Goal: Task Accomplishment & Management: Use online tool/utility

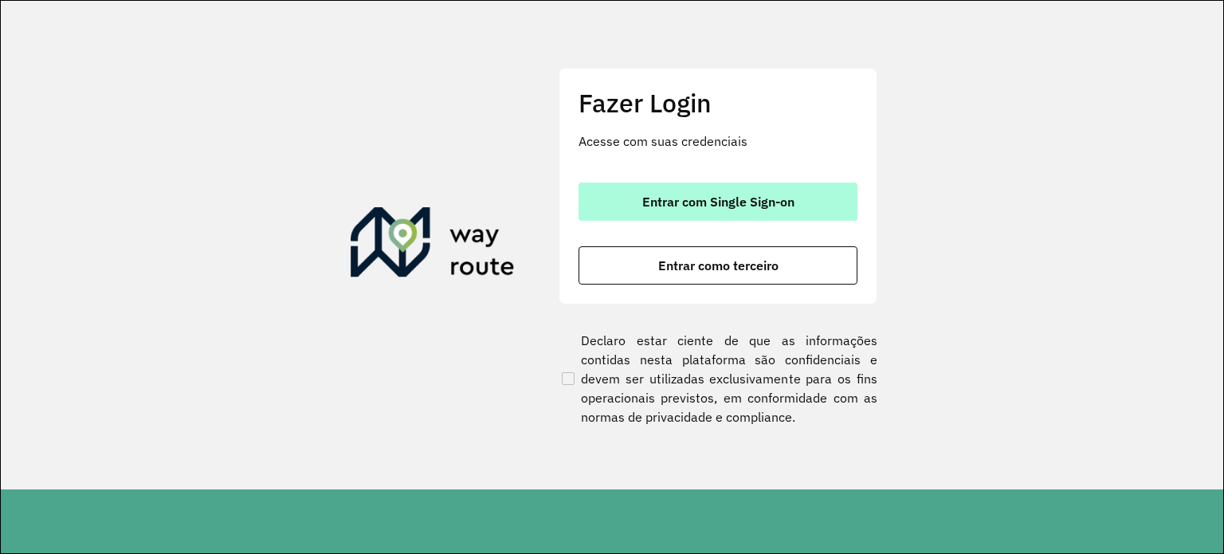
click at [688, 195] on span "Entrar com Single Sign-on" at bounding box center [718, 201] width 152 height 13
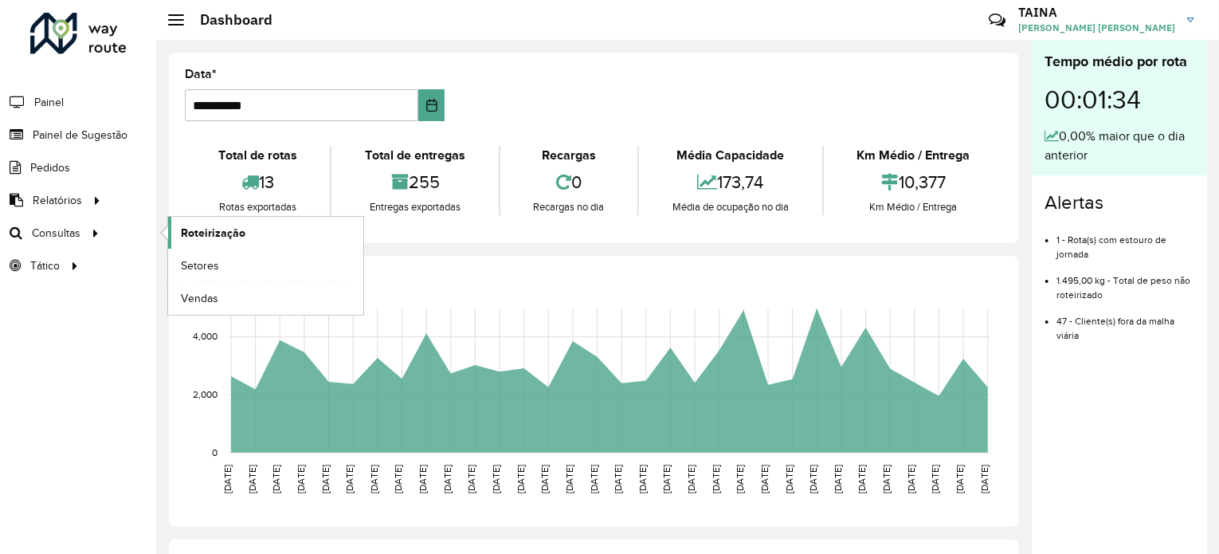
click at [231, 227] on span "Roteirização" at bounding box center [213, 233] width 65 height 17
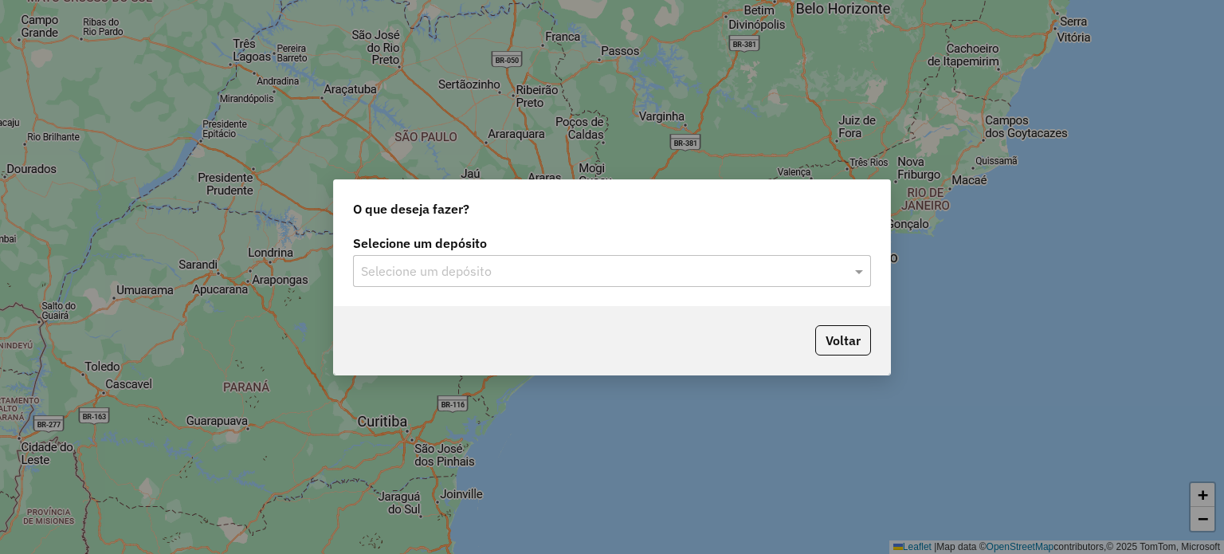
click at [628, 277] on input "text" at bounding box center [596, 271] width 470 height 19
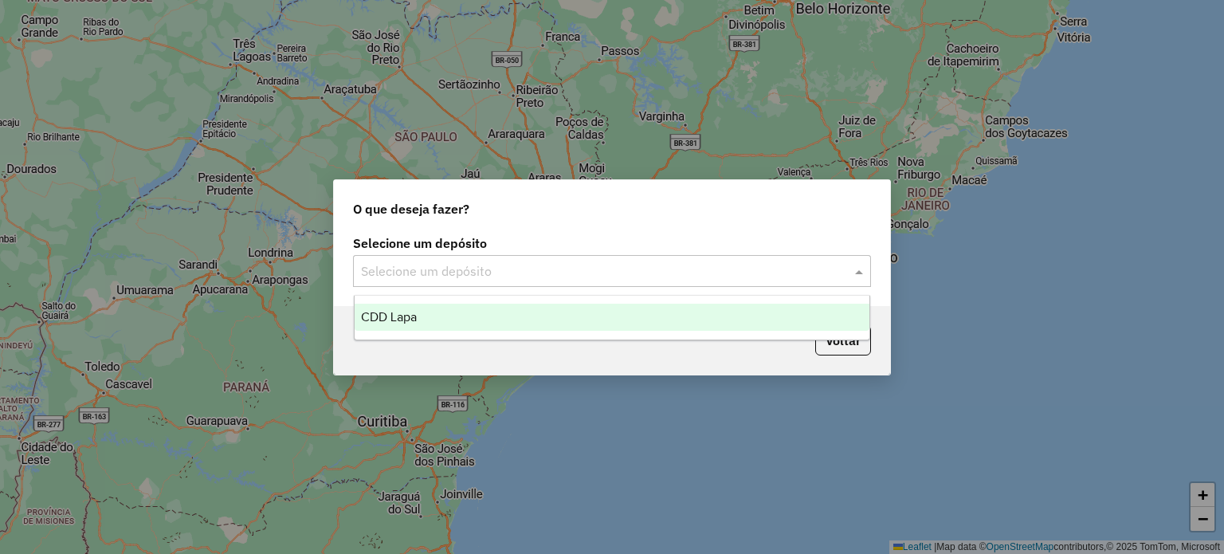
click at [391, 316] on span "CDD Lapa" at bounding box center [389, 317] width 56 height 14
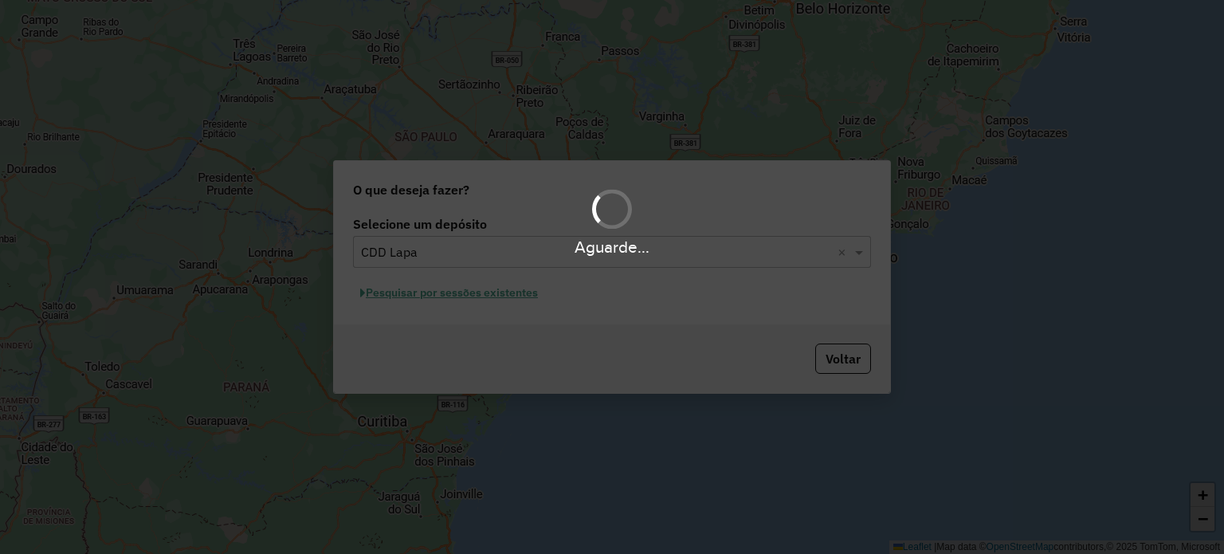
click at [430, 296] on div "Aguarde..." at bounding box center [612, 277] width 1224 height 554
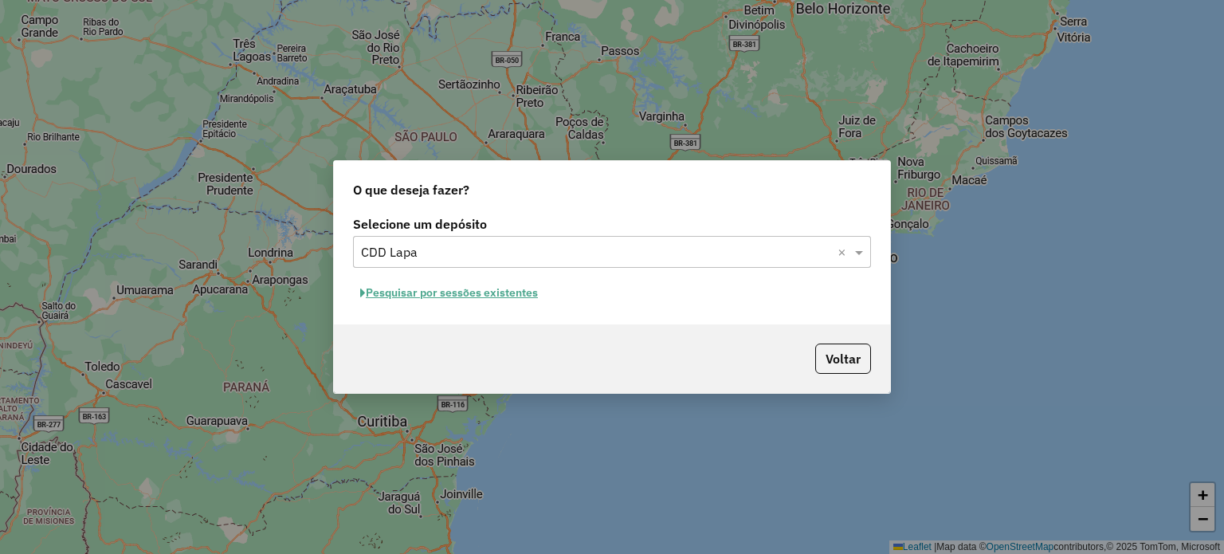
click at [460, 293] on button "Pesquisar por sessões existentes" at bounding box center [449, 292] width 192 height 25
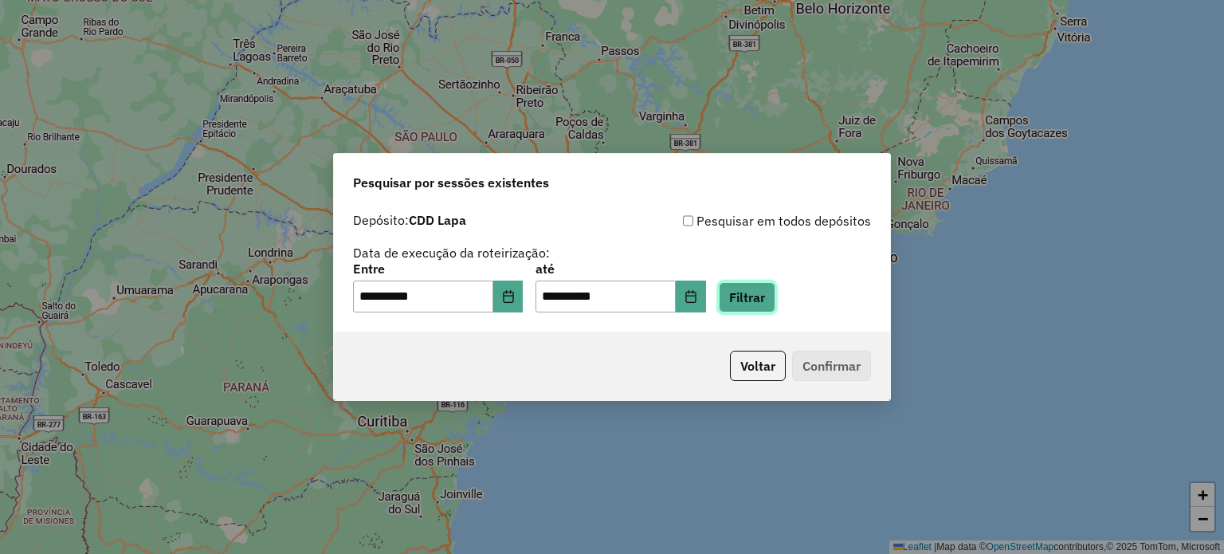
click at [752, 296] on button "Filtrar" at bounding box center [747, 297] width 57 height 30
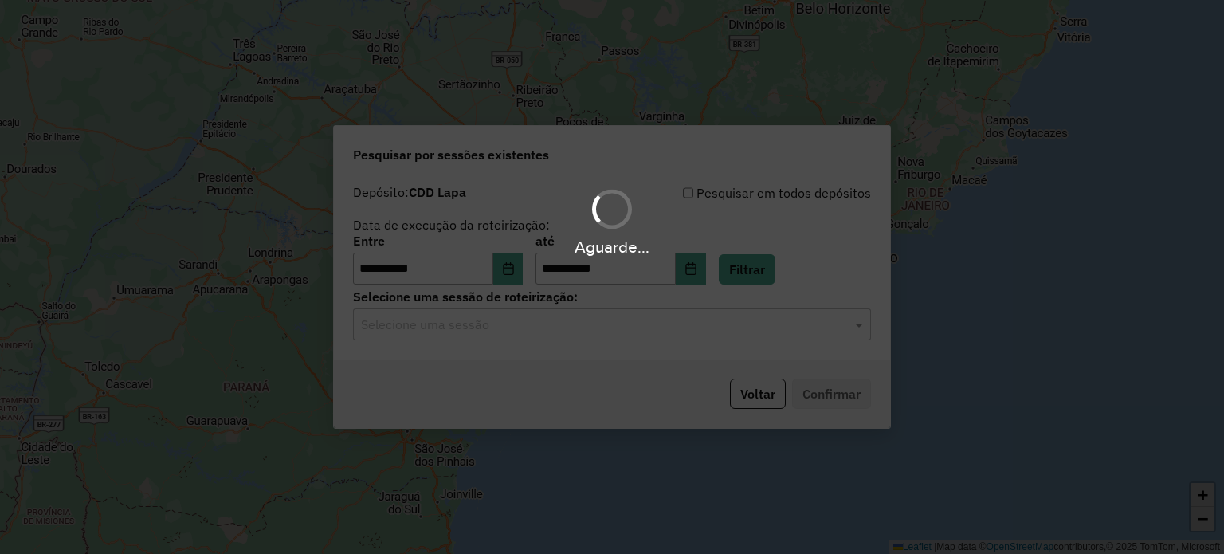
click at [564, 321] on input "text" at bounding box center [596, 325] width 470 height 19
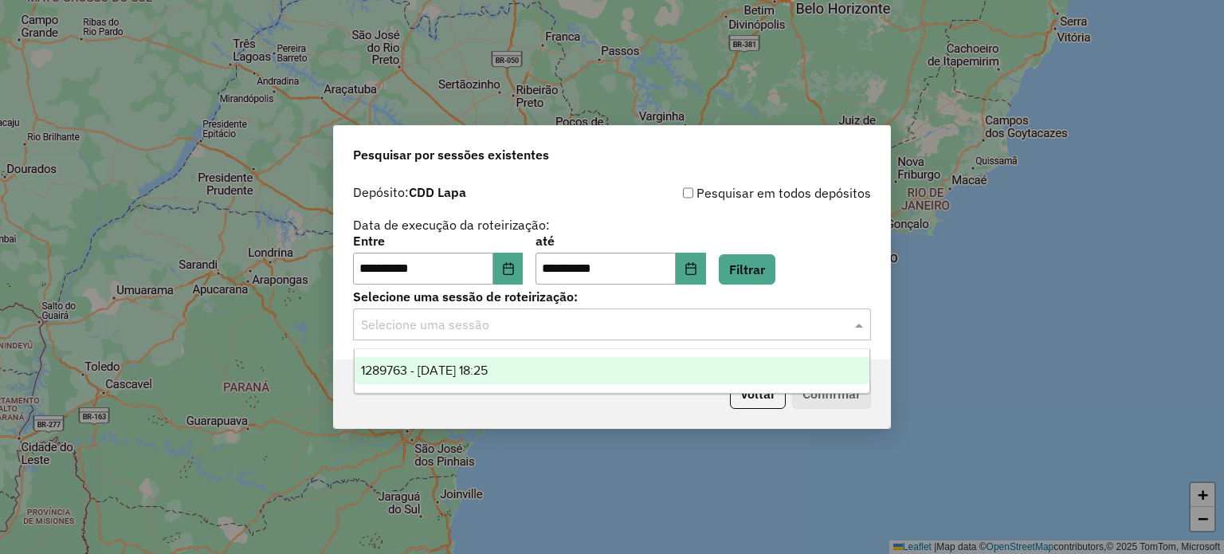
click at [513, 378] on div "1289763 - [DATE] 18:25" at bounding box center [613, 370] width 516 height 27
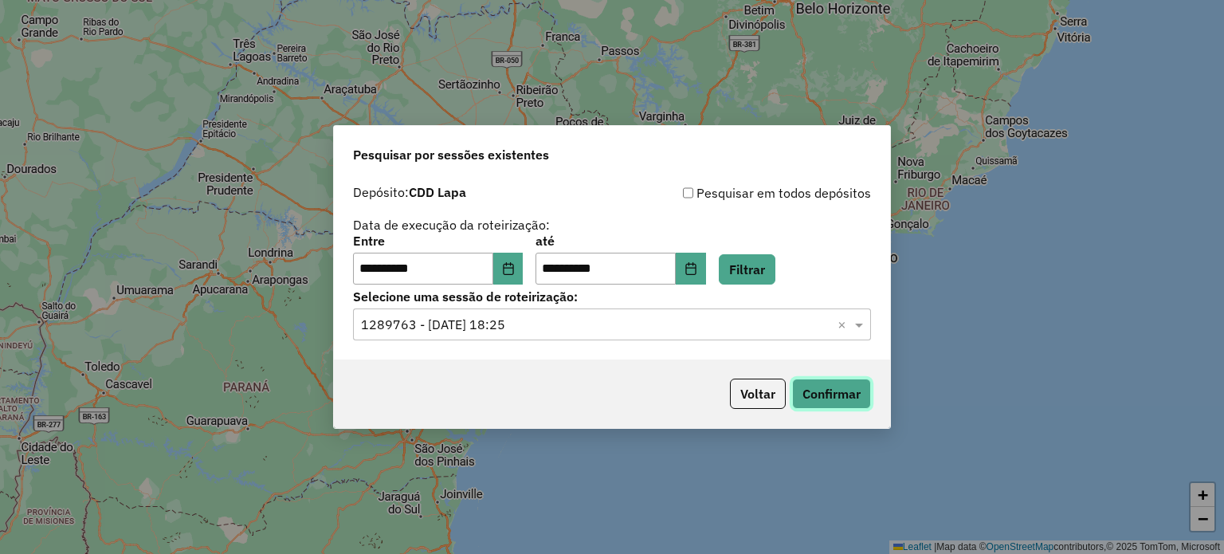
click at [821, 380] on button "Confirmar" at bounding box center [831, 393] width 79 height 30
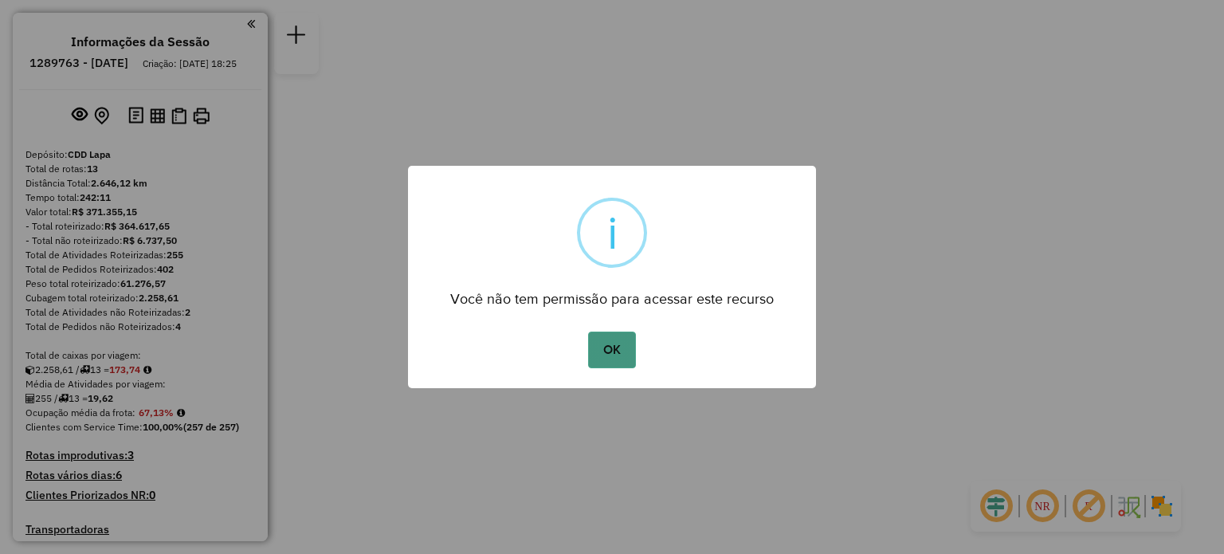
click at [605, 359] on button "OK" at bounding box center [611, 349] width 47 height 37
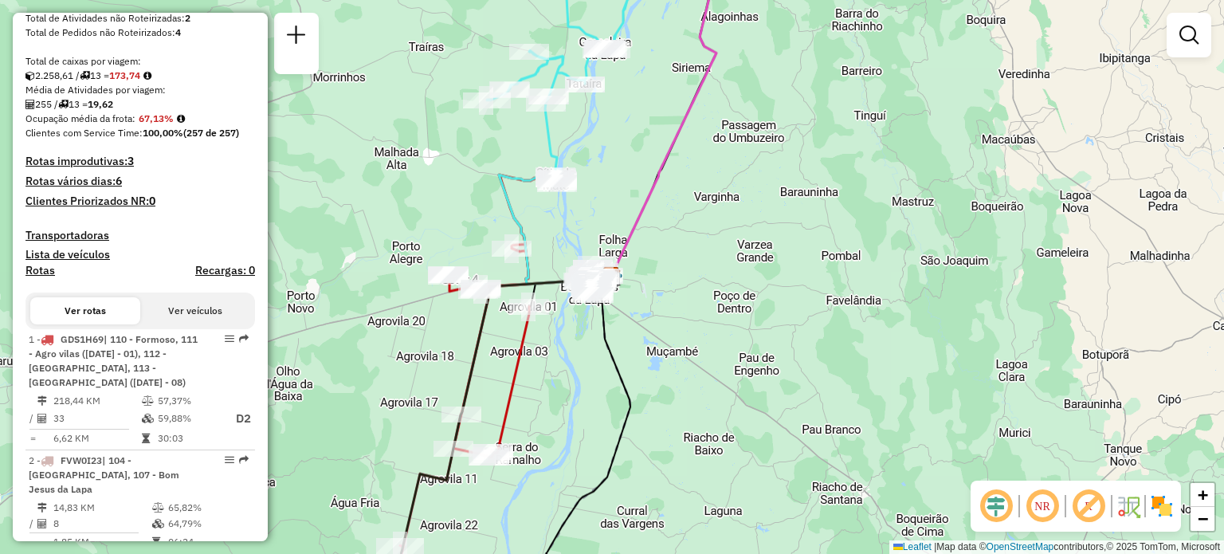
scroll to position [398, 0]
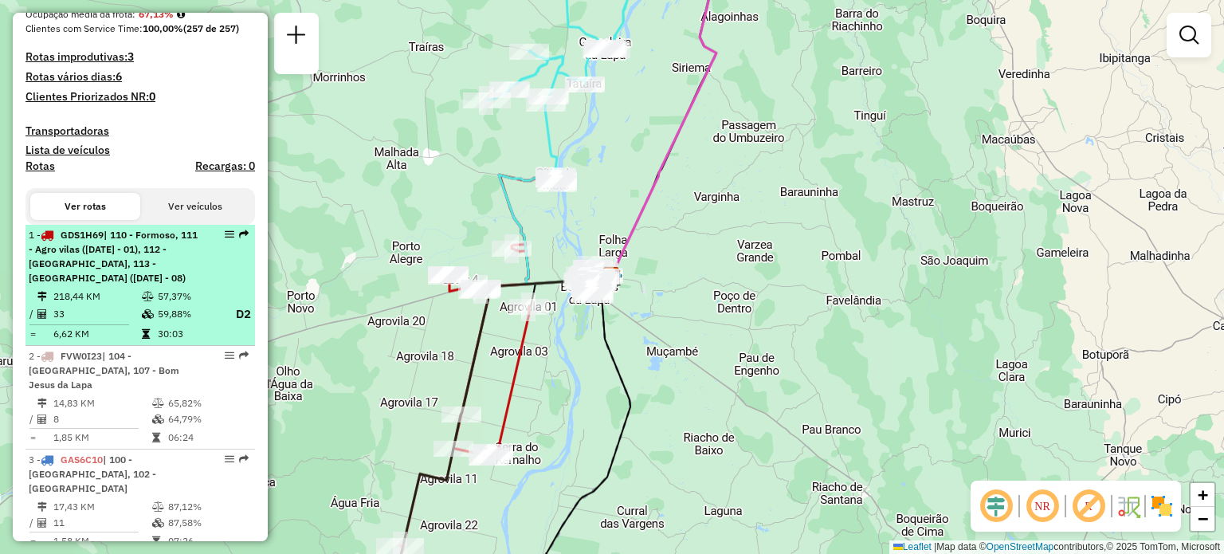
click at [185, 277] on div "1 - GDS1H69 | 110 - Formoso, 111 - Agro vilas (05 - 07 - 03 - 01), 112 - Serra …" at bounding box center [113, 256] width 169 height 57
select select "**********"
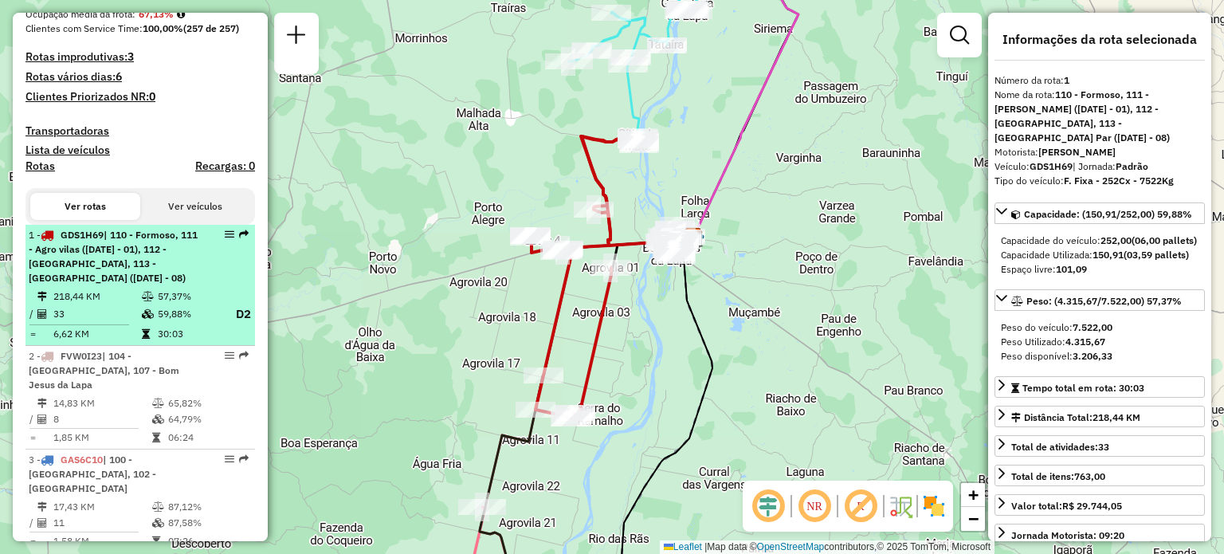
click at [226, 239] on em at bounding box center [230, 234] width 10 height 10
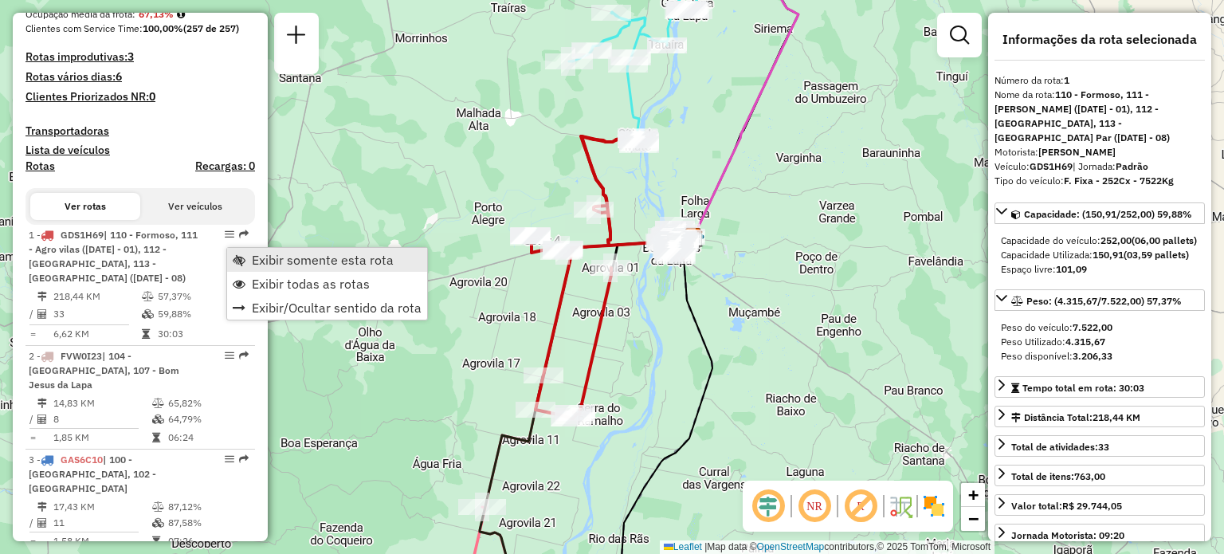
click at [242, 257] on span "Exibir somente esta rota" at bounding box center [239, 259] width 13 height 13
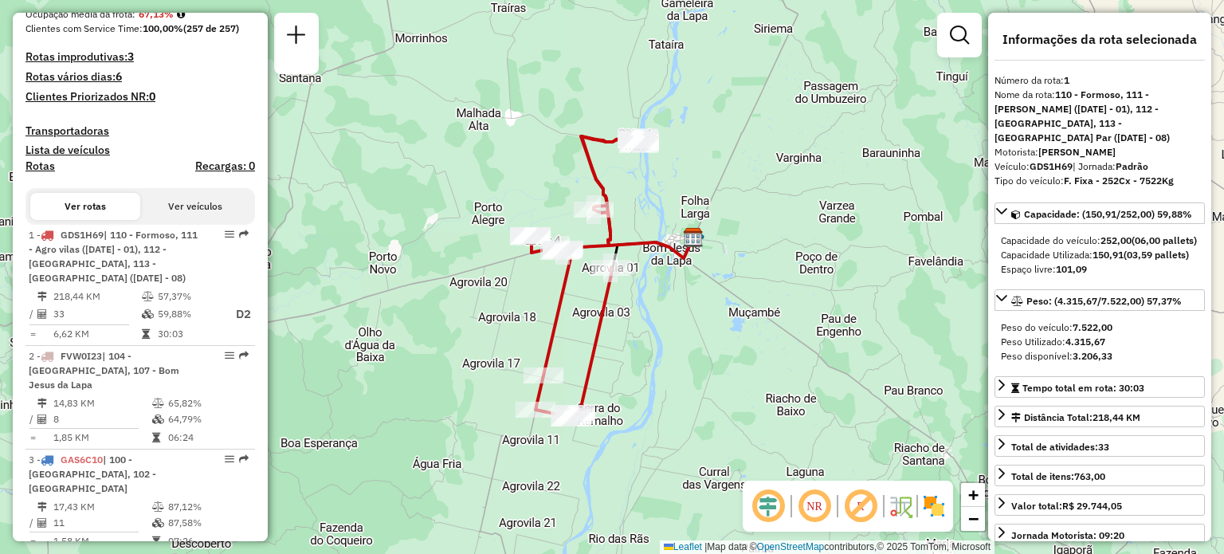
click at [802, 510] on em at bounding box center [814, 506] width 38 height 38
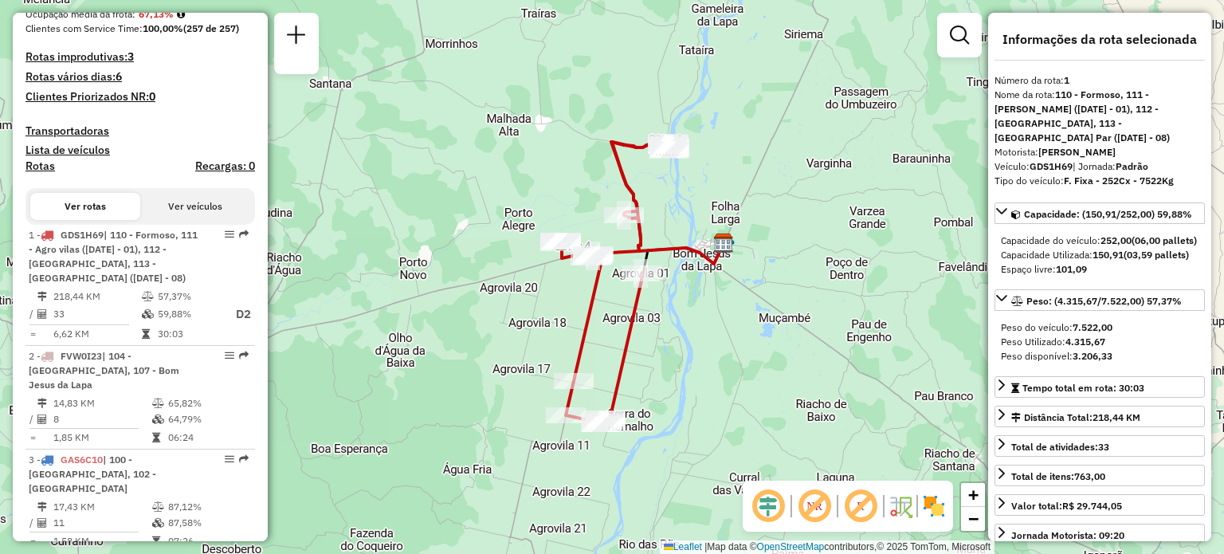
drag, startPoint x: 695, startPoint y: 276, endPoint x: 709, endPoint y: 284, distance: 16.4
click at [709, 284] on div "Janela de atendimento Grade de atendimento Capacidade Transportadoras Veículos …" at bounding box center [612, 277] width 1224 height 554
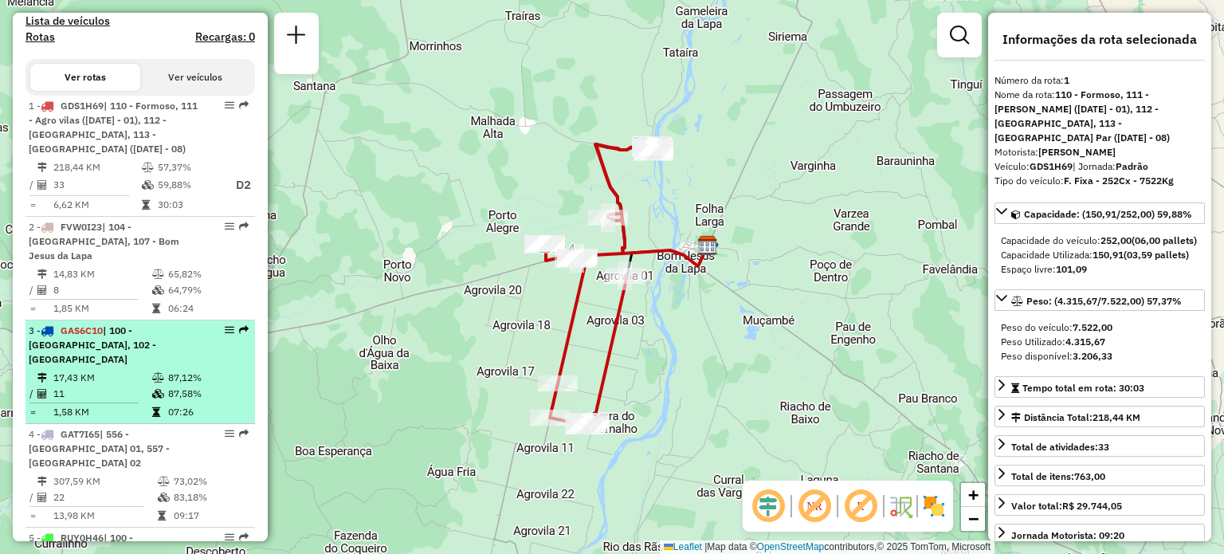
scroll to position [558, 0]
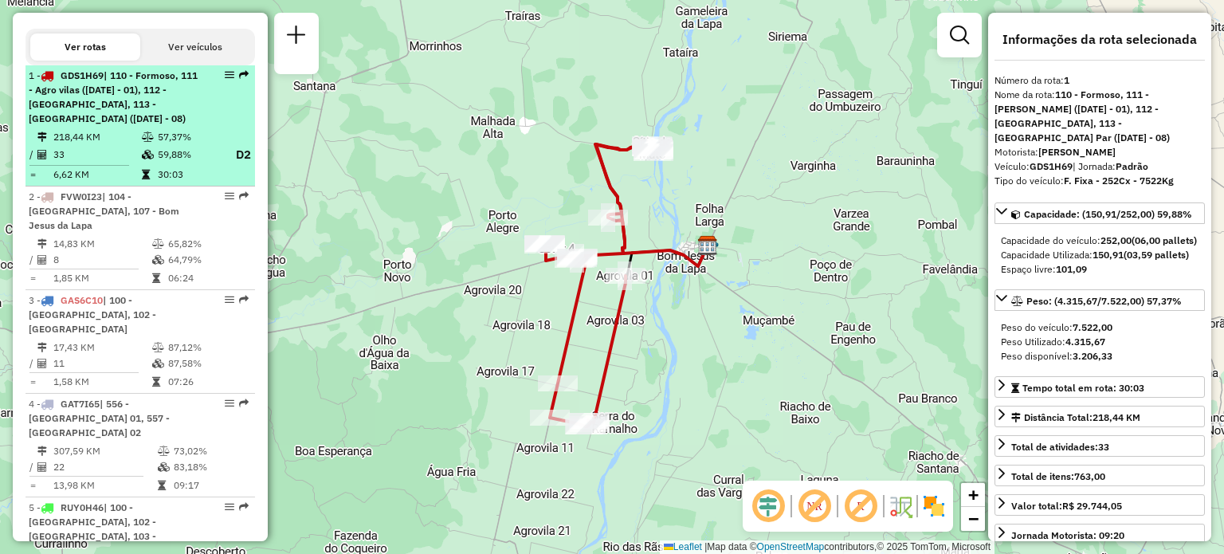
click at [132, 124] on span "| 110 - Formoso, 111 - Agro vilas (05 - 07 - 03 - 01), 112 - Serra do Ramalho, …" at bounding box center [113, 96] width 169 height 55
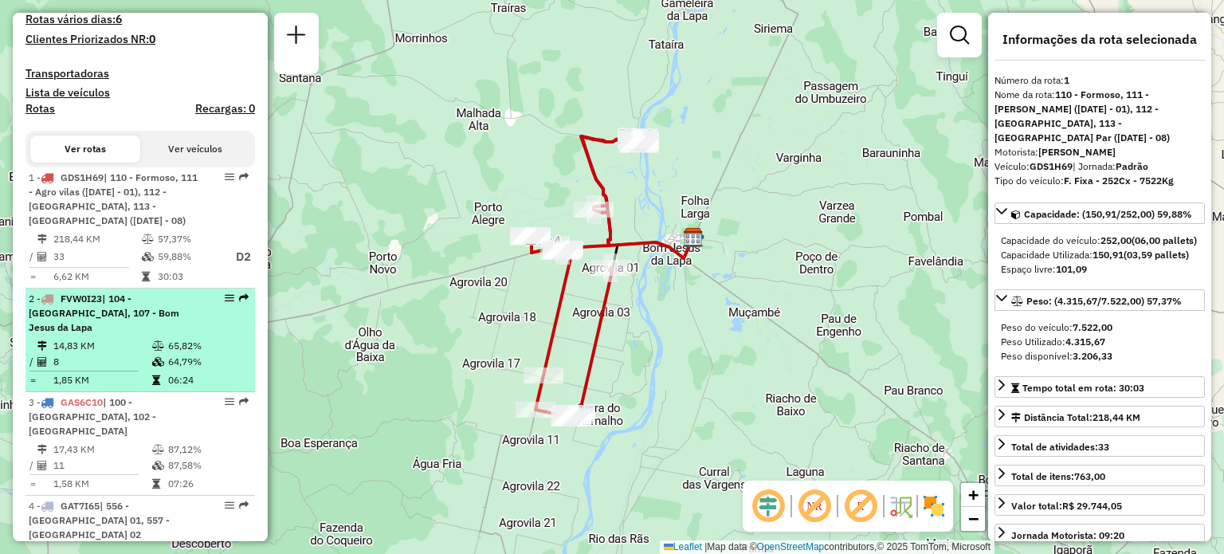
scroll to position [398, 0]
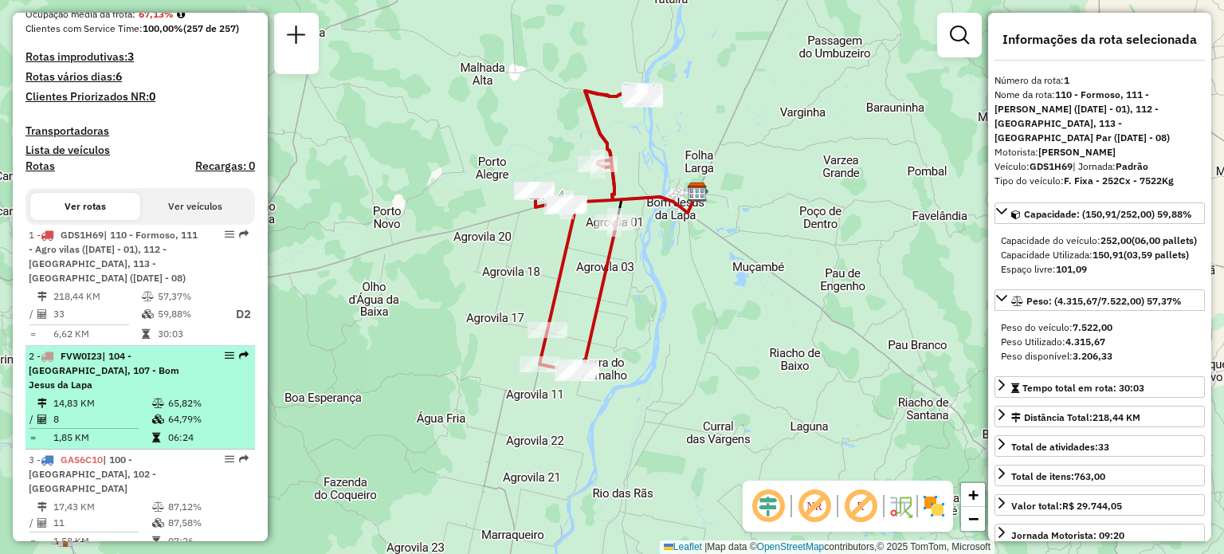
click at [146, 388] on div "2 - FVW0I23 | 104 - Brasilandia, 107 - Bom Jesus da Lapa" at bounding box center [113, 370] width 169 height 43
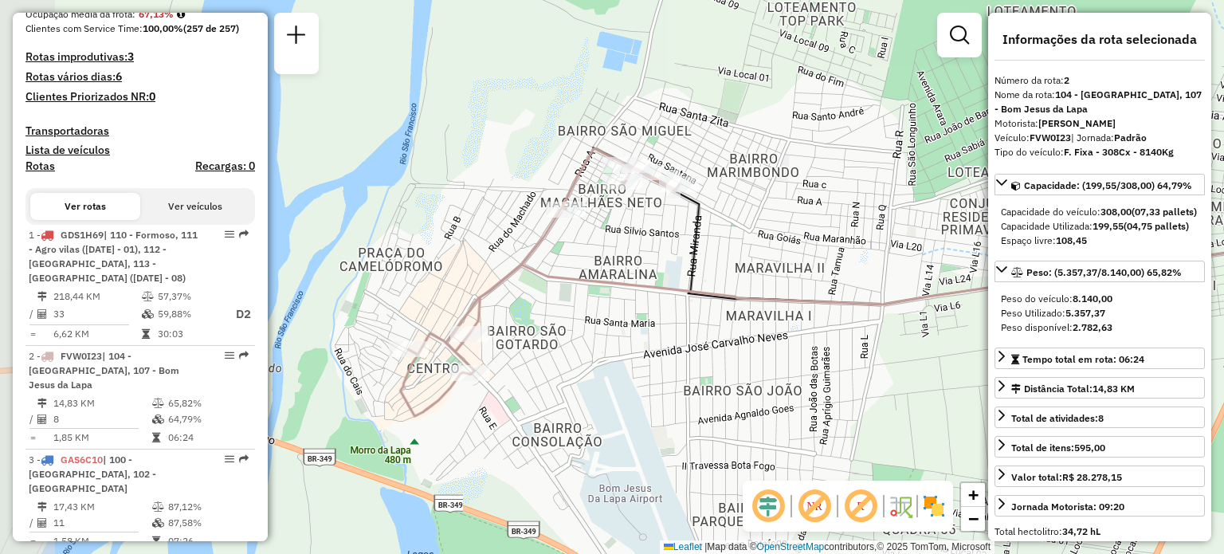
drag, startPoint x: 516, startPoint y: 285, endPoint x: 655, endPoint y: 286, distance: 139.4
click at [655, 286] on icon at bounding box center [889, 278] width 841 height 109
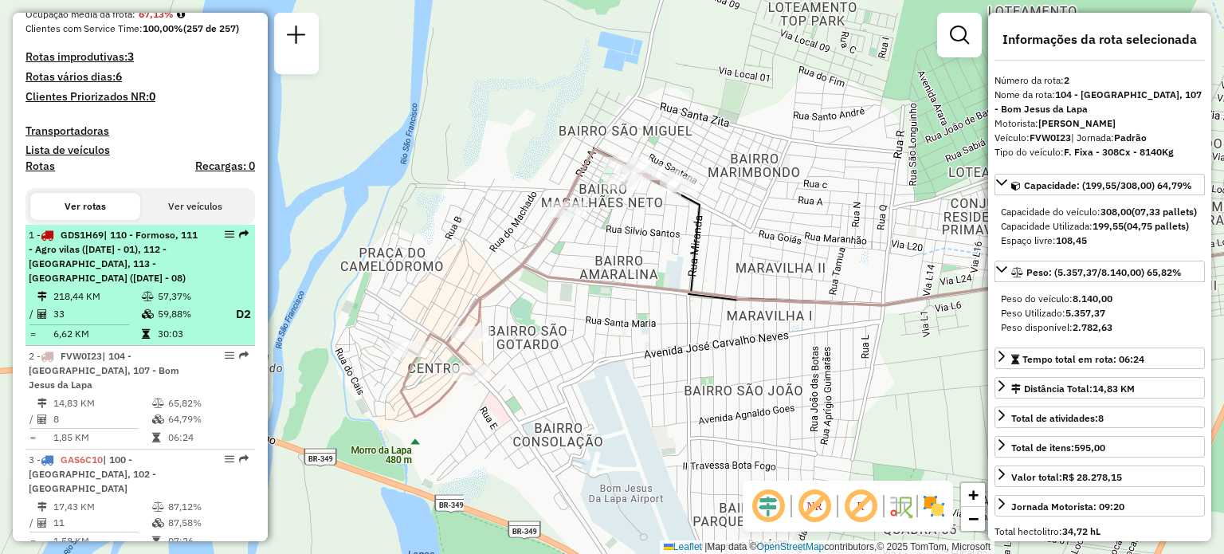
click at [77, 304] on td "218,44 KM" at bounding box center [97, 296] width 88 height 16
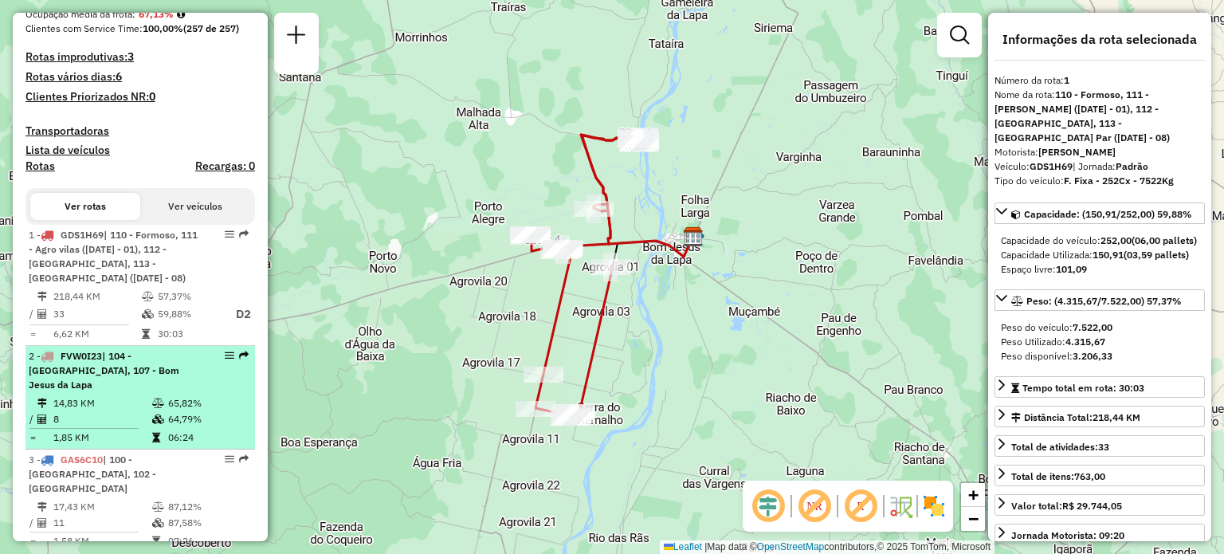
click at [181, 390] on div "2 - FVW0I23 | 104 - Brasilandia, 107 - Bom Jesus da Lapa" at bounding box center [113, 370] width 169 height 43
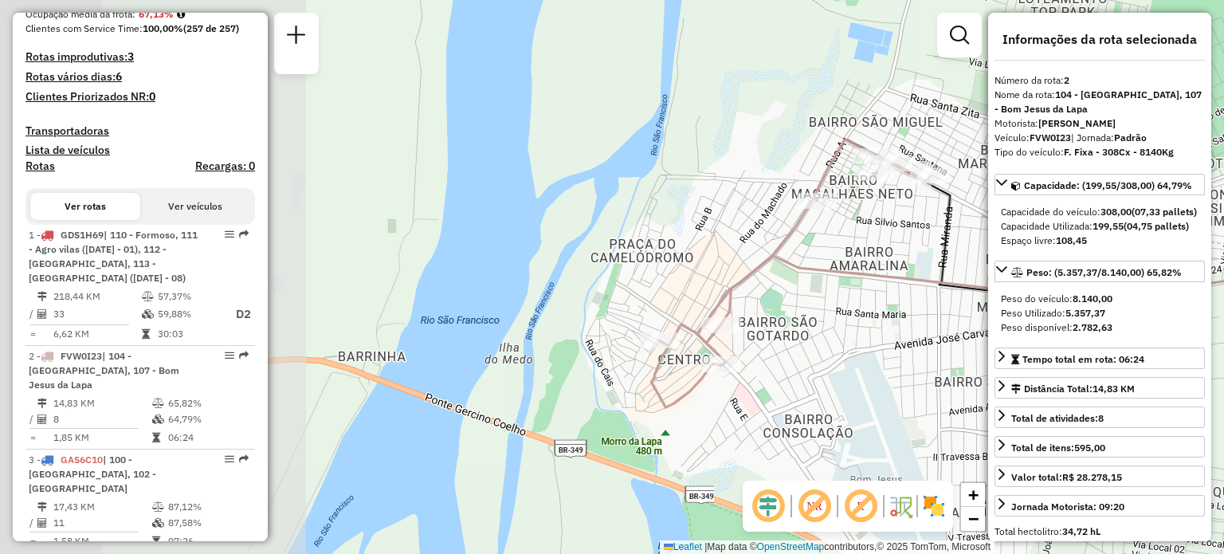
drag, startPoint x: 455, startPoint y: 280, endPoint x: 970, endPoint y: 276, distance: 514.7
click at [970, 276] on icon at bounding box center [1140, 269] width 841 height 109
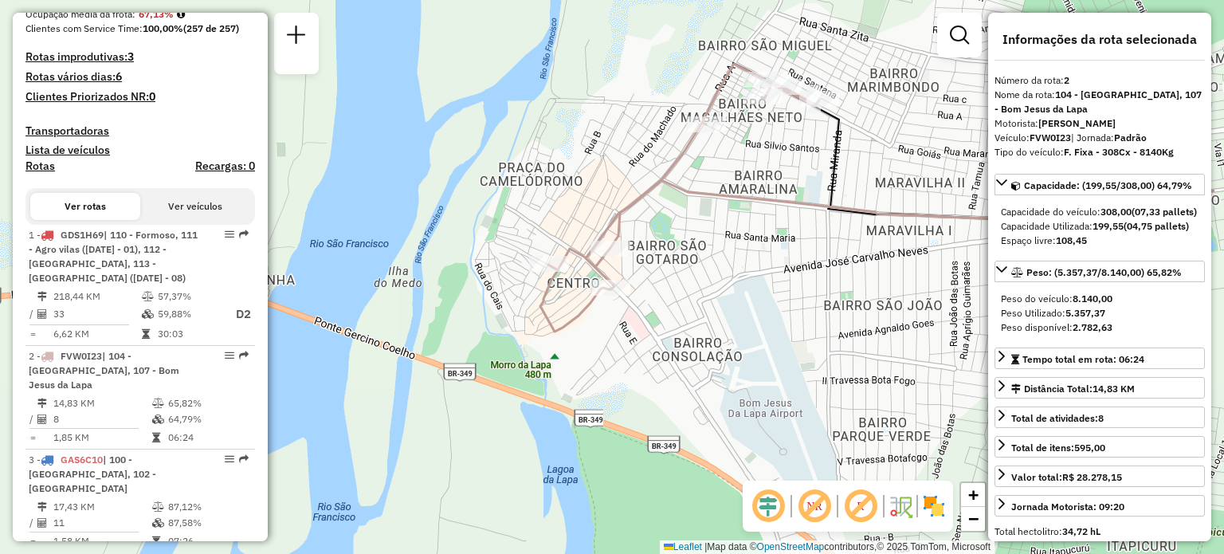
drag, startPoint x: 665, startPoint y: 279, endPoint x: 498, endPoint y: 210, distance: 180.8
click at [507, 210] on div "Janela de atendimento Grade de atendimento Capacidade Transportadoras Veículos …" at bounding box center [612, 277] width 1224 height 554
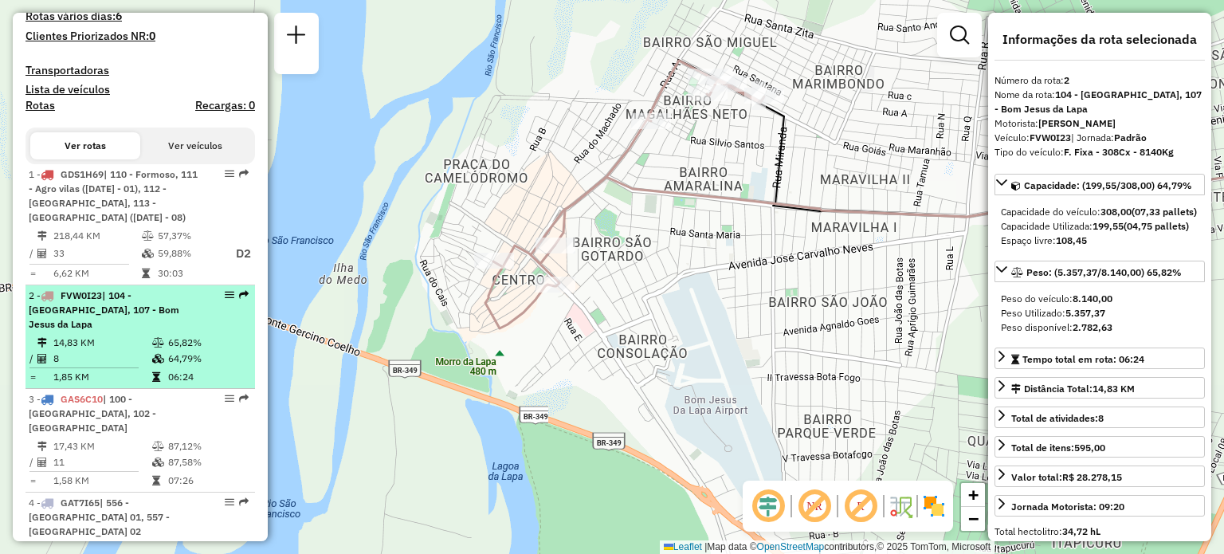
scroll to position [478, 0]
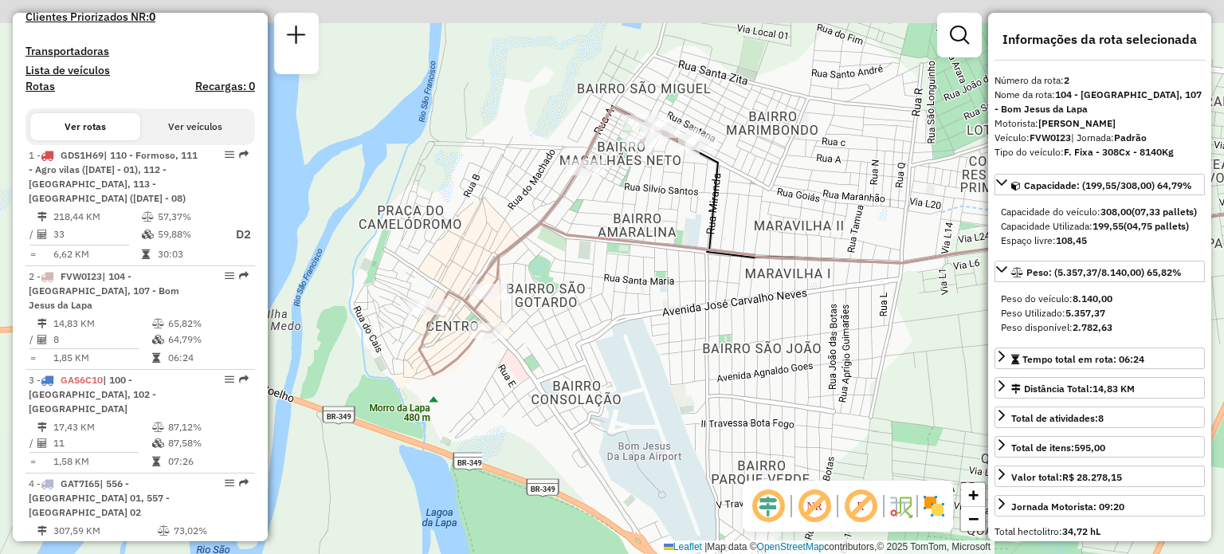
drag, startPoint x: 598, startPoint y: 203, endPoint x: 555, endPoint y: 276, distance: 85.0
click at [600, 260] on div "Janela de atendimento Grade de atendimento Capacidade Transportadoras Veículos …" at bounding box center [612, 277] width 1224 height 554
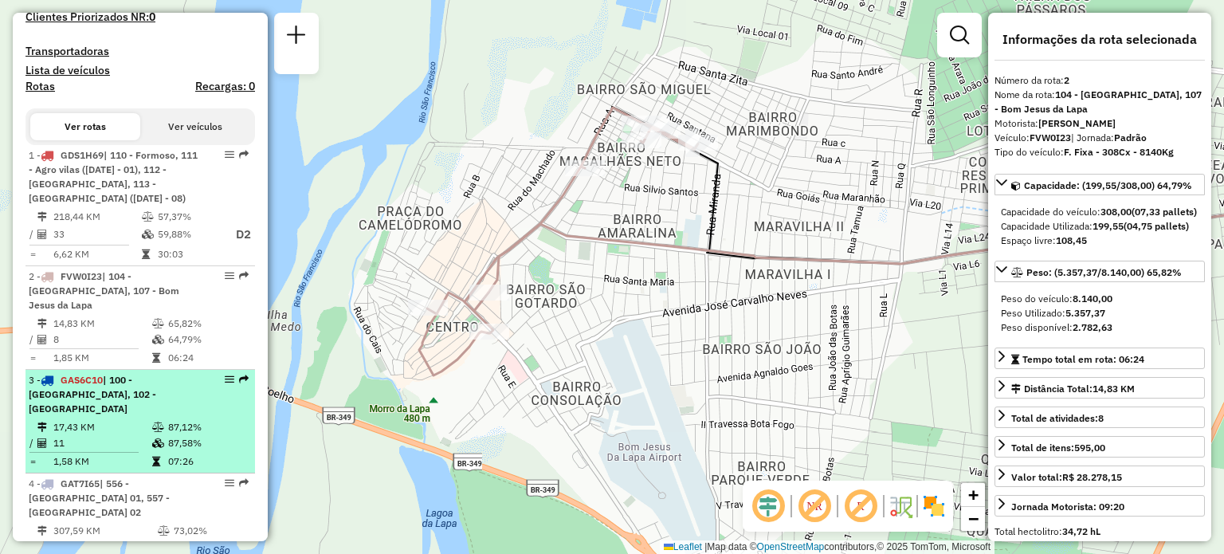
click at [115, 419] on td "17,43 KM" at bounding box center [102, 427] width 99 height 16
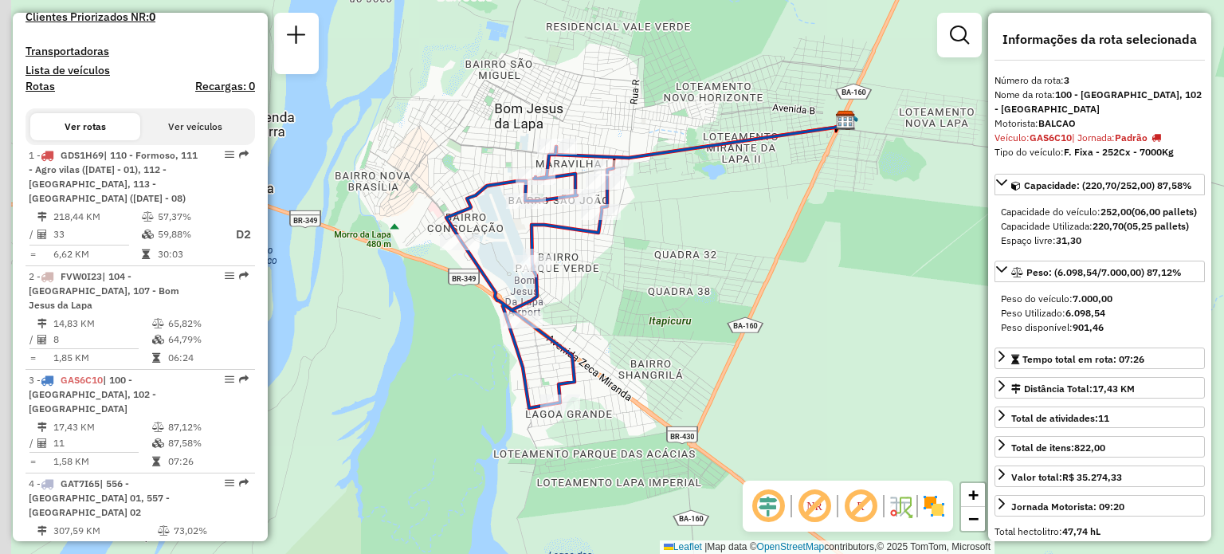
drag, startPoint x: 651, startPoint y: 293, endPoint x: 684, endPoint y: 280, distance: 35.4
click at [684, 280] on div "Janela de atendimento Grade de atendimento Capacidade Transportadoras Veículos …" at bounding box center [612, 277] width 1224 height 554
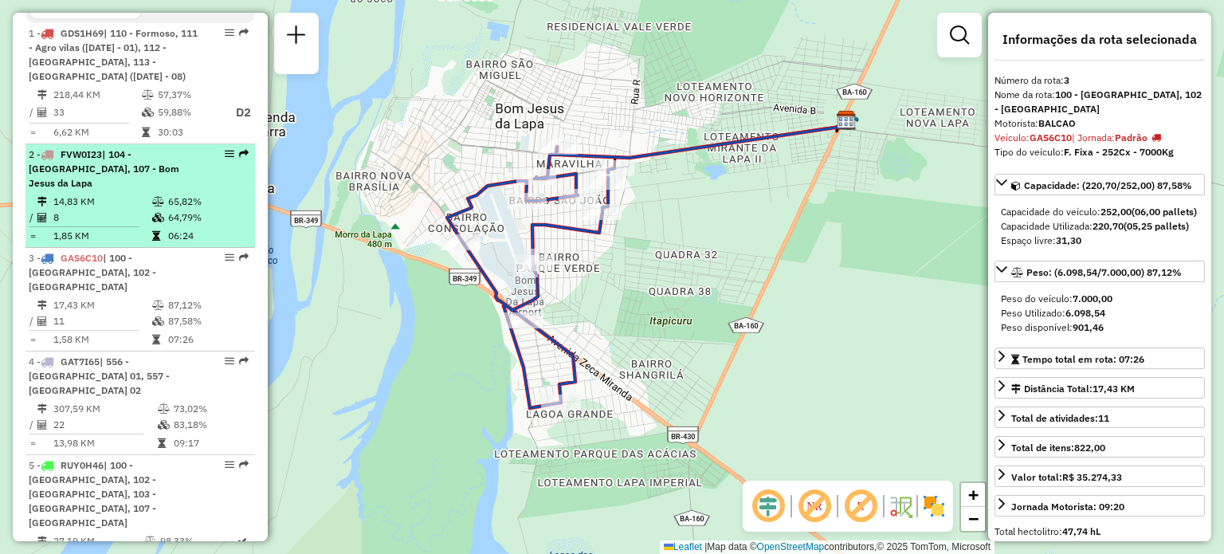
scroll to position [637, 0]
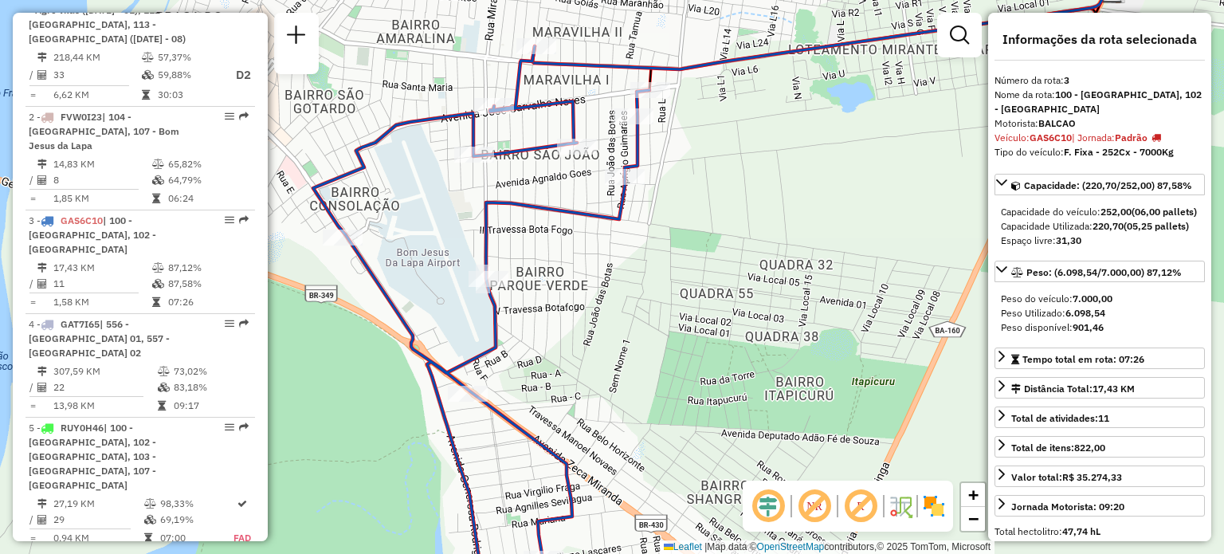
drag, startPoint x: 586, startPoint y: 242, endPoint x: 582, endPoint y: 274, distance: 32.1
click at [582, 274] on div "Janela de atendimento Grade de atendimento Capacidade Transportadoras Veículos …" at bounding box center [612, 277] width 1224 height 554
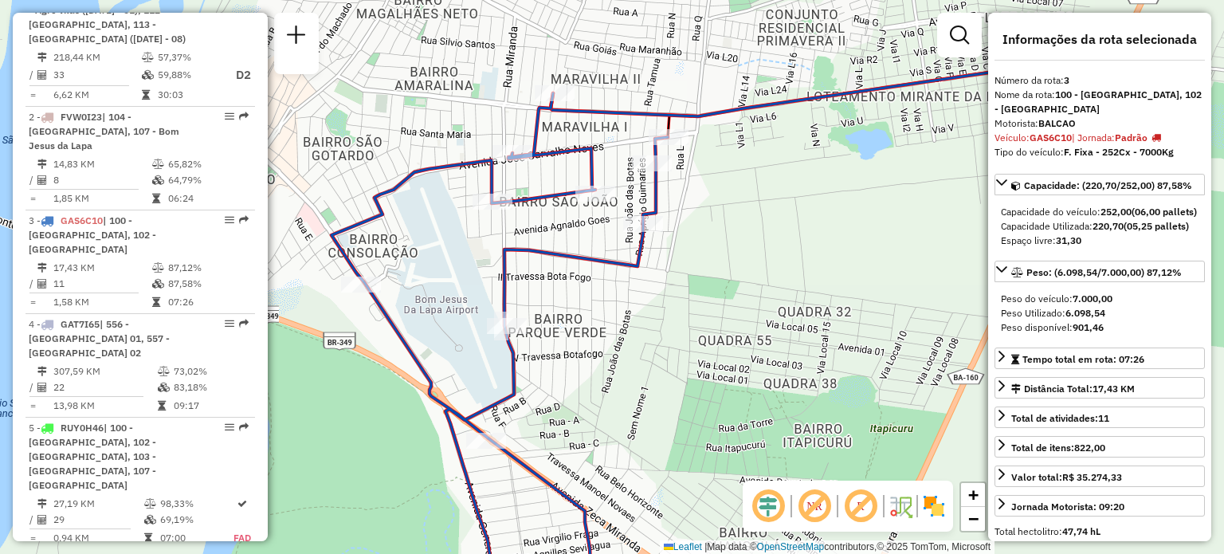
drag, startPoint x: 633, startPoint y: 220, endPoint x: 634, endPoint y: 286, distance: 66.1
click at [634, 286] on div "Janela de atendimento Grade de atendimento Capacidade Transportadoras Veículos …" at bounding box center [612, 277] width 1224 height 554
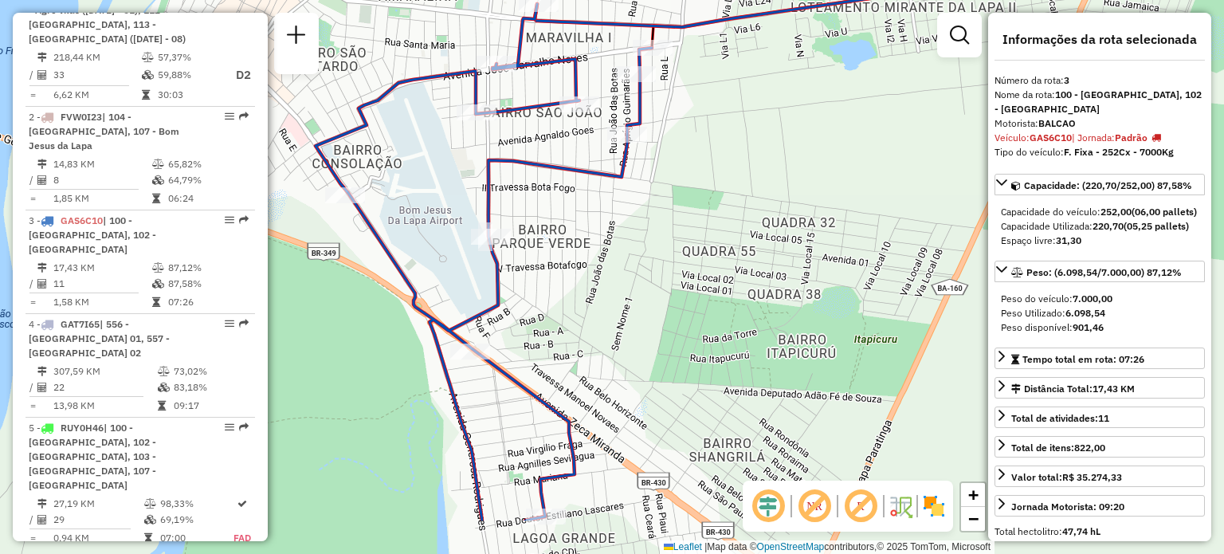
drag, startPoint x: 602, startPoint y: 312, endPoint x: 586, endPoint y: 222, distance: 90.6
click at [586, 222] on div "Janela de atendimento Grade de atendimento Capacidade Transportadoras Veículos …" at bounding box center [612, 277] width 1224 height 554
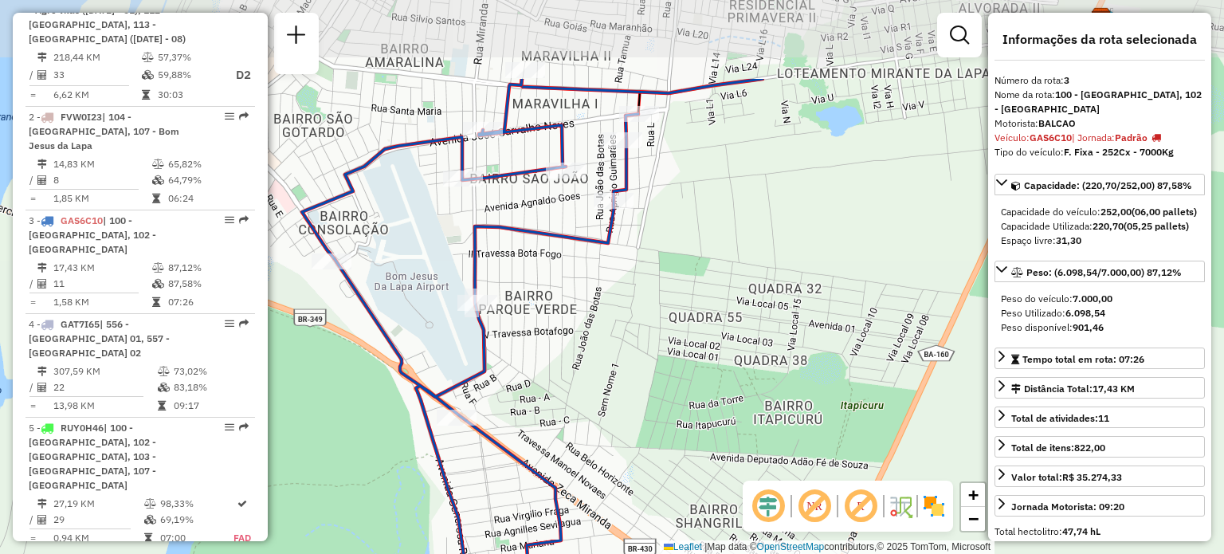
drag, startPoint x: 613, startPoint y: 272, endPoint x: 604, endPoint y: 406, distance: 134.1
click at [604, 406] on div "Janela de atendimento Grade de atendimento Capacidade Transportadoras Veículos …" at bounding box center [612, 277] width 1224 height 554
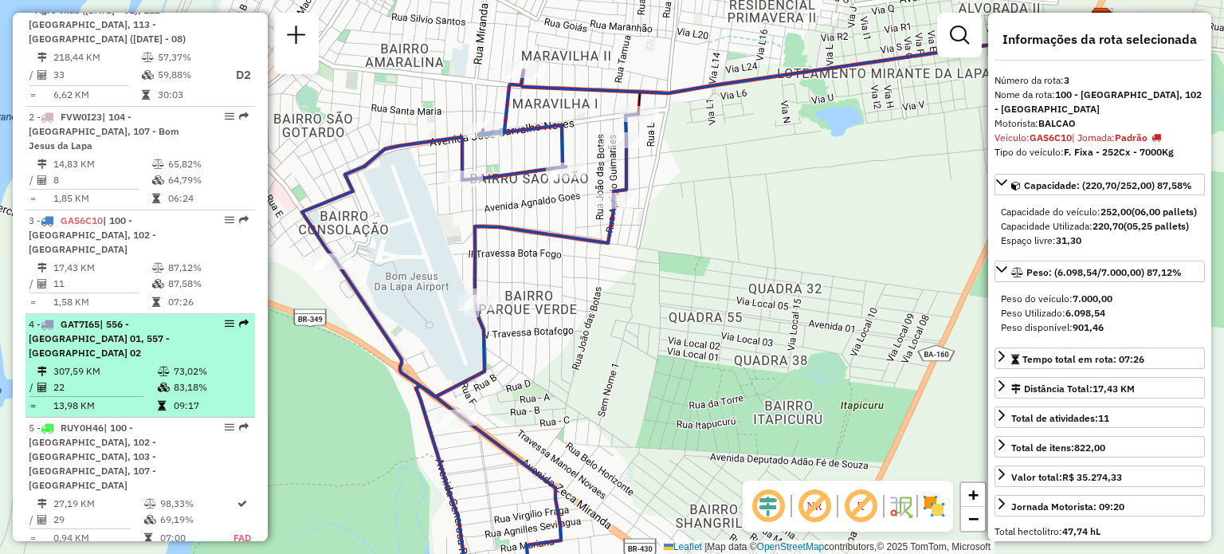
click at [173, 327] on div "4 - GAT7I65 | 556 - Carinhanha 01, 557 - Carinhanha 02" at bounding box center [113, 338] width 169 height 43
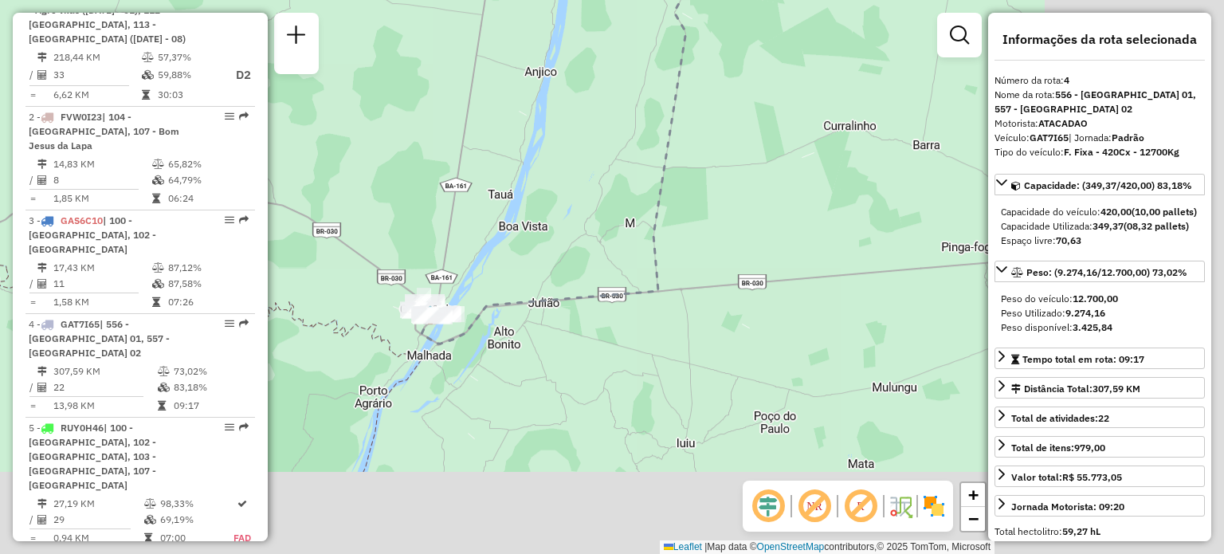
drag, startPoint x: 670, startPoint y: 388, endPoint x: 384, endPoint y: 249, distance: 318.2
click at [408, 213] on div "Janela de atendimento Grade de atendimento Capacidade Transportadoras Veículos …" at bounding box center [612, 277] width 1224 height 554
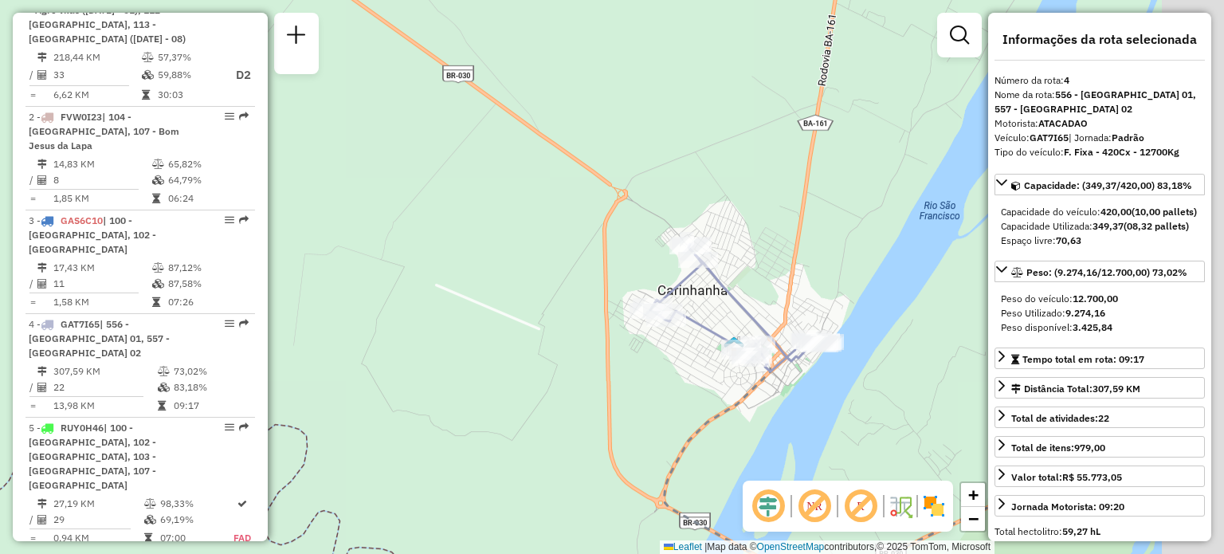
drag, startPoint x: 504, startPoint y: 242, endPoint x: 370, endPoint y: 202, distance: 139.9
click at [373, 197] on div "Janela de atendimento Grade de atendimento Capacidade Transportadoras Veículos …" at bounding box center [612, 277] width 1224 height 554
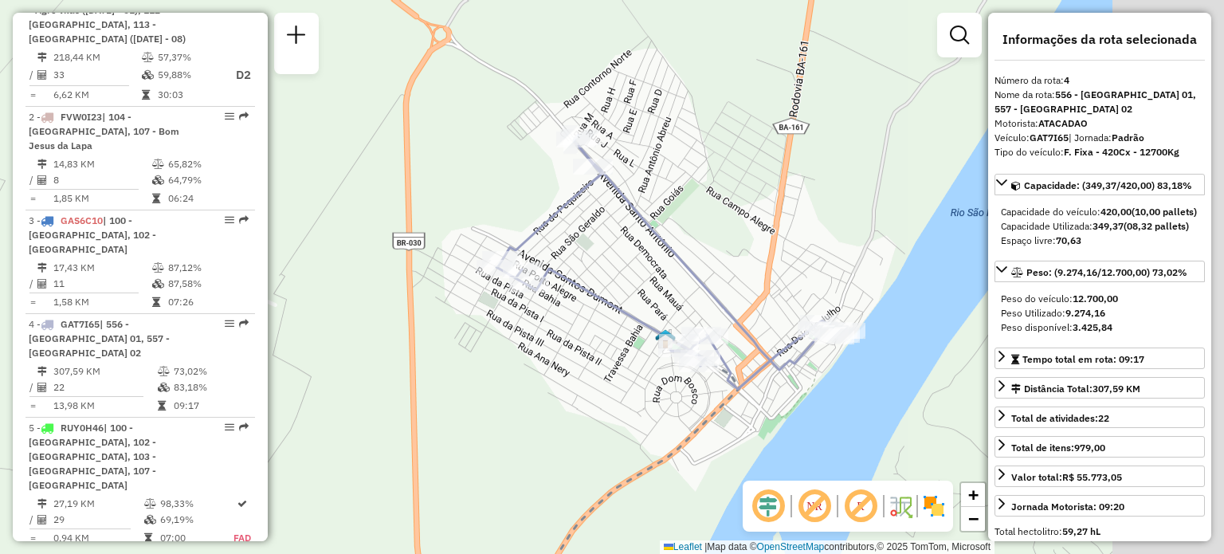
drag, startPoint x: 679, startPoint y: 281, endPoint x: 398, endPoint y: 234, distance: 284.4
click at [402, 234] on div "Janela de atendimento Grade de atendimento Capacidade Transportadoras Veículos …" at bounding box center [612, 277] width 1224 height 554
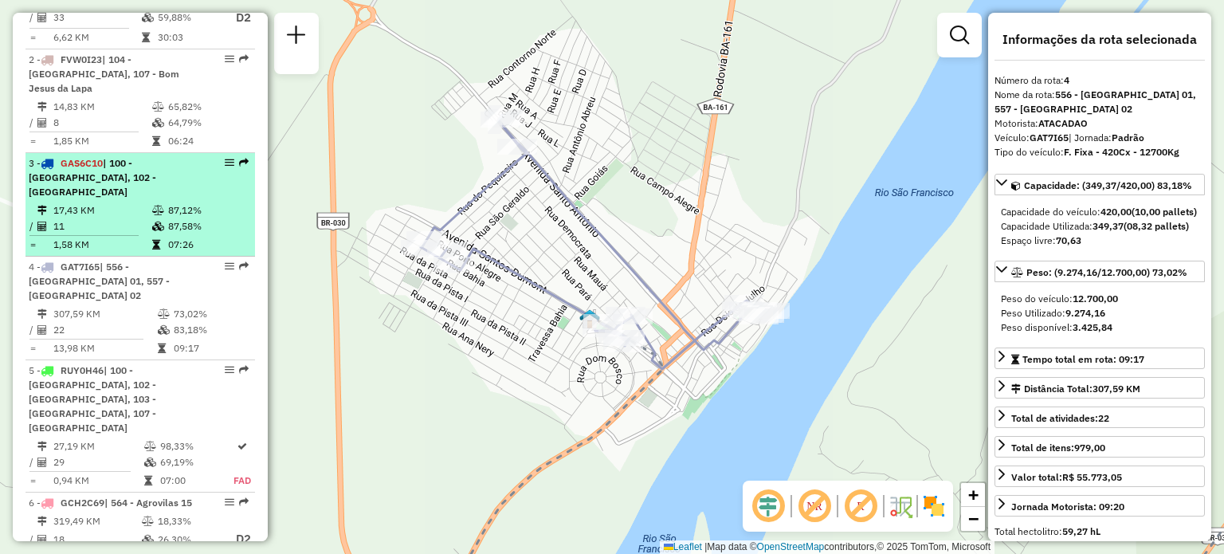
scroll to position [717, 0]
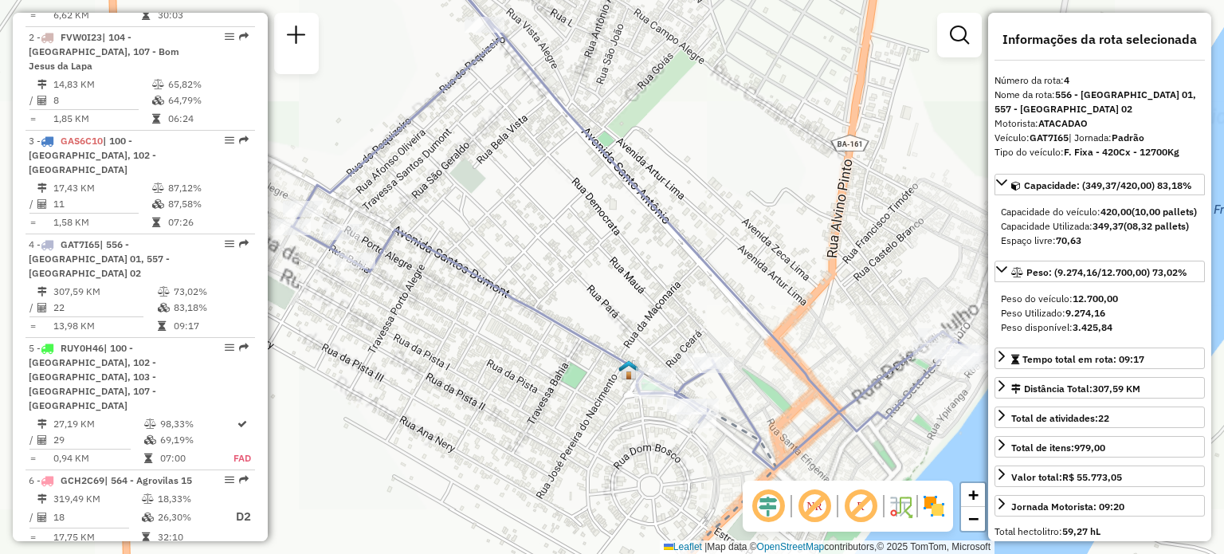
drag, startPoint x: 645, startPoint y: 235, endPoint x: 598, endPoint y: 225, distance: 48.9
click at [598, 225] on div "Janela de atendimento Grade de atendimento Capacidade Transportadoras Veículos …" at bounding box center [612, 277] width 1224 height 554
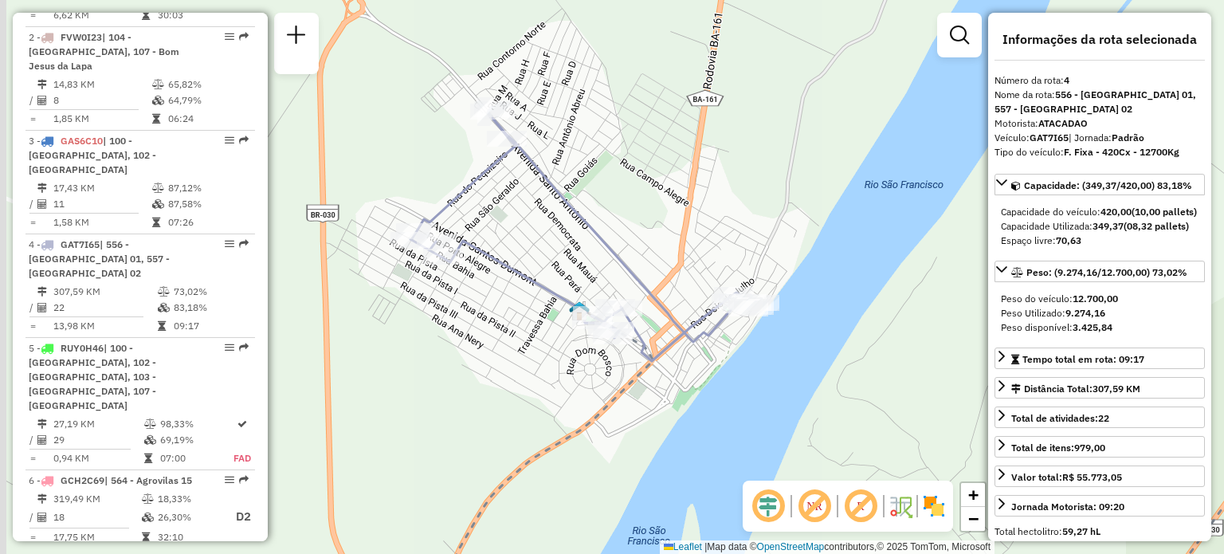
drag, startPoint x: 667, startPoint y: 278, endPoint x: 674, endPoint y: 288, distance: 12.6
click at [674, 288] on div "Janela de atendimento Grade de atendimento Capacidade Transportadoras Veículos …" at bounding box center [612, 277] width 1224 height 554
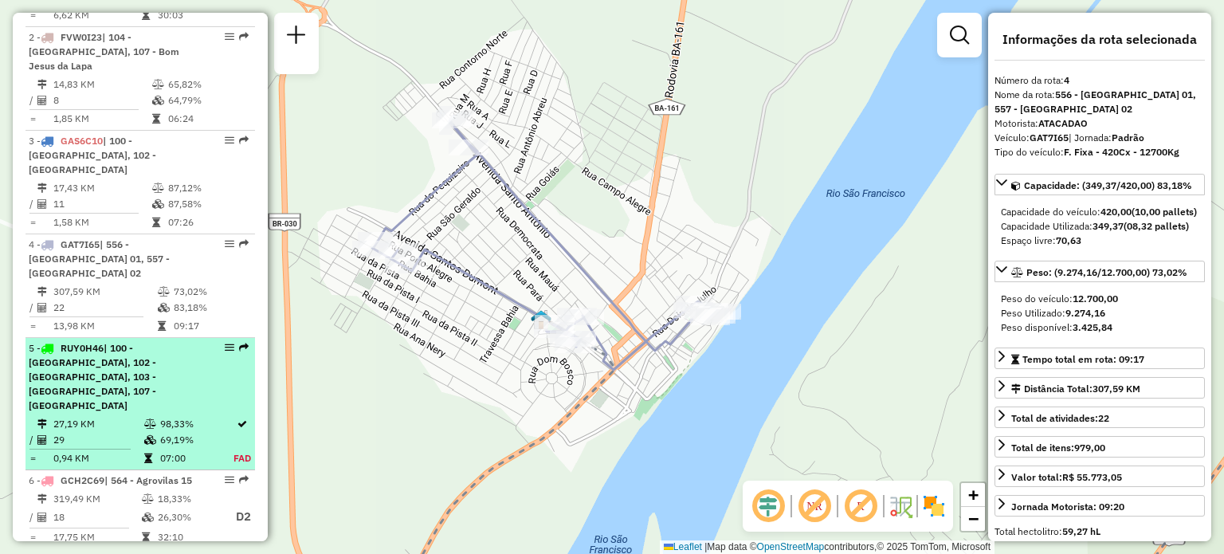
click at [134, 342] on span "| 100 - Lagoa Grande, 102 - Amaralina, 103 - Umbuzeiro da Onça, 107 - Bom Jesus…" at bounding box center [92, 376] width 127 height 69
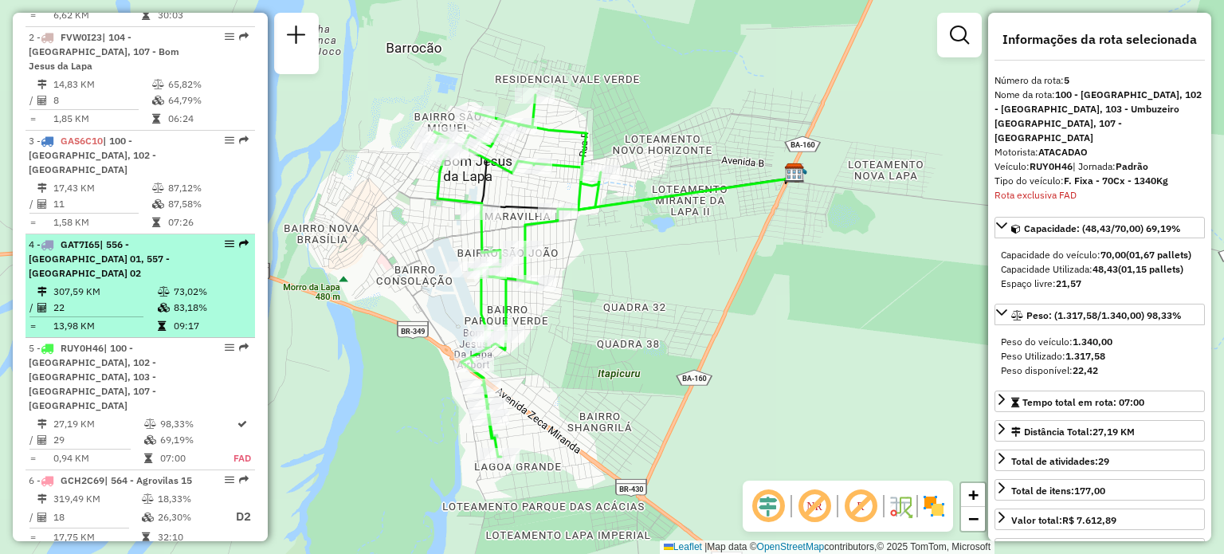
click at [124, 284] on td "307,59 KM" at bounding box center [105, 292] width 104 height 16
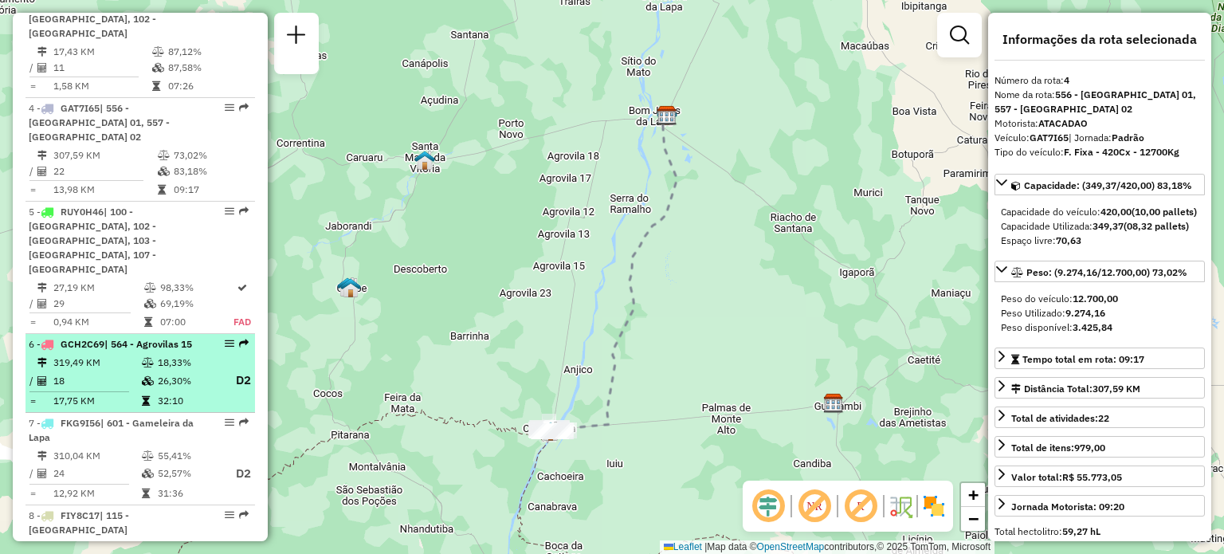
scroll to position [694, 0]
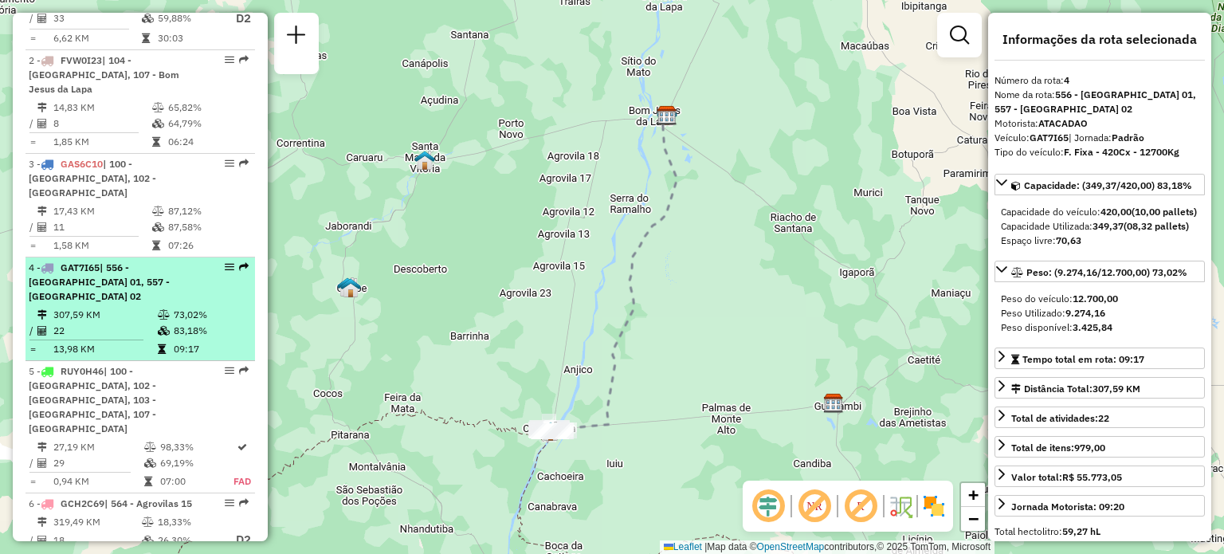
click at [132, 273] on div "4 - GAT7I65 | 556 - Carinhanha 01, 557 - Carinhanha 02" at bounding box center [113, 282] width 169 height 43
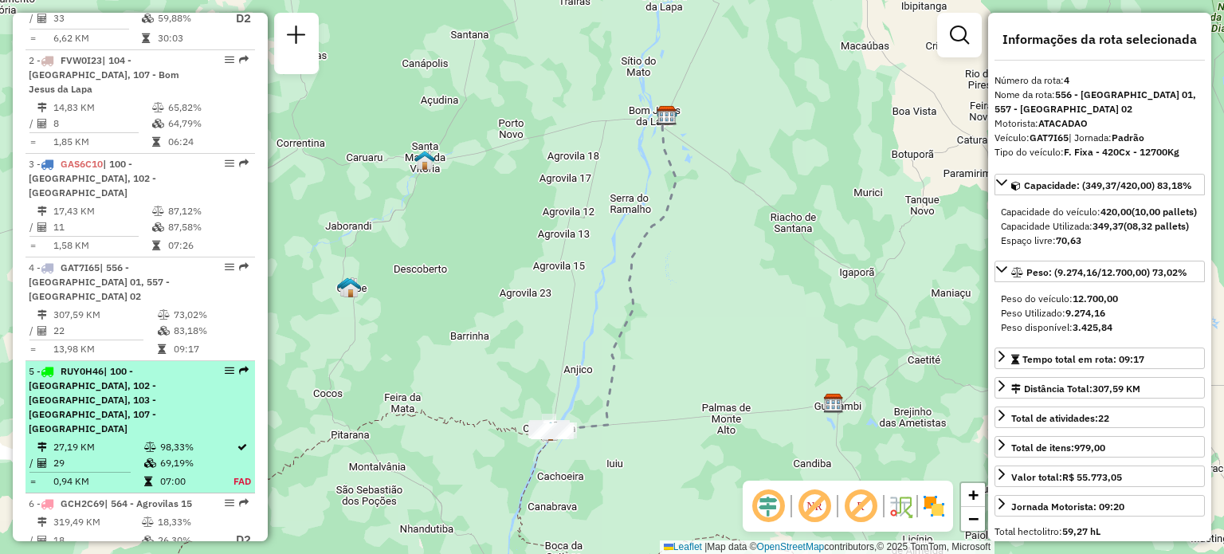
click at [119, 369] on span "| 100 - Lagoa Grande, 102 - Amaralina, 103 - Umbuzeiro da Onça, 107 - Bom Jesus…" at bounding box center [92, 399] width 127 height 69
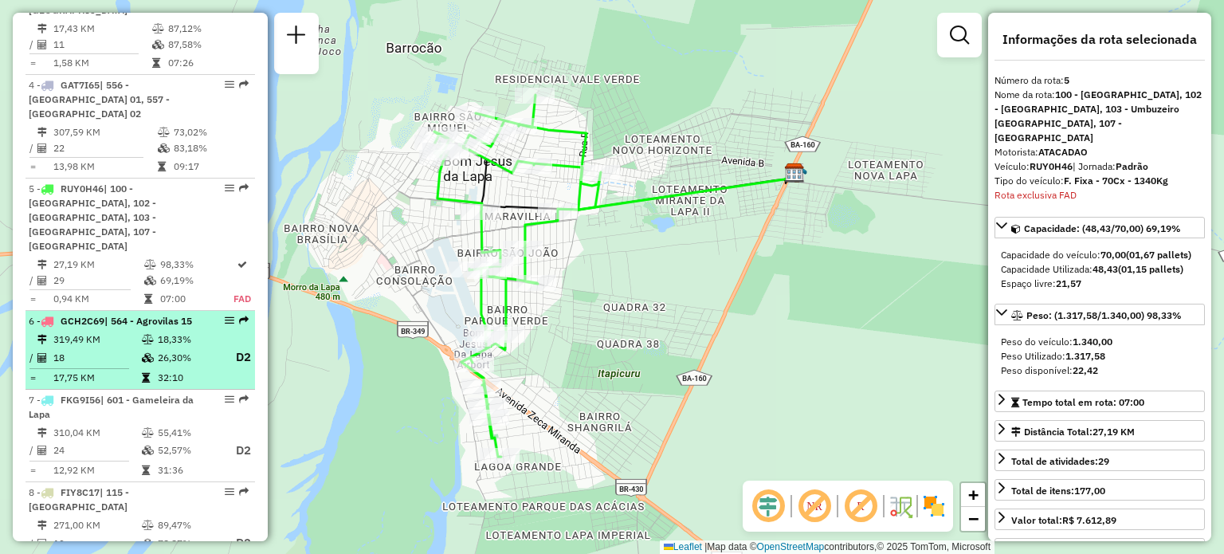
scroll to position [853, 0]
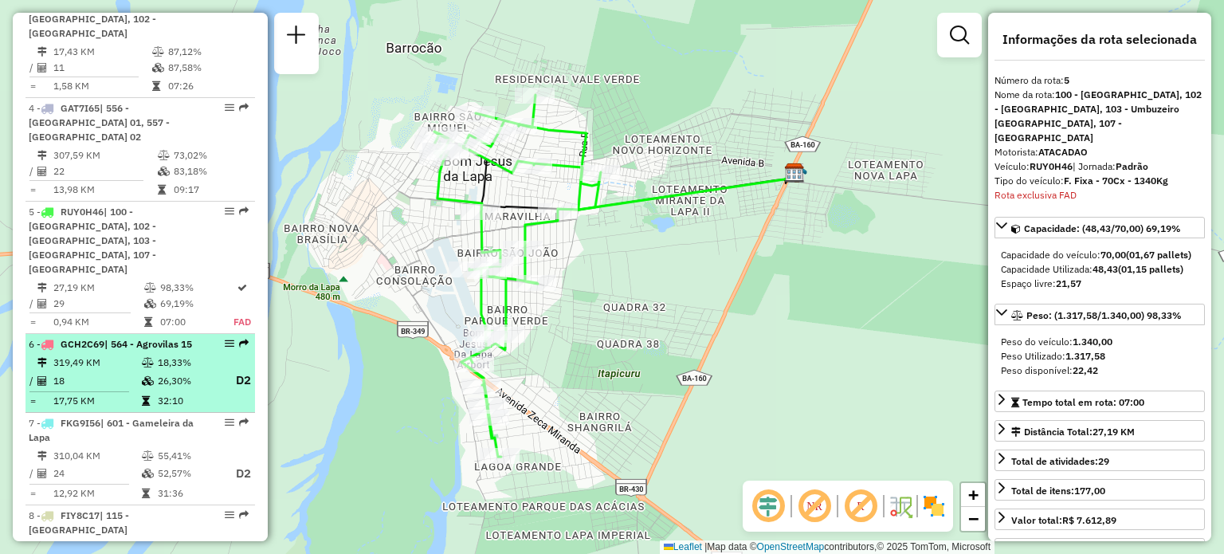
click at [119, 337] on div "6 - GCH2C69 | 564 - Agrovilas 15" at bounding box center [113, 344] width 169 height 14
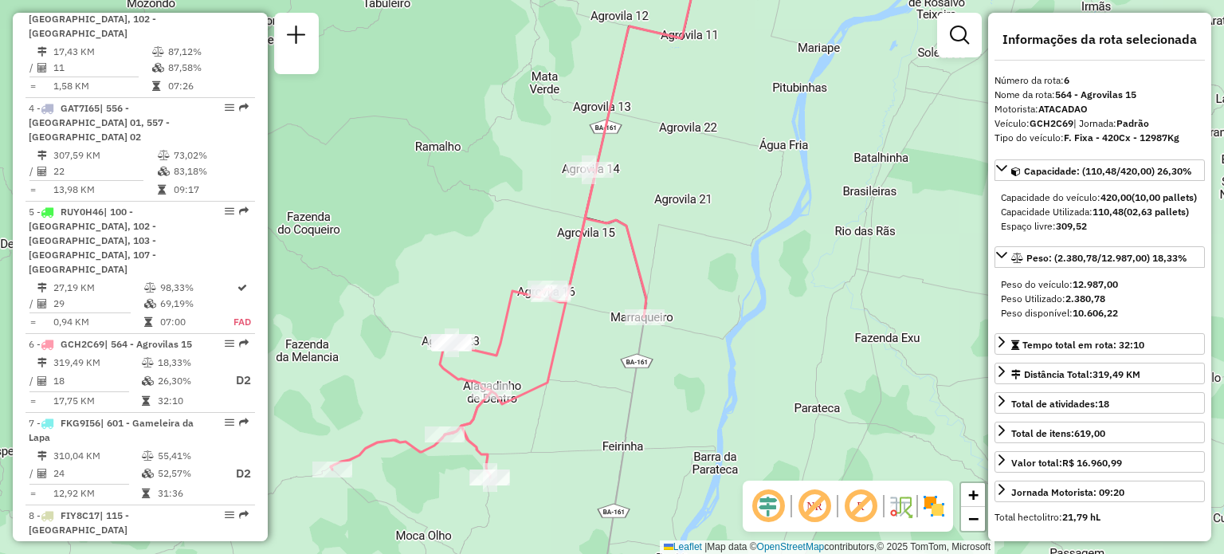
drag, startPoint x: 580, startPoint y: 401, endPoint x: 596, endPoint y: 308, distance: 94.6
click at [596, 308] on div "Janela de atendimento Grade de atendimento Capacidade Transportadoras Veículos …" at bounding box center [612, 277] width 1224 height 554
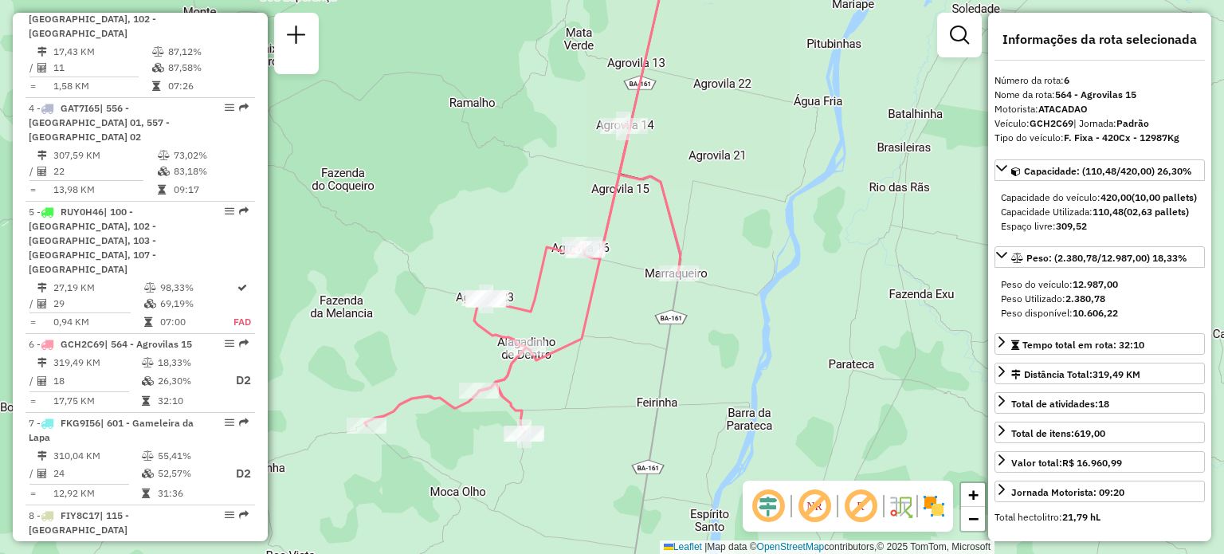
drag, startPoint x: 567, startPoint y: 302, endPoint x: 597, endPoint y: 303, distance: 29.5
click at [597, 303] on icon at bounding box center [603, 167] width 249 height 445
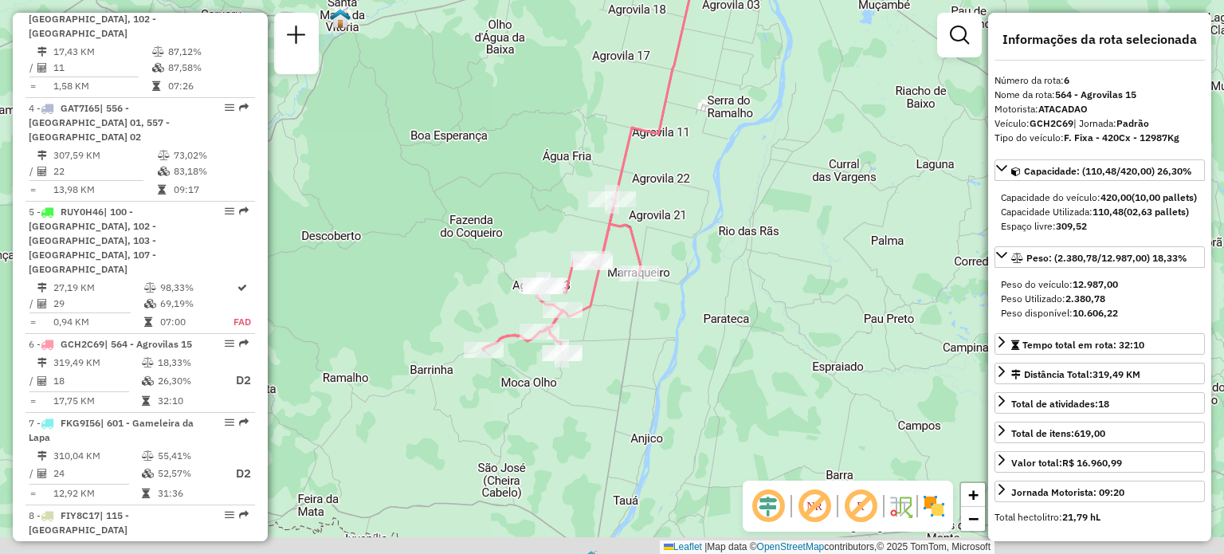
drag, startPoint x: 695, startPoint y: 331, endPoint x: 730, endPoint y: 272, distance: 69.3
click at [730, 272] on div "Janela de atendimento Grade de atendimento Capacidade Transportadoras Veículos …" at bounding box center [612, 277] width 1224 height 554
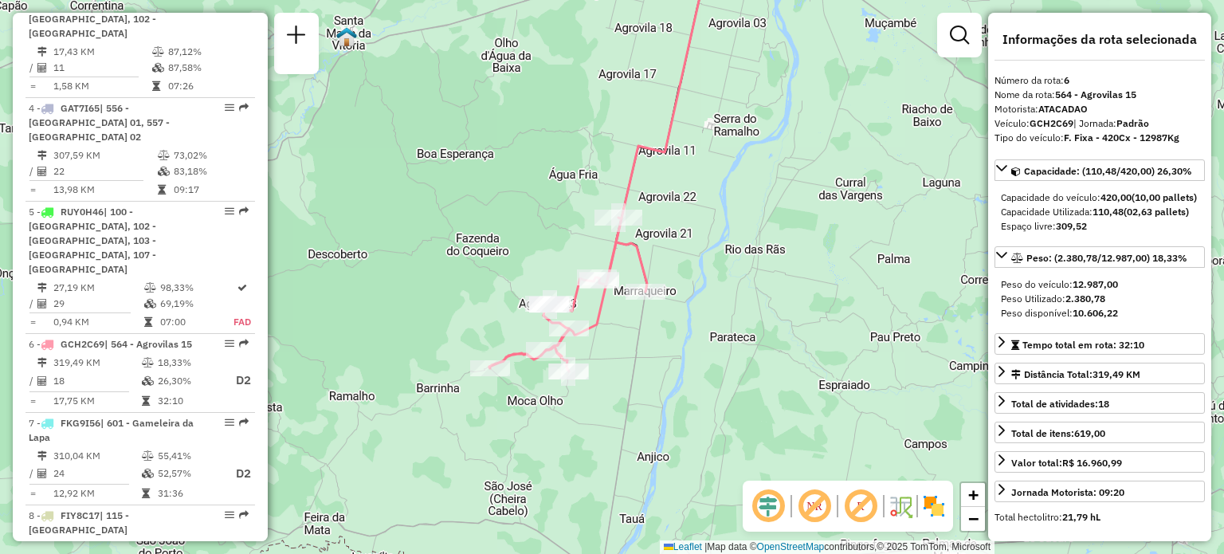
drag, startPoint x: 688, startPoint y: 209, endPoint x: 695, endPoint y: 227, distance: 19.4
click at [695, 227] on div "Janela de atendimento Grade de atendimento Capacidade Transportadoras Veículos …" at bounding box center [612, 277] width 1224 height 554
drag, startPoint x: 1040, startPoint y: 117, endPoint x: 1049, endPoint y: 117, distance: 9.6
click at [1041, 117] on strong "GCH2C69" at bounding box center [1051, 123] width 44 height 12
click at [1053, 117] on strong "GCH2C69" at bounding box center [1051, 123] width 44 height 12
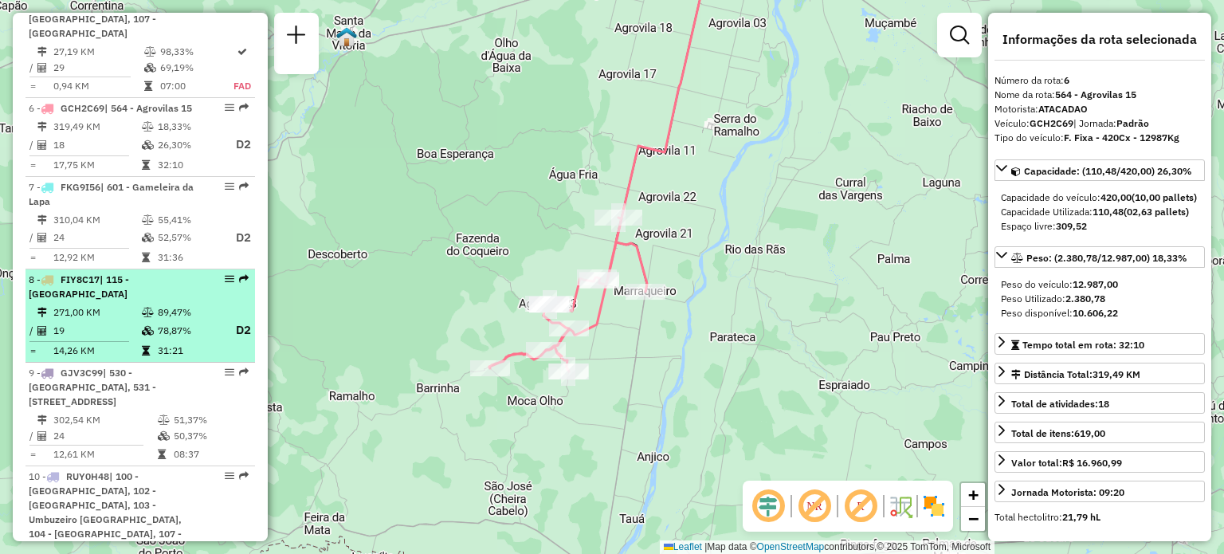
scroll to position [1092, 0]
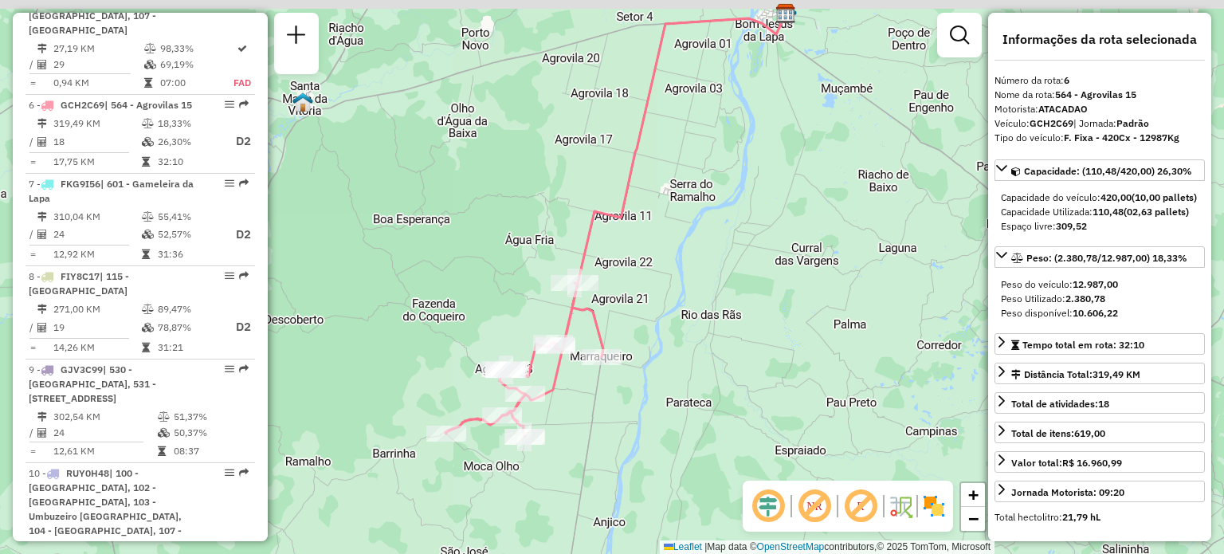
drag, startPoint x: 684, startPoint y: 253, endPoint x: 712, endPoint y: 305, distance: 59.5
click at [708, 301] on div "Janela de atendimento Grade de atendimento Capacidade Transportadoras Veículos …" at bounding box center [612, 277] width 1224 height 554
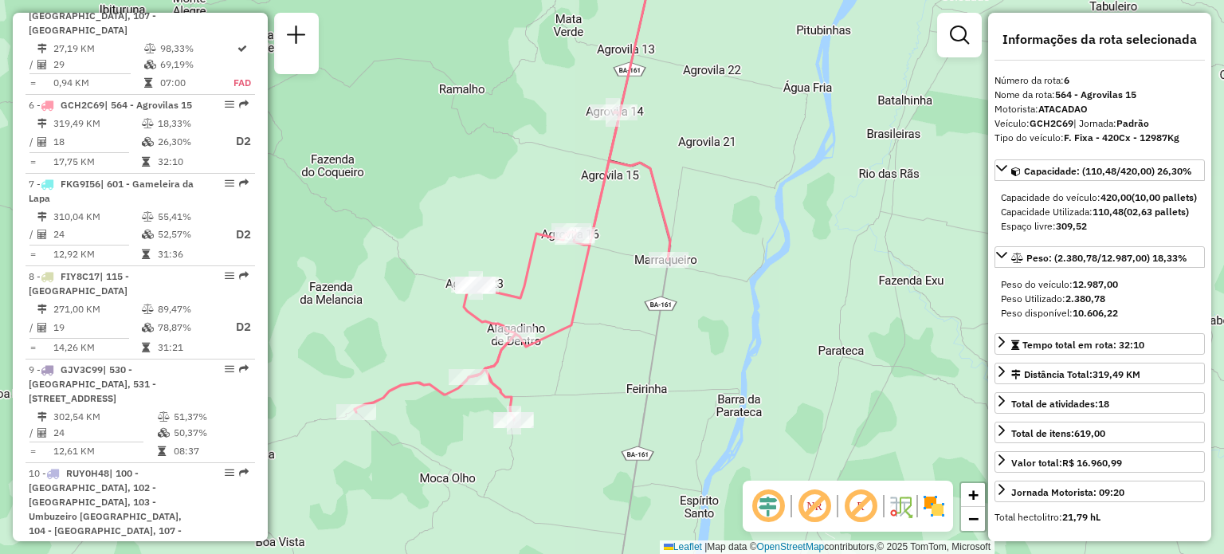
drag, startPoint x: 715, startPoint y: 233, endPoint x: 755, endPoint y: 199, distance: 52.6
click at [755, 199] on div "Janela de atendimento Grade de atendimento Capacidade Transportadoras Veículos …" at bounding box center [612, 277] width 1224 height 554
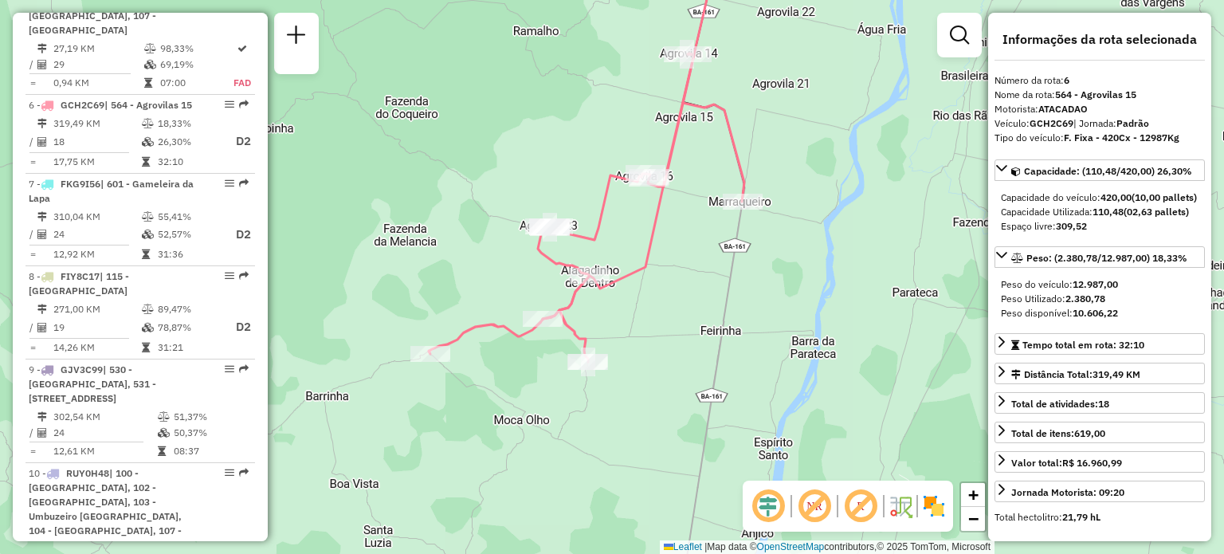
drag, startPoint x: 759, startPoint y: 231, endPoint x: 767, endPoint y: 312, distance: 80.9
click at [767, 311] on div "Janela de atendimento Grade de atendimento Capacidade Transportadoras Veículos …" at bounding box center [612, 277] width 1224 height 554
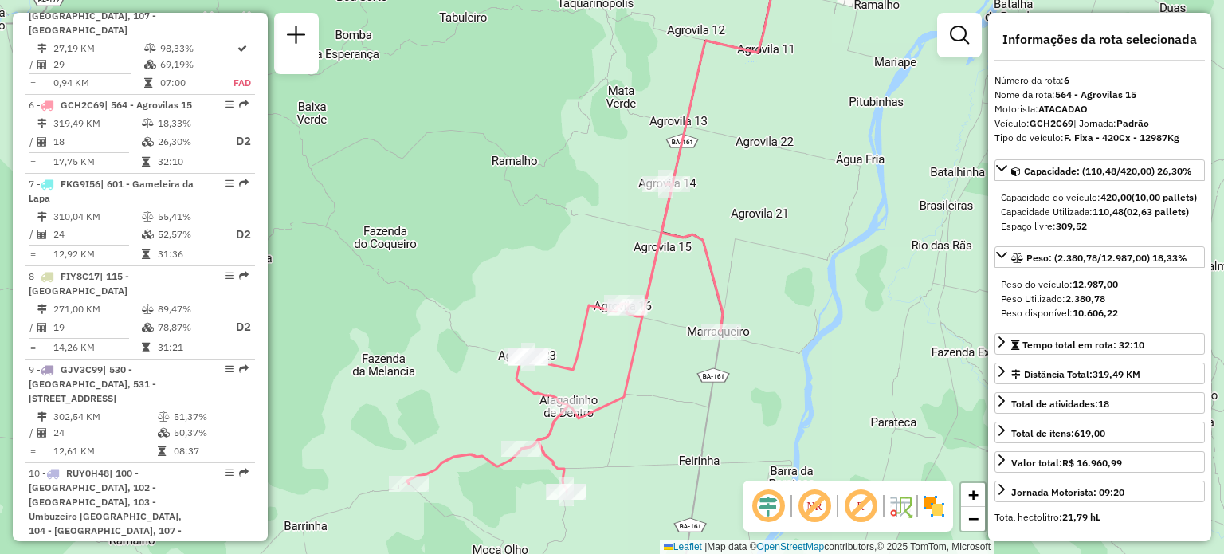
drag, startPoint x: 778, startPoint y: 220, endPoint x: 782, endPoint y: 256, distance: 36.2
click at [782, 256] on div "Janela de atendimento Grade de atendimento Capacidade Transportadoras Veículos …" at bounding box center [612, 277] width 1224 height 554
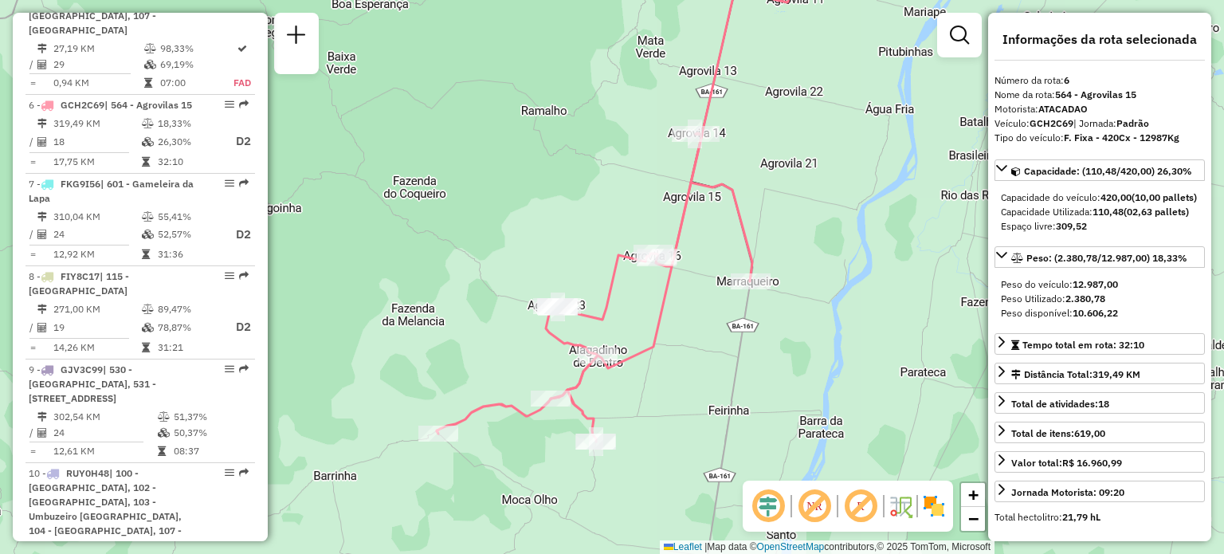
drag, startPoint x: 686, startPoint y: 352, endPoint x: 713, endPoint y: 307, distance: 52.9
click at [713, 307] on div "Janela de atendimento Grade de atendimento Capacidade Transportadoras Veículos …" at bounding box center [612, 277] width 1224 height 554
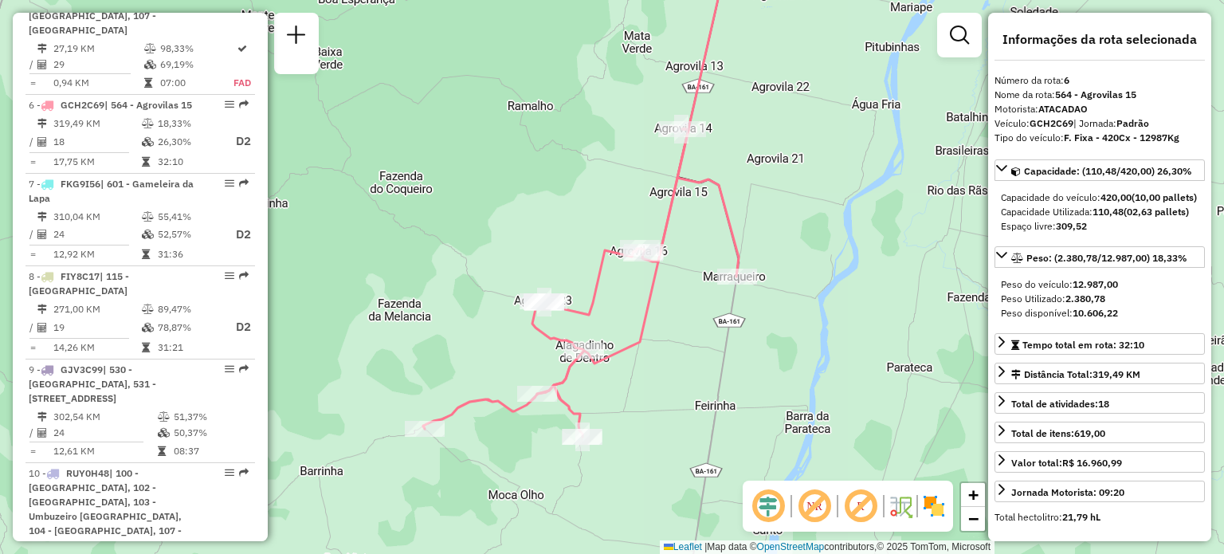
drag, startPoint x: 504, startPoint y: 218, endPoint x: 491, endPoint y: 214, distance: 14.4
click at [491, 214] on div "Janela de atendimento Grade de atendimento Capacidade Transportadoras Veículos …" at bounding box center [612, 277] width 1224 height 554
drag, startPoint x: 1029, startPoint y: 120, endPoint x: 1076, endPoint y: 123, distance: 46.3
click at [1076, 123] on div "Veículo: GCH2C69 | Jornada: Padrão" at bounding box center [1099, 123] width 210 height 14
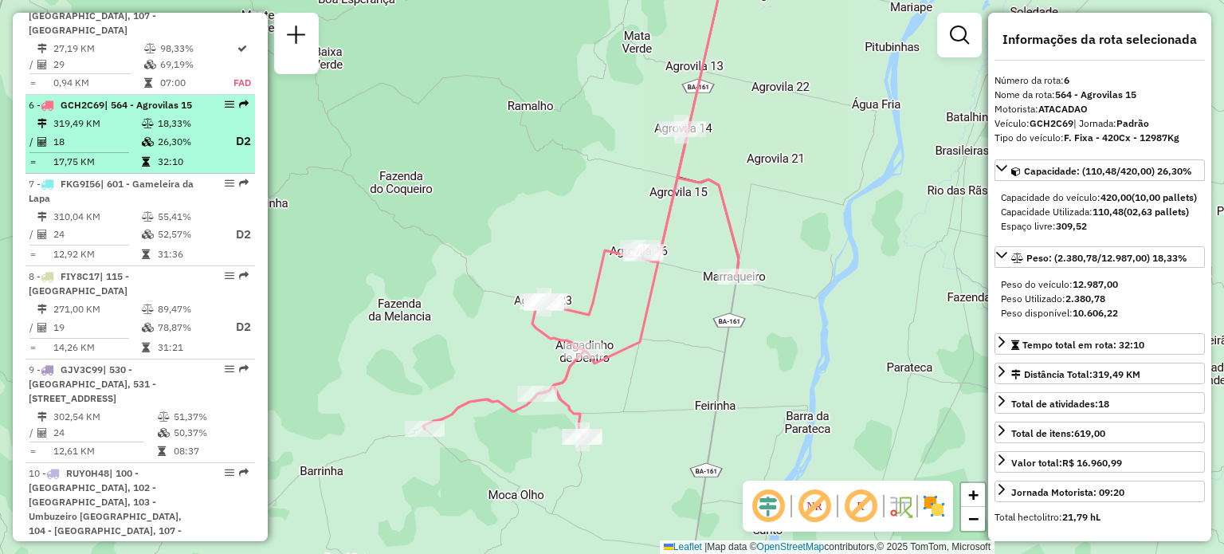
click at [131, 95] on li "6 - GCH2C69 | 564 - Agrovilas 15 319,49 KM 18,33% / 18 26,30% D2 = 17,75 KM 32:…" at bounding box center [139, 134] width 229 height 79
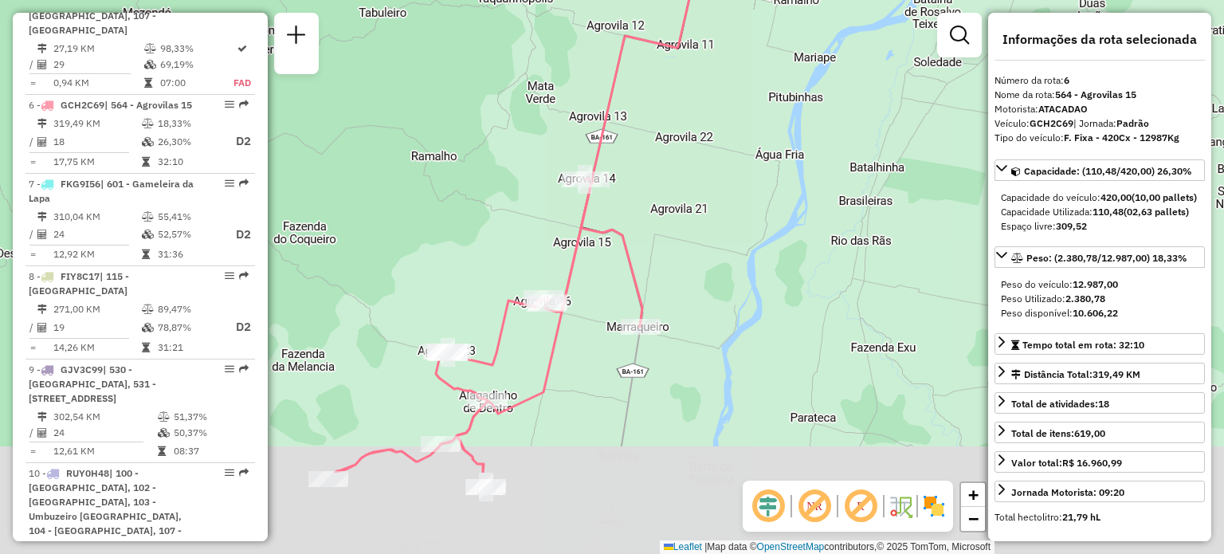
drag, startPoint x: 708, startPoint y: 225, endPoint x: 735, endPoint y: 174, distance: 57.0
click at [735, 174] on div "Janela de atendimento Grade de atendimento Capacidade Transportadoras Veículos …" at bounding box center [612, 277] width 1224 height 554
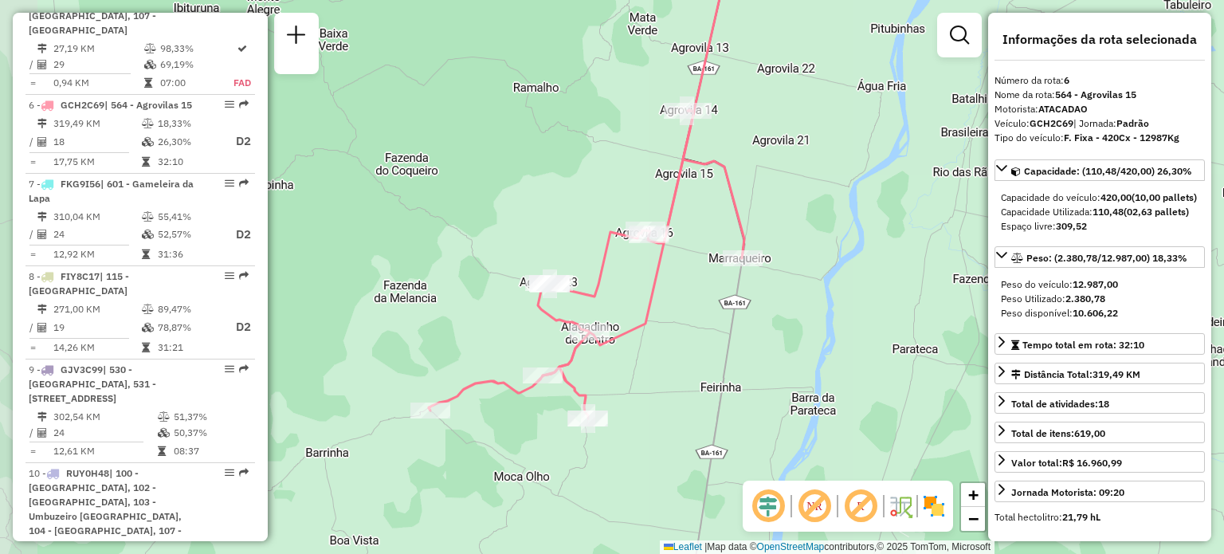
drag, startPoint x: 731, startPoint y: 209, endPoint x: 790, endPoint y: 171, distance: 69.8
click at [790, 171] on div "Janela de atendimento Grade de atendimento Capacidade Transportadoras Veículos …" at bounding box center [612, 277] width 1224 height 554
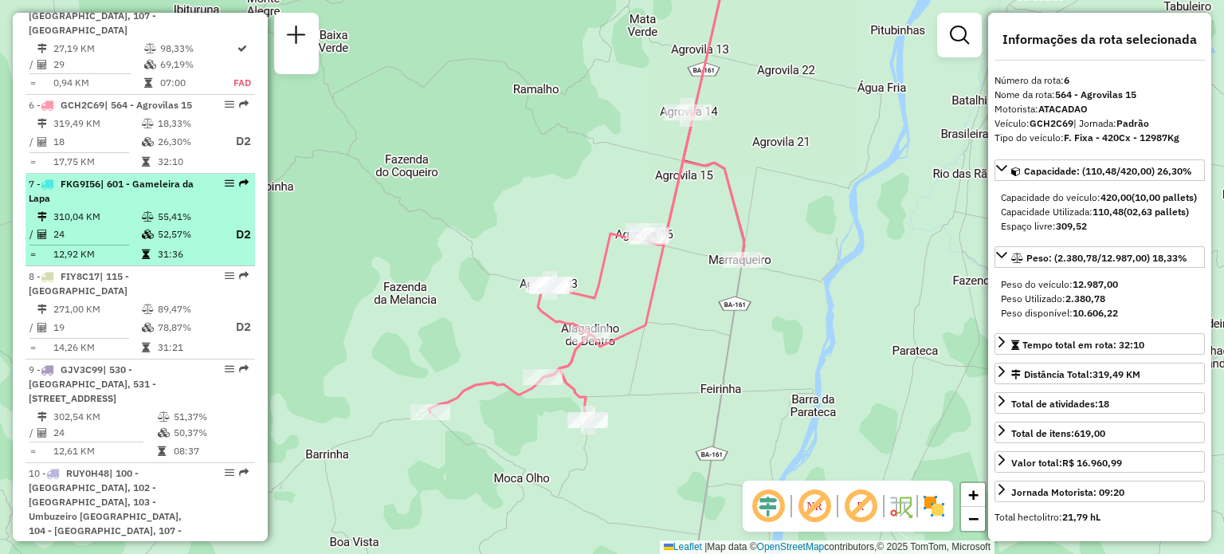
click at [166, 209] on td "55,41%" at bounding box center [189, 217] width 64 height 16
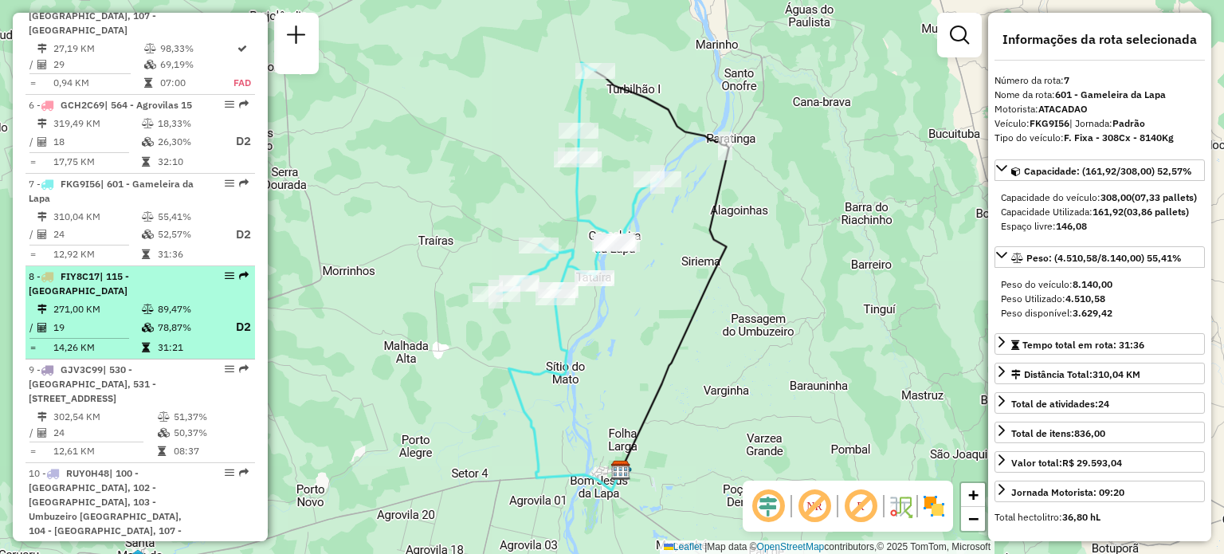
click at [159, 317] on td "78,87%" at bounding box center [189, 327] width 64 height 20
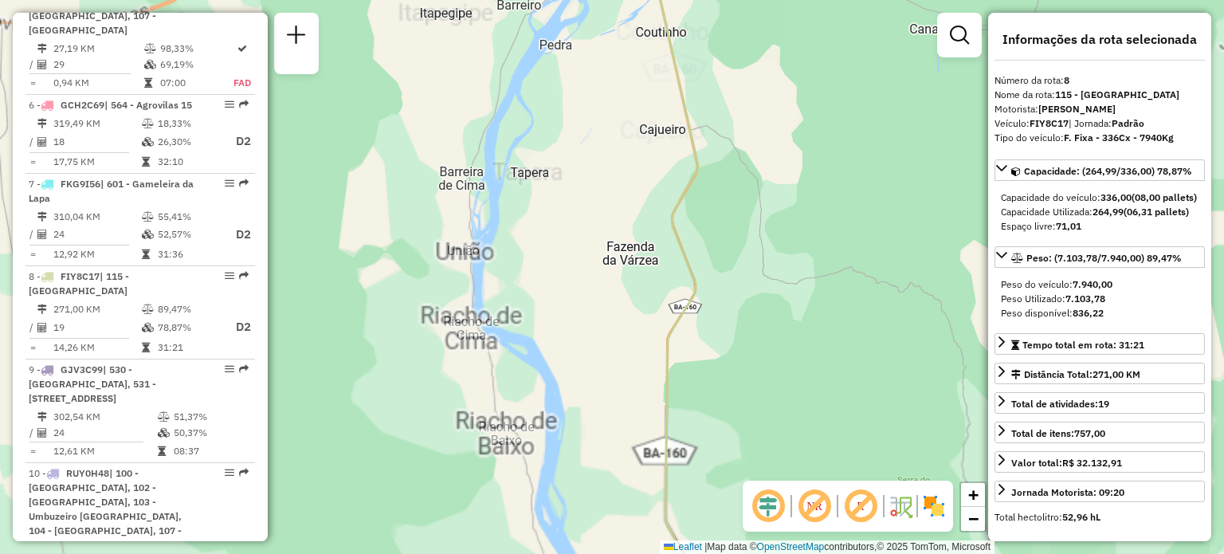
drag, startPoint x: 642, startPoint y: 73, endPoint x: 579, endPoint y: 276, distance: 212.7
click at [579, 276] on div "Janela de atendimento Grade de atendimento Capacidade Transportadoras Veículos …" at bounding box center [612, 277] width 1224 height 554
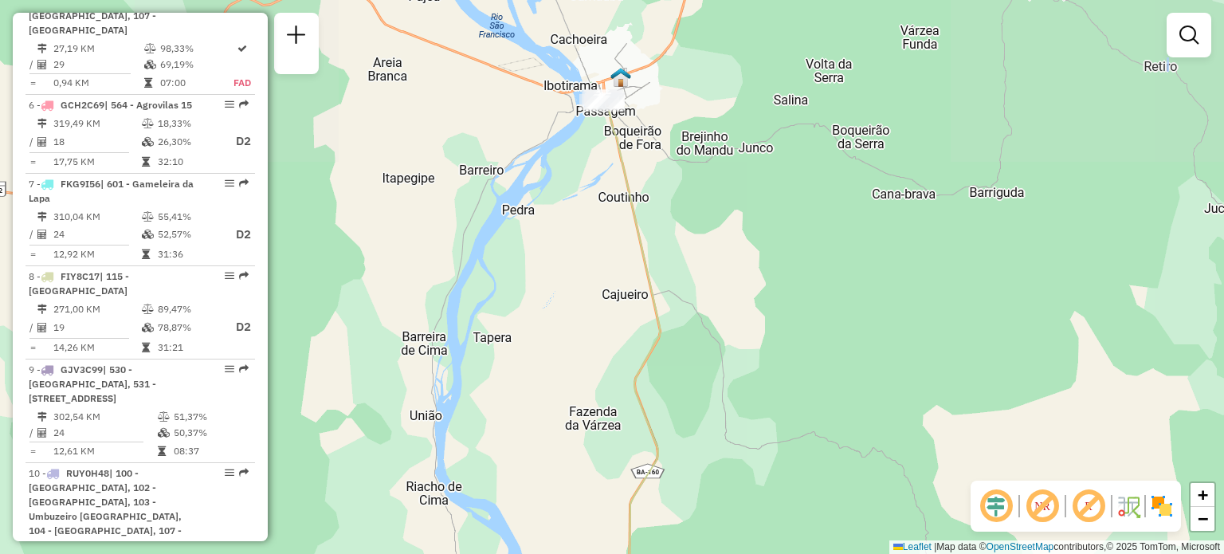
drag, startPoint x: 597, startPoint y: 189, endPoint x: 563, endPoint y: 328, distance: 143.6
click at [563, 328] on div "Janela de atendimento Grade de atendimento Capacidade Transportadoras Veículos …" at bounding box center [612, 277] width 1224 height 554
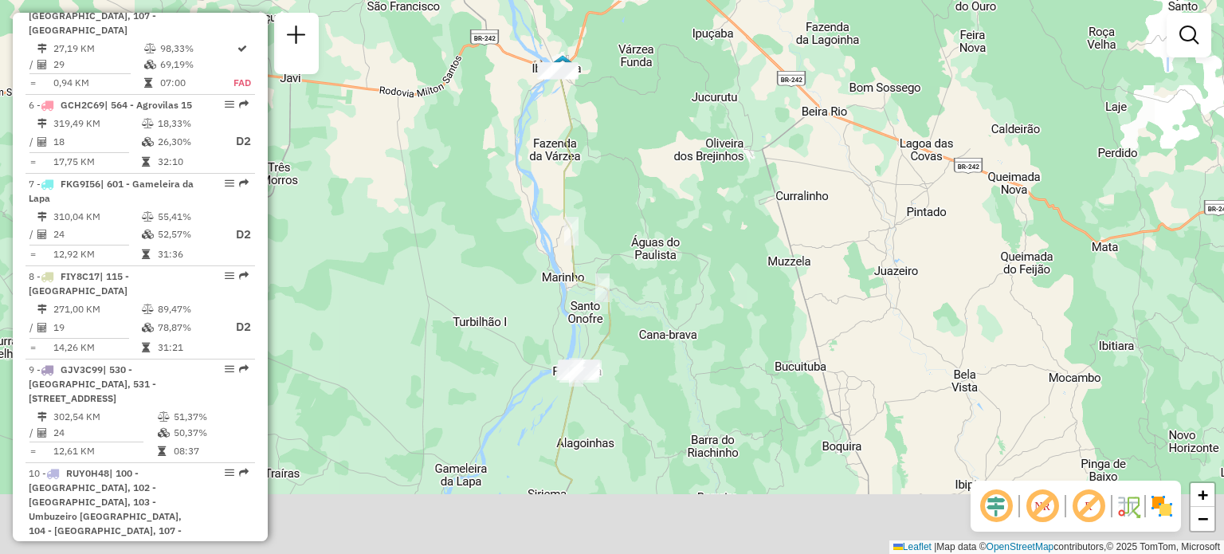
drag, startPoint x: 535, startPoint y: 267, endPoint x: 527, endPoint y: 231, distance: 36.9
click at [527, 231] on div "Janela de atendimento Grade de atendimento Capacidade Transportadoras Veículos …" at bounding box center [612, 277] width 1224 height 554
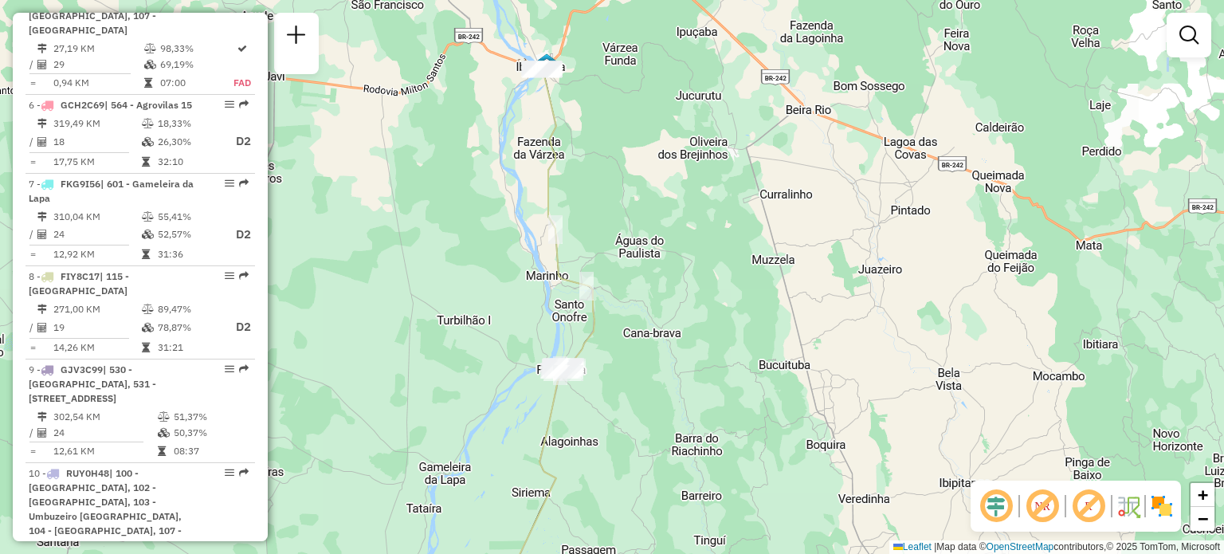
click at [491, 219] on div "Janela de atendimento Grade de atendimento Capacidade Transportadoras Veículos …" at bounding box center [612, 277] width 1224 height 554
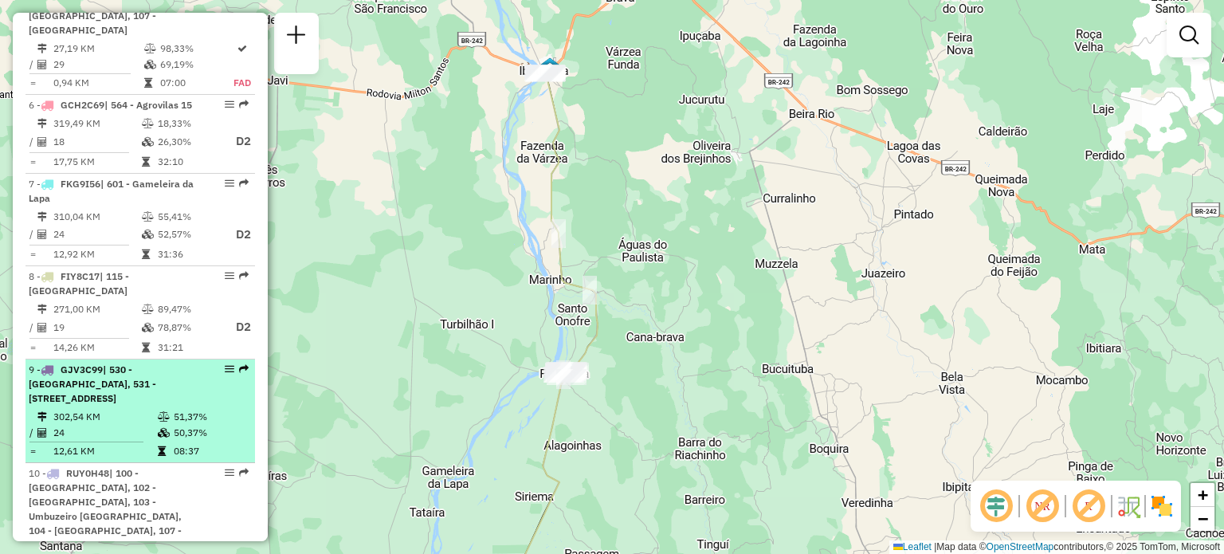
click at [118, 363] on span "| 530 - Ibotirama, 531 - Oliveira dos Brejinhos, 532 - Beira Rio, 533 - Lagoa D…" at bounding box center [92, 383] width 127 height 41
select select "**********"
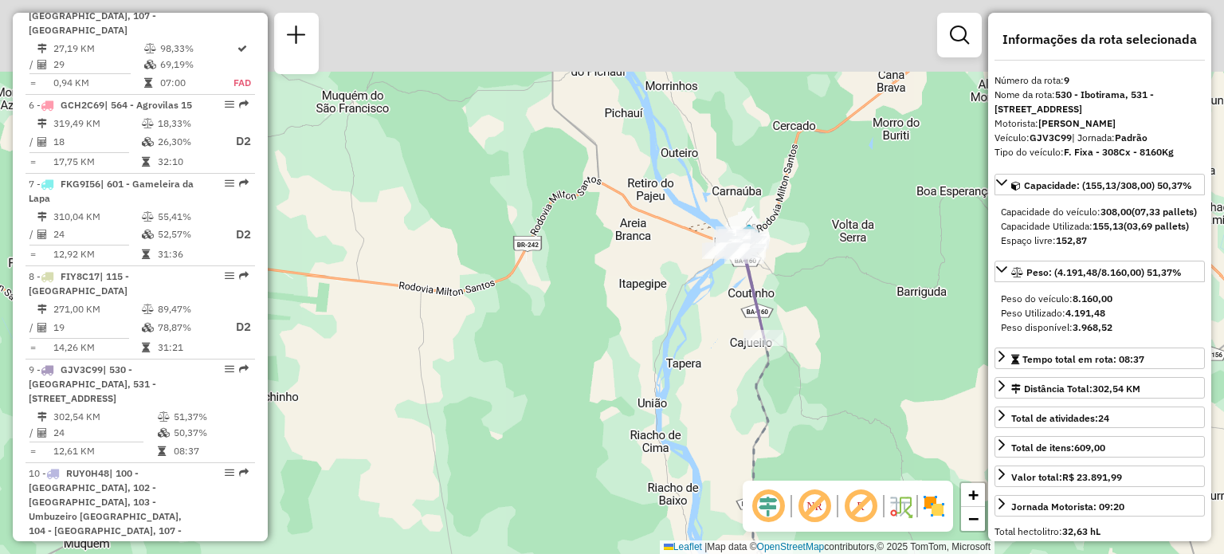
drag, startPoint x: 548, startPoint y: 302, endPoint x: 425, endPoint y: 415, distance: 167.5
click at [437, 418] on div "Janela de atendimento Grade de atendimento Capacidade Transportadoras Veículos …" at bounding box center [612, 277] width 1224 height 554
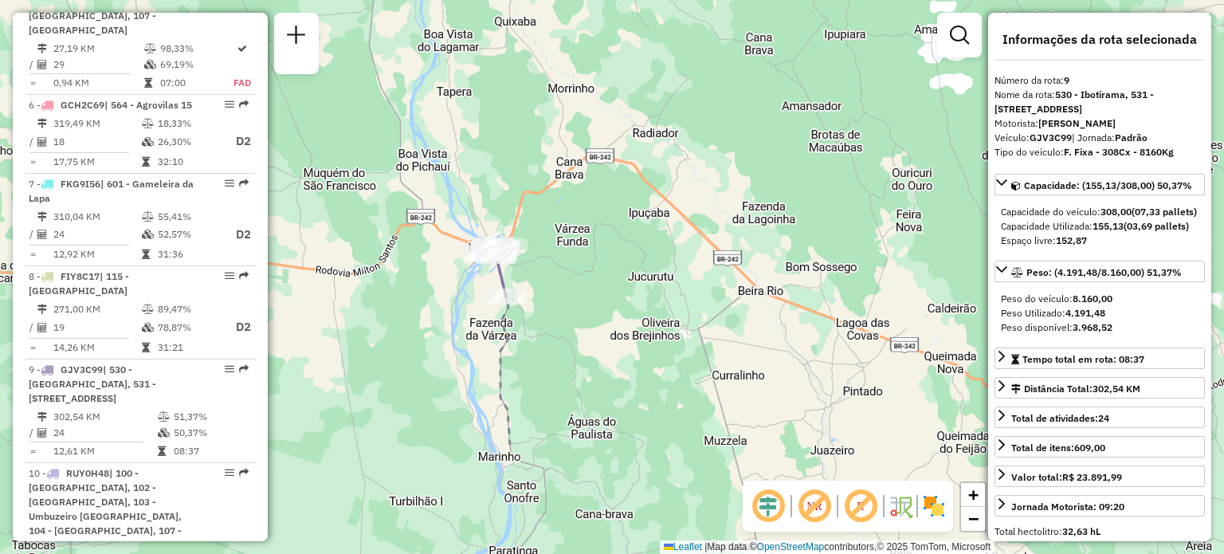
drag, startPoint x: 493, startPoint y: 412, endPoint x: 610, endPoint y: 247, distance: 201.8
click at [610, 247] on div "Janela de atendimento Grade de atendimento Capacidade Transportadoras Veículos …" at bounding box center [612, 277] width 1224 height 554
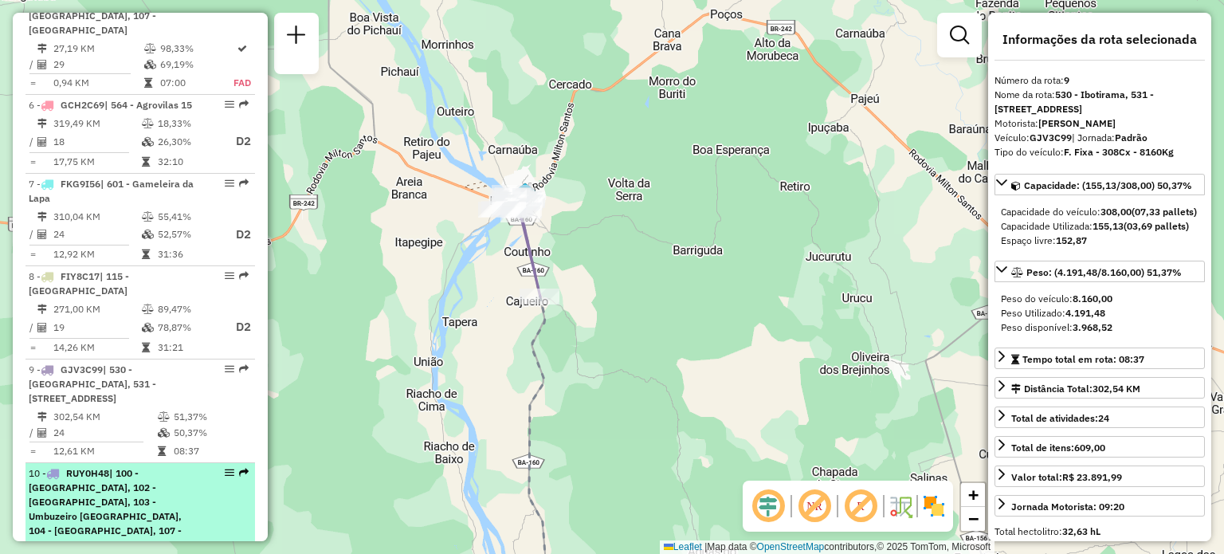
click at [119, 466] on div "10 - RUY0H48 | 100 - Lagoa Grande, 102 - Amaralina, 103 - Umbuzeiro da Onça, 10…" at bounding box center [113, 509] width 169 height 86
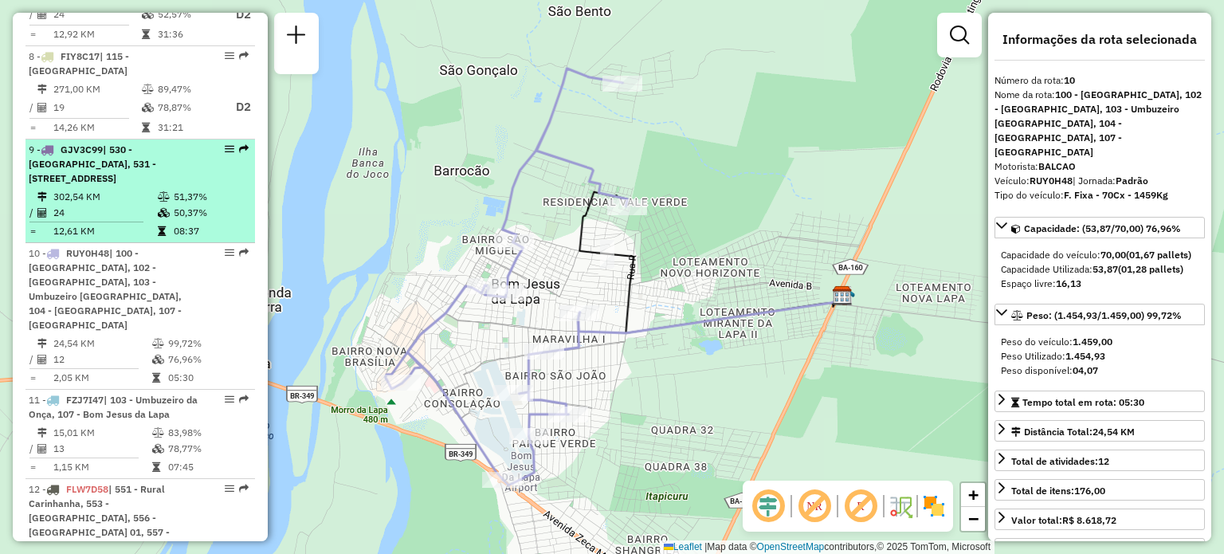
scroll to position [1331, 0]
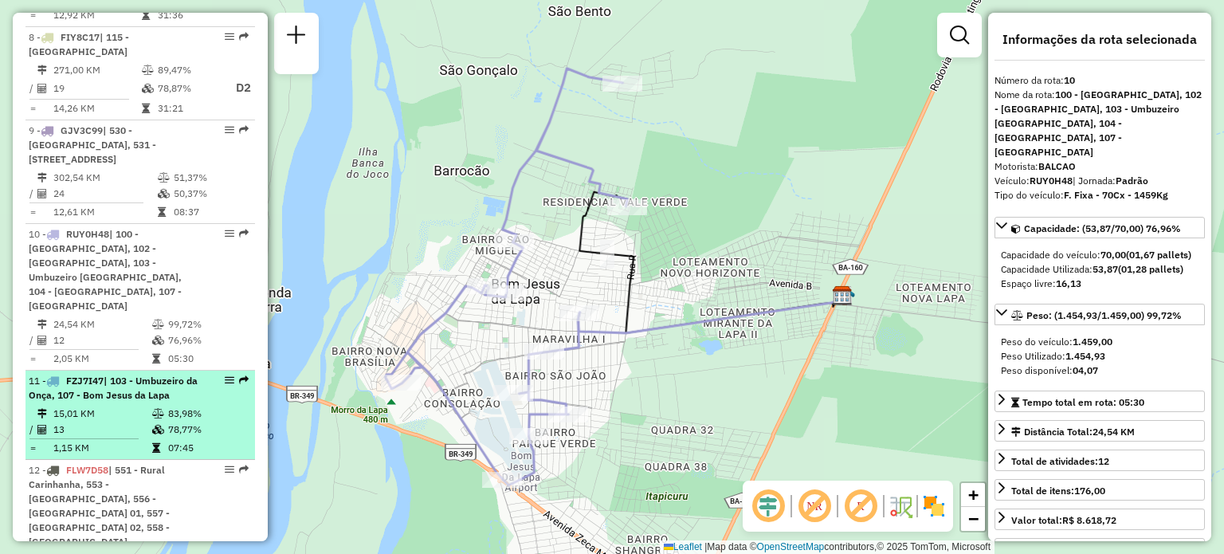
click at [146, 406] on td "15,01 KM" at bounding box center [102, 414] width 99 height 16
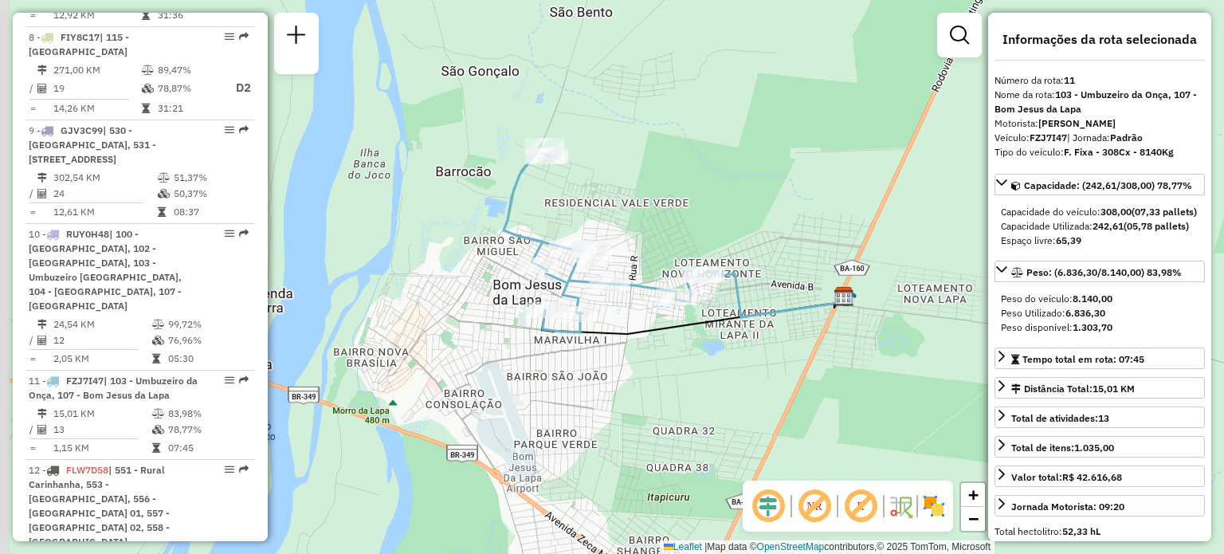
drag, startPoint x: 587, startPoint y: 261, endPoint x: 686, endPoint y: 206, distance: 113.1
click at [686, 206] on div "Janela de atendimento Grade de atendimento Capacidade Transportadoras Veículos …" at bounding box center [612, 277] width 1224 height 554
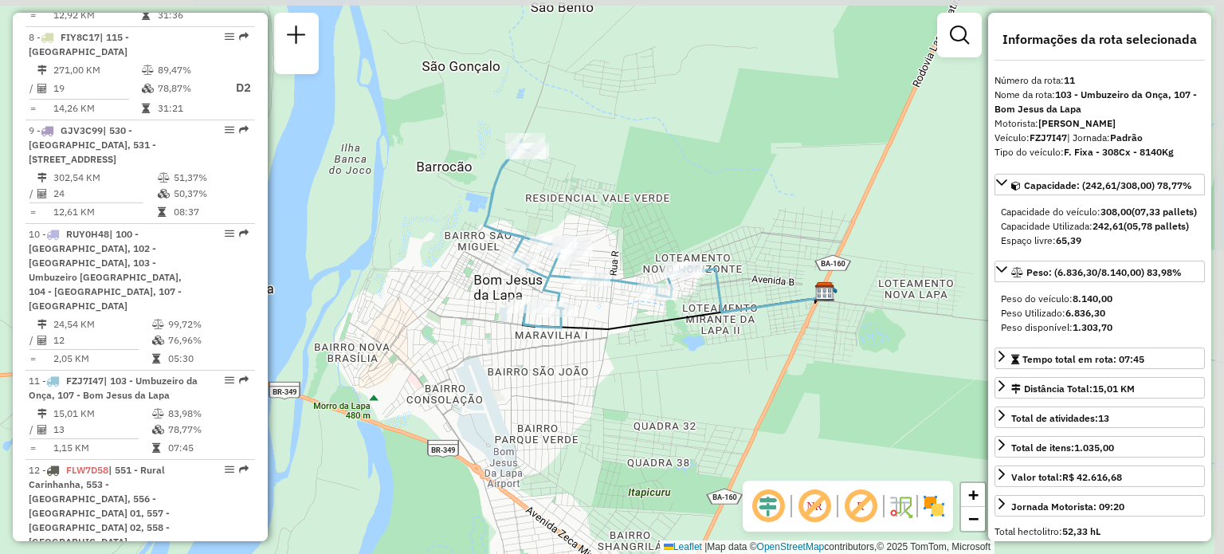
drag, startPoint x: 643, startPoint y: 284, endPoint x: 632, endPoint y: 341, distance: 58.4
click at [632, 341] on div "Janela de atendimento Grade de atendimento Capacidade Transportadoras Veículos …" at bounding box center [612, 277] width 1224 height 554
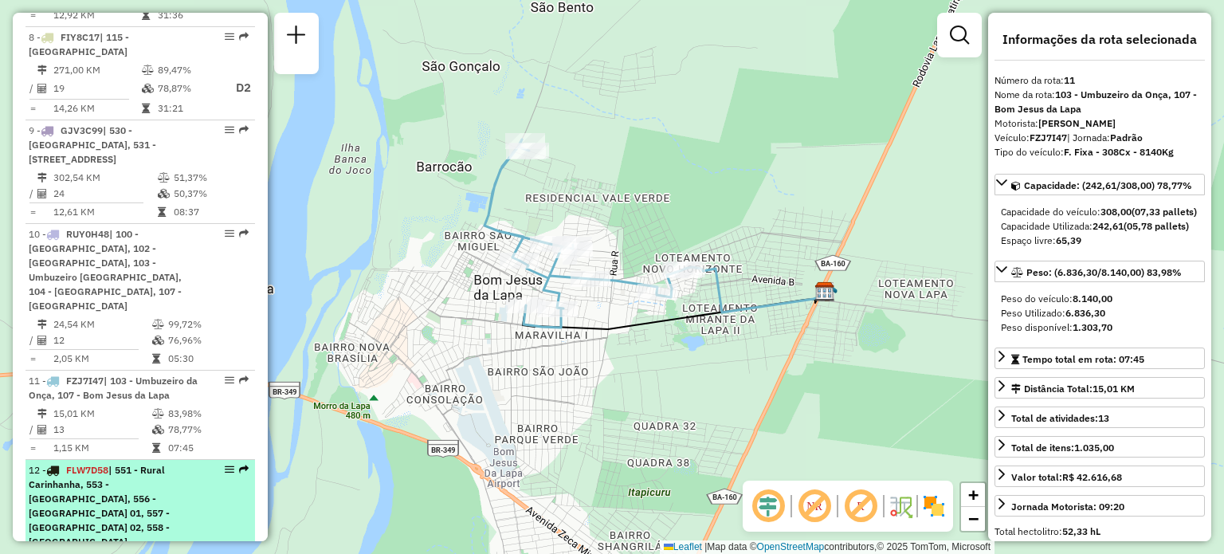
click at [116, 463] on div "12 - FLW7D58 | 551 - Rural Carinhanha, 553 - Juliao, 556 - Carinhanha 01, 557 -…" at bounding box center [113, 506] width 169 height 86
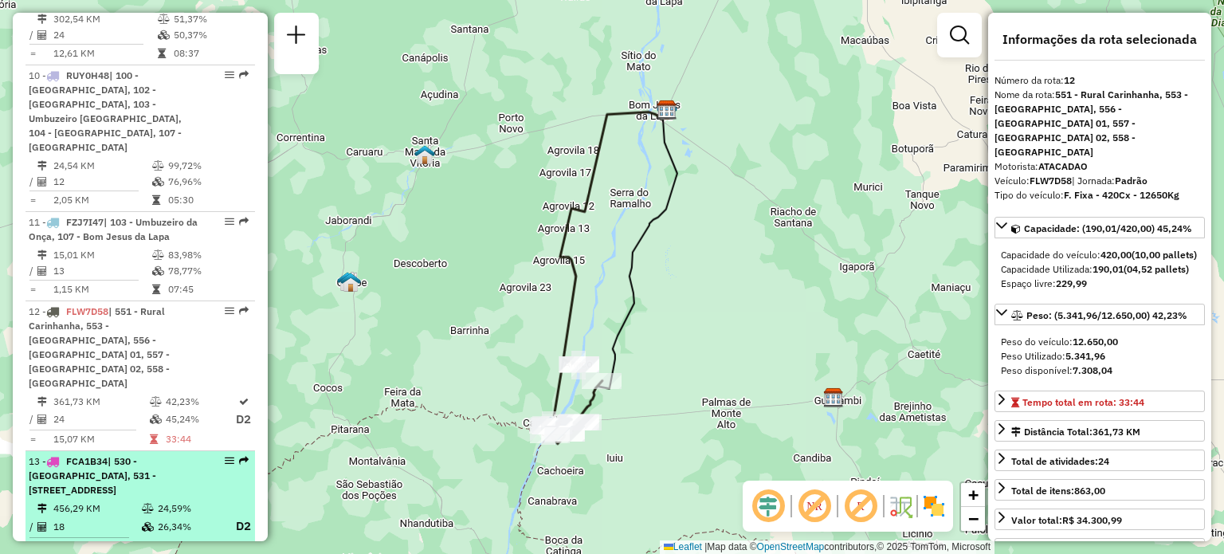
scroll to position [1491, 0]
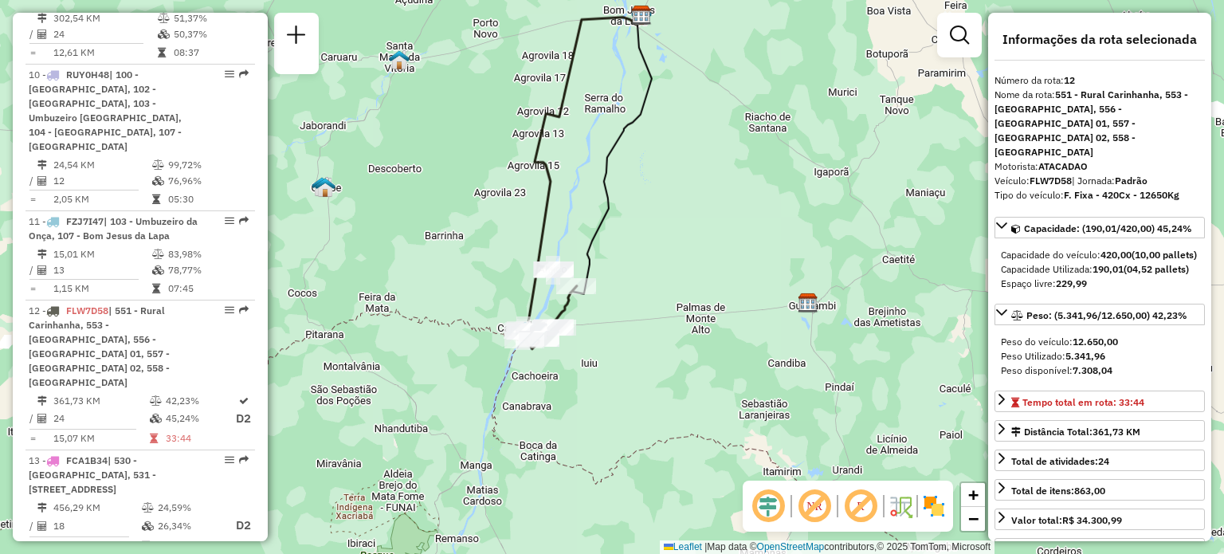
drag, startPoint x: 723, startPoint y: 301, endPoint x: 693, endPoint y: 146, distance: 158.3
click at [693, 146] on div "Janela de atendimento Grade de atendimento Capacidade Transportadoras Veículos …" at bounding box center [612, 277] width 1224 height 554
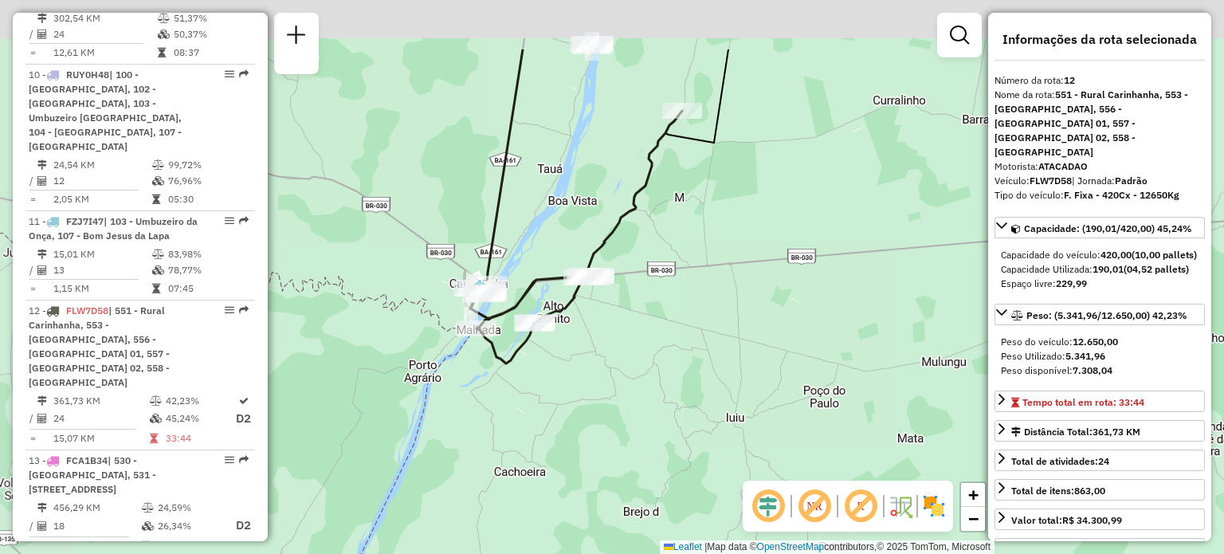
drag, startPoint x: 617, startPoint y: 302, endPoint x: 630, endPoint y: 348, distance: 48.2
click at [630, 348] on div "Janela de atendimento Grade de atendimento Capacidade Transportadoras Veículos …" at bounding box center [612, 277] width 1224 height 554
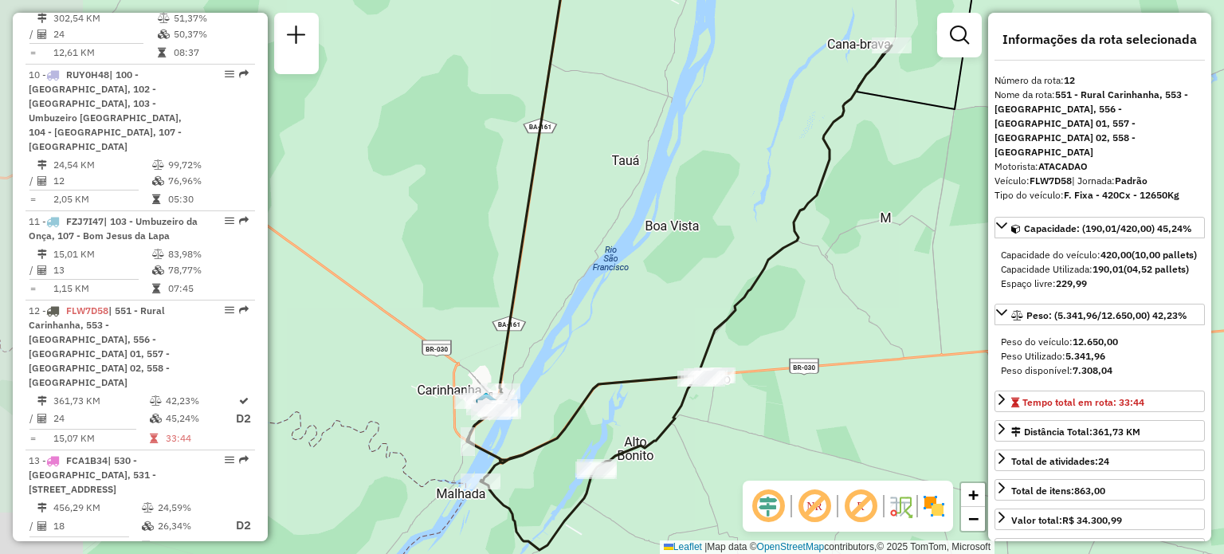
drag, startPoint x: 505, startPoint y: 229, endPoint x: 666, endPoint y: 237, distance: 161.2
click at [666, 237] on div "Janela de atendimento Grade de atendimento Capacidade Transportadoras Veículos …" at bounding box center [612, 277] width 1224 height 554
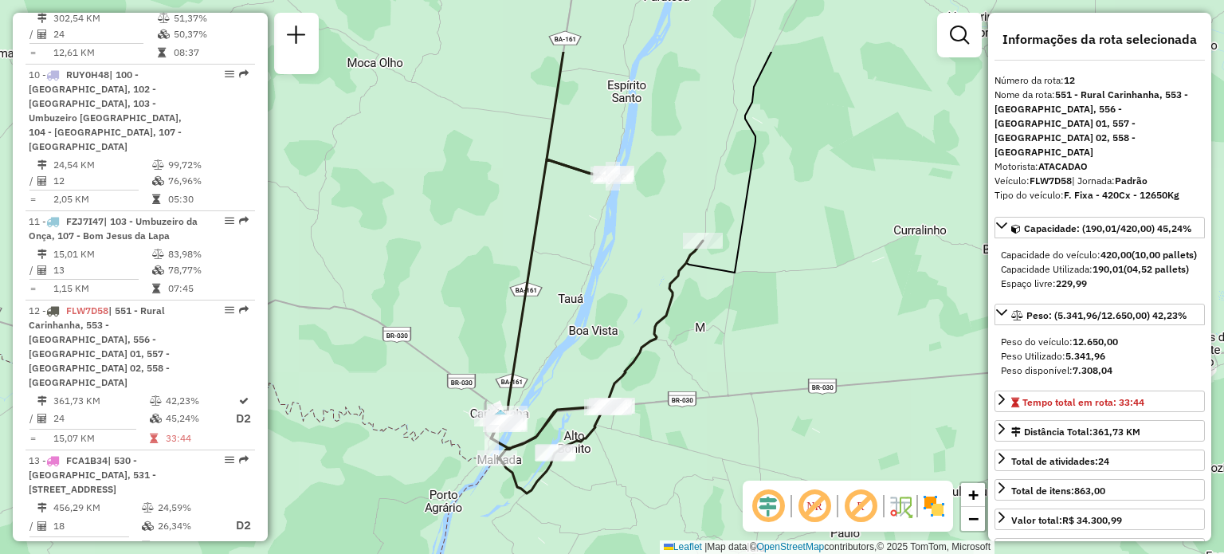
drag, startPoint x: 680, startPoint y: 210, endPoint x: 606, endPoint y: 329, distance: 140.6
click at [606, 329] on div "Janela de atendimento Grade de atendimento Capacidade Transportadoras Veículos …" at bounding box center [612, 277] width 1224 height 554
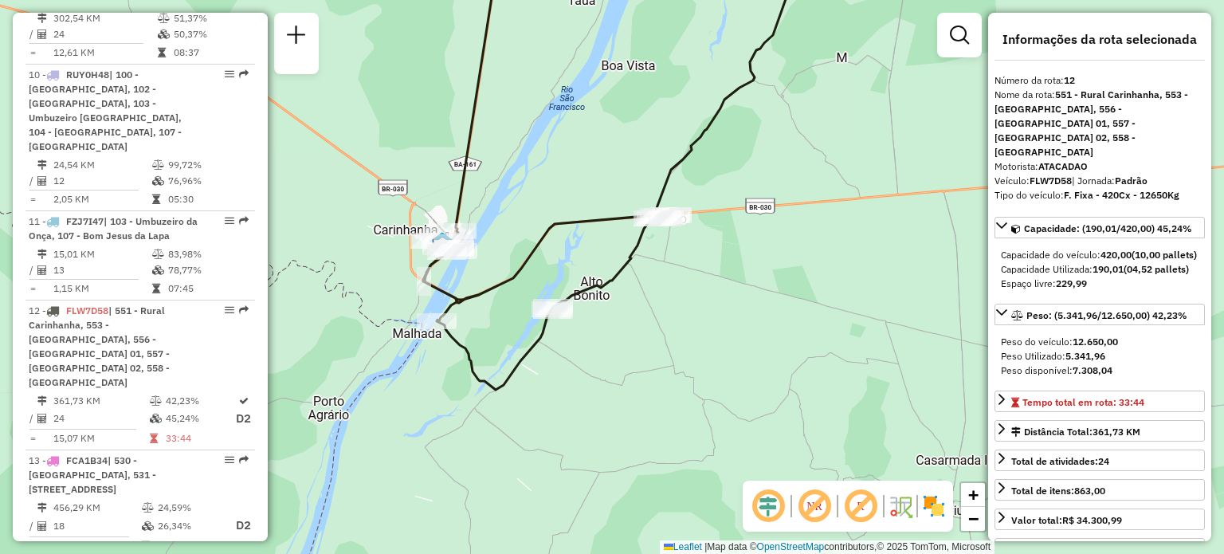
drag, startPoint x: 634, startPoint y: 299, endPoint x: 670, endPoint y: 351, distance: 63.0
click at [670, 351] on div "Janela de atendimento Grade de atendimento Capacidade Transportadoras Veículos …" at bounding box center [612, 277] width 1224 height 554
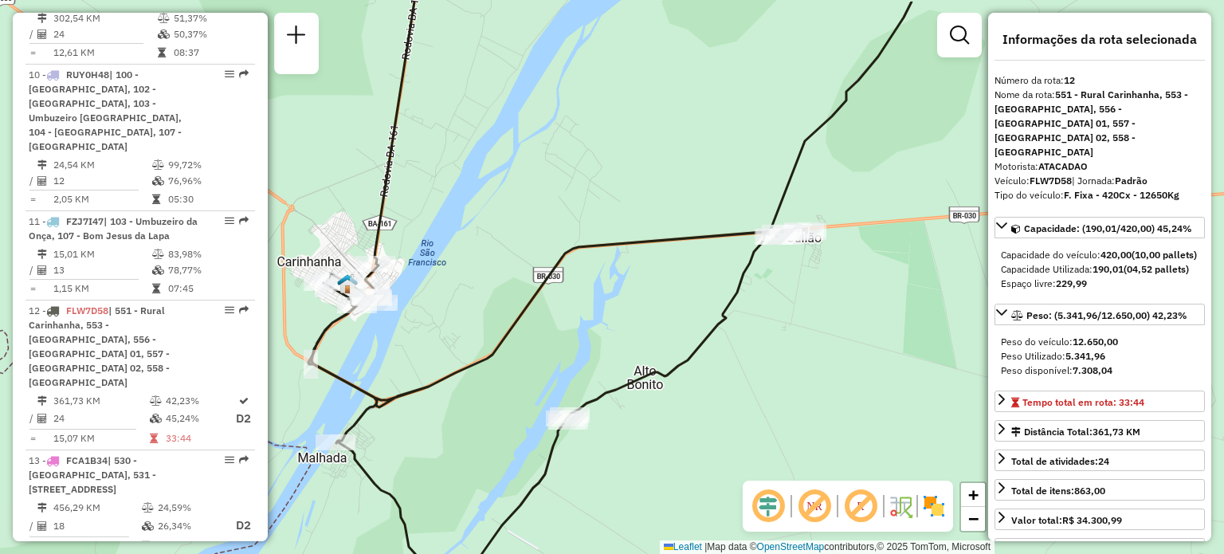
drag, startPoint x: 636, startPoint y: 304, endPoint x: 711, endPoint y: 359, distance: 93.4
click at [711, 359] on div "Janela de atendimento Grade de atendimento Capacidade Transportadoras Veículos …" at bounding box center [612, 277] width 1224 height 554
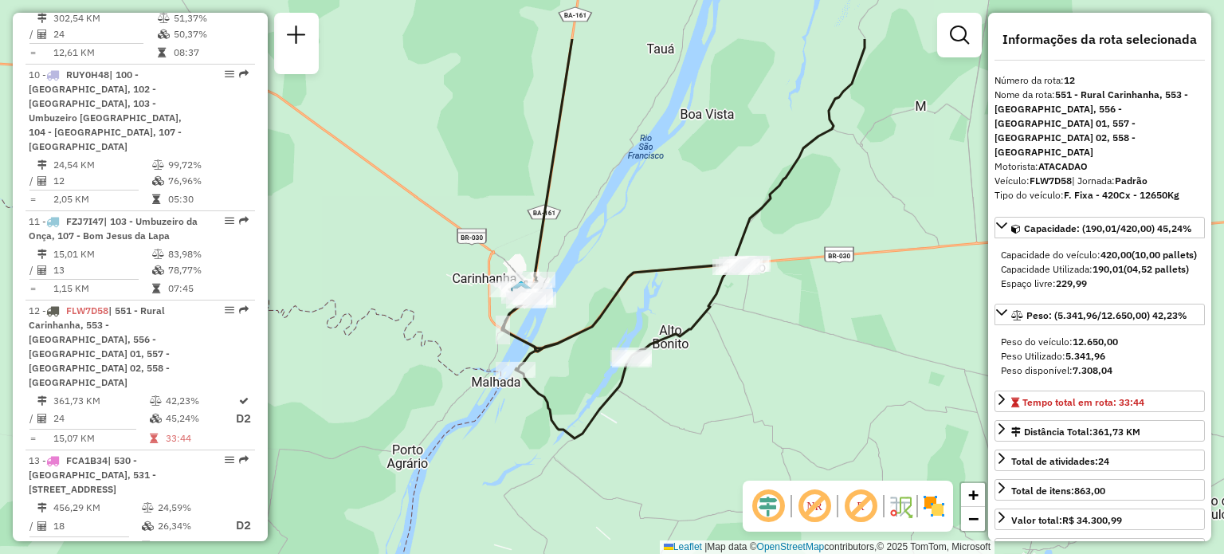
drag, startPoint x: 672, startPoint y: 279, endPoint x: 733, endPoint y: 369, distance: 108.9
click at [733, 369] on div "Janela de atendimento Grade de atendimento Capacidade Transportadoras Veículos …" at bounding box center [612, 277] width 1224 height 554
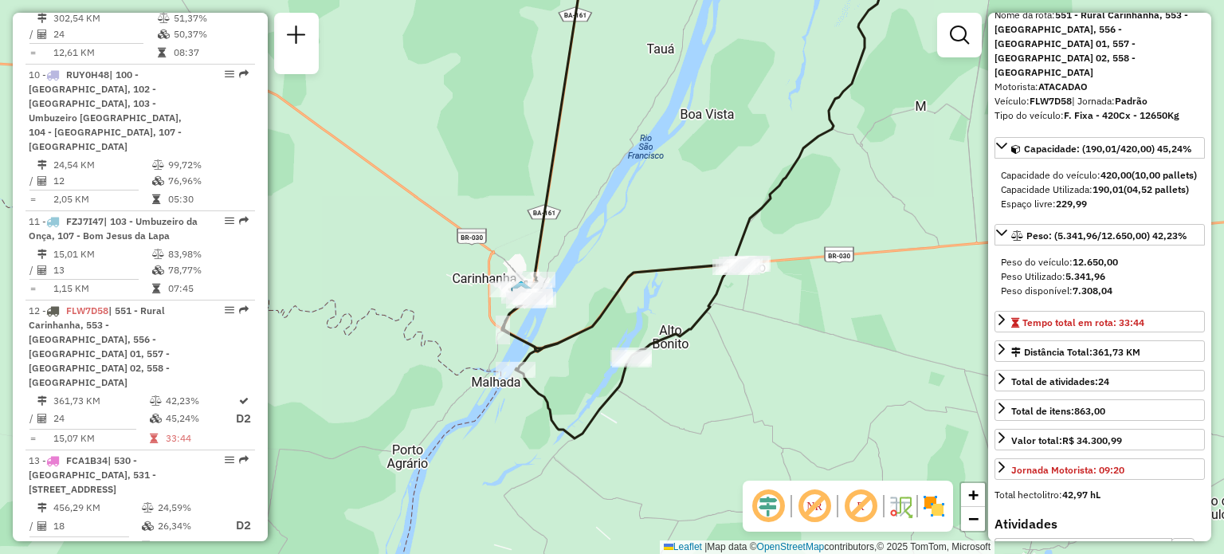
scroll to position [0, 0]
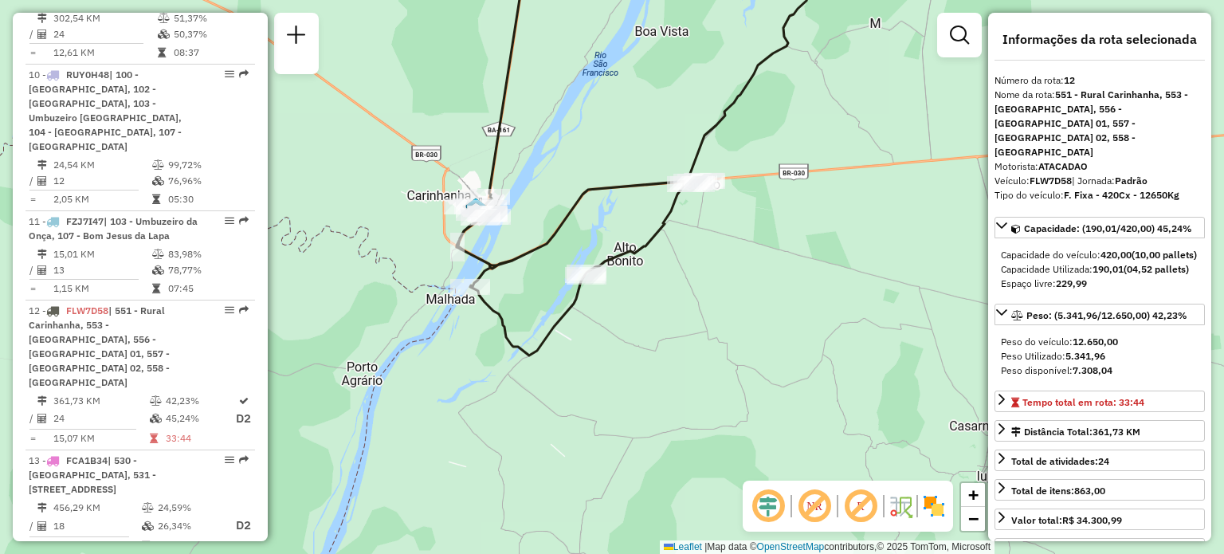
drag, startPoint x: 433, startPoint y: 273, endPoint x: 395, endPoint y: 217, distance: 67.8
click at [395, 217] on div "Janela de atendimento Grade de atendimento Capacidade Transportadoras Veículos …" at bounding box center [612, 277] width 1224 height 554
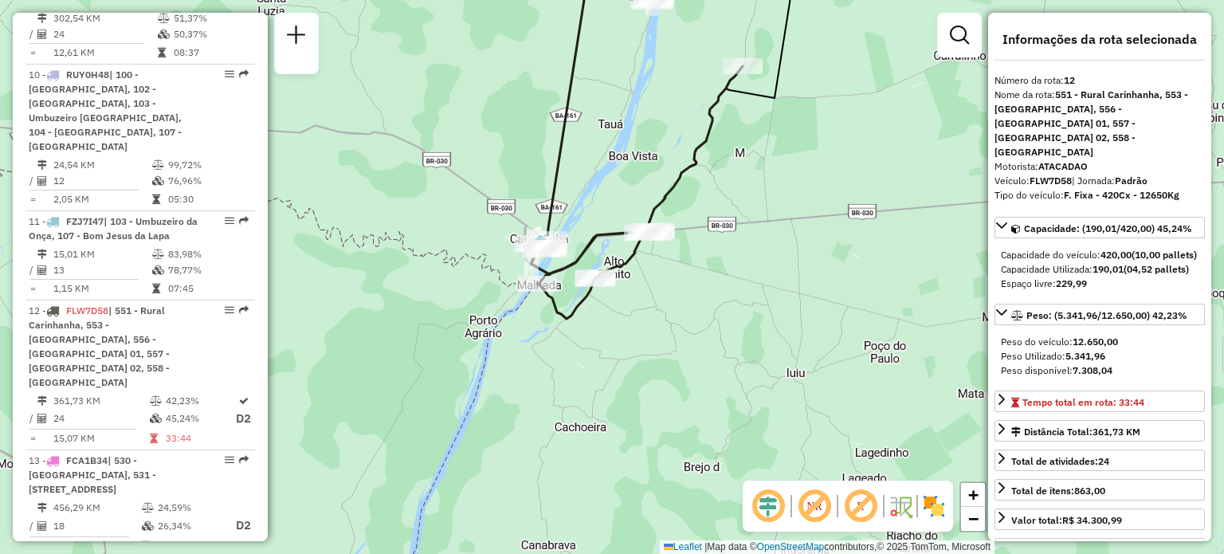
drag, startPoint x: 747, startPoint y: 104, endPoint x: 701, endPoint y: 159, distance: 70.7
click at [692, 171] on div "Janela de atendimento Grade de atendimento Capacidade Transportadoras Veículos …" at bounding box center [612, 277] width 1224 height 554
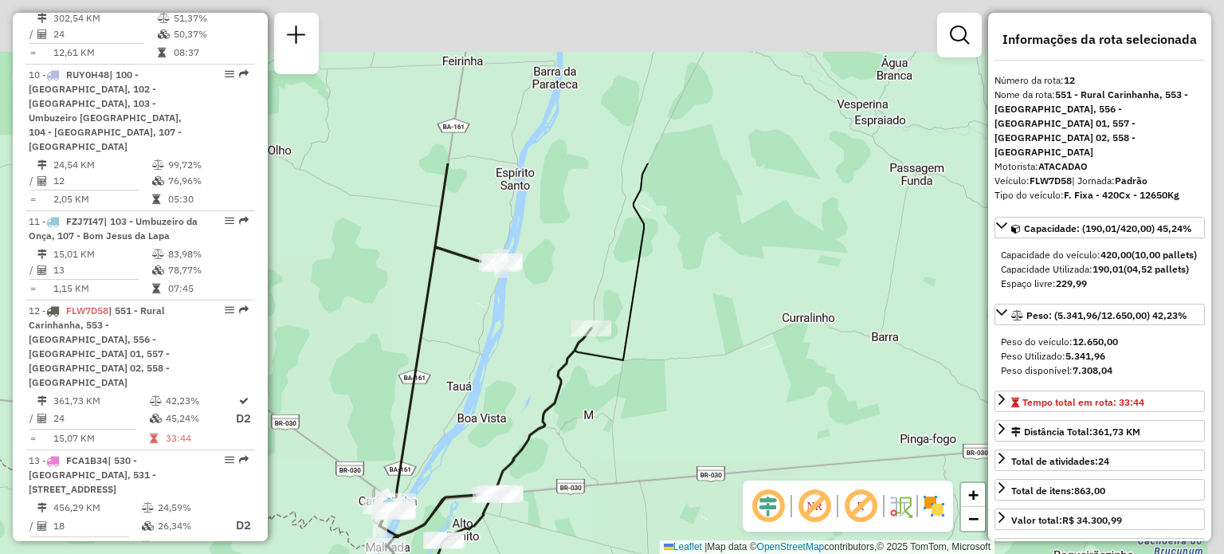
drag, startPoint x: 828, startPoint y: 248, endPoint x: 720, endPoint y: 465, distance: 241.9
click at [720, 465] on div "Janela de atendimento Grade de atendimento Capacidade Transportadoras Veículos …" at bounding box center [612, 277] width 1224 height 554
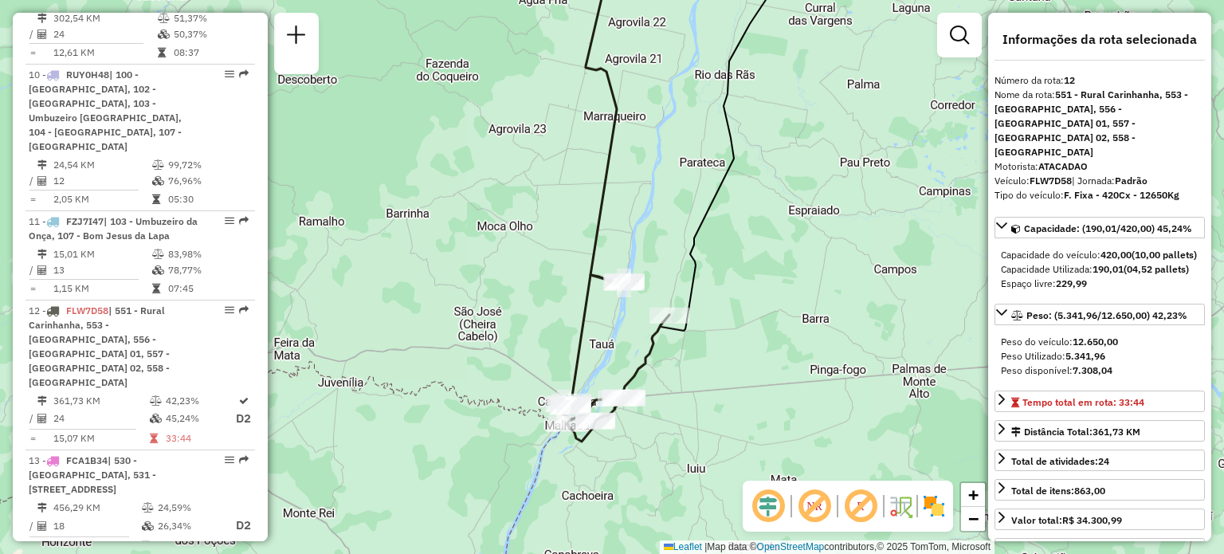
drag, startPoint x: 696, startPoint y: 335, endPoint x: 750, endPoint y: 251, distance: 99.7
click at [750, 251] on div "Janela de atendimento Grade de atendimento Capacidade Transportadoras Veículos …" at bounding box center [612, 277] width 1224 height 554
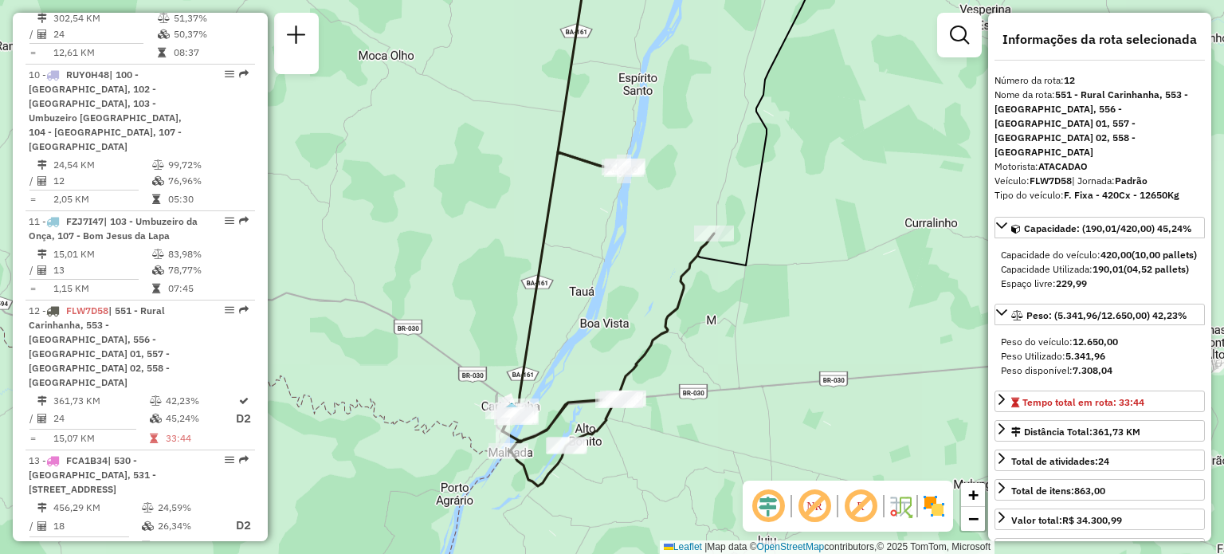
drag, startPoint x: 739, startPoint y: 283, endPoint x: 785, endPoint y: 210, distance: 86.2
click at [785, 210] on div "Janela de atendimento Grade de atendimento Capacidade Transportadoras Veículos …" at bounding box center [612, 277] width 1224 height 554
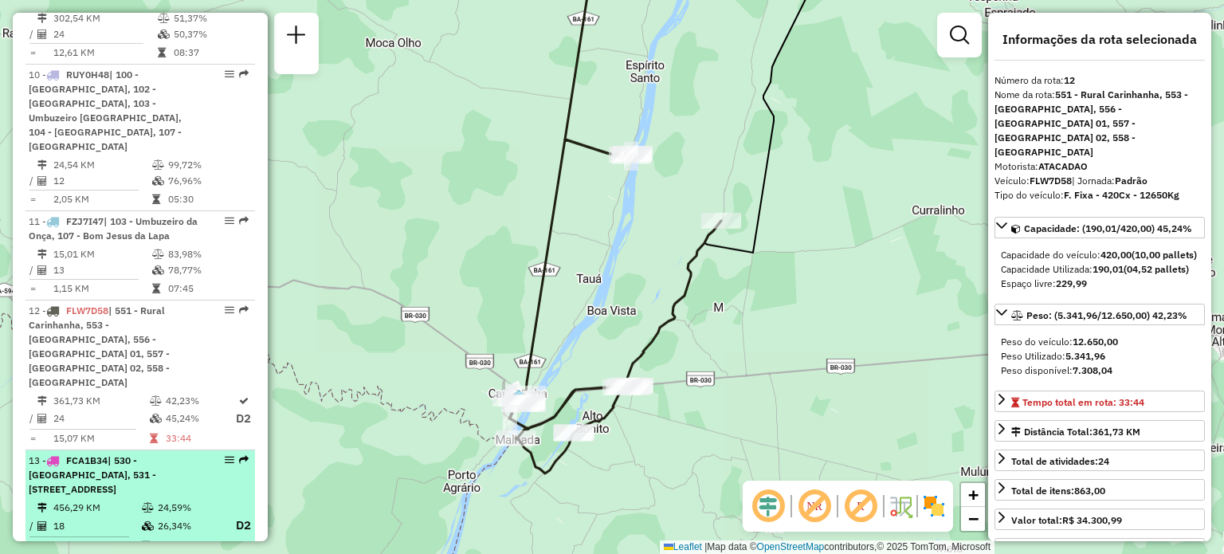
click at [142, 453] on div "13 - FCA1B34 | 530 - Ibotirama, 531 - Oliveira dos Brejinhos, 532 - Beira Rio, …" at bounding box center [113, 474] width 169 height 43
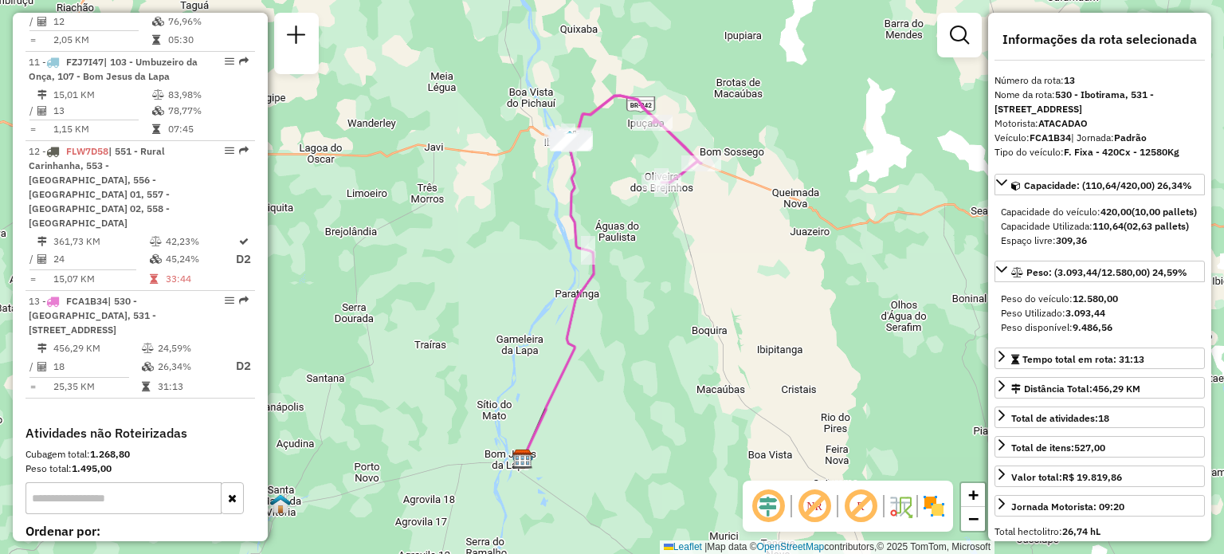
scroll to position [1695, 0]
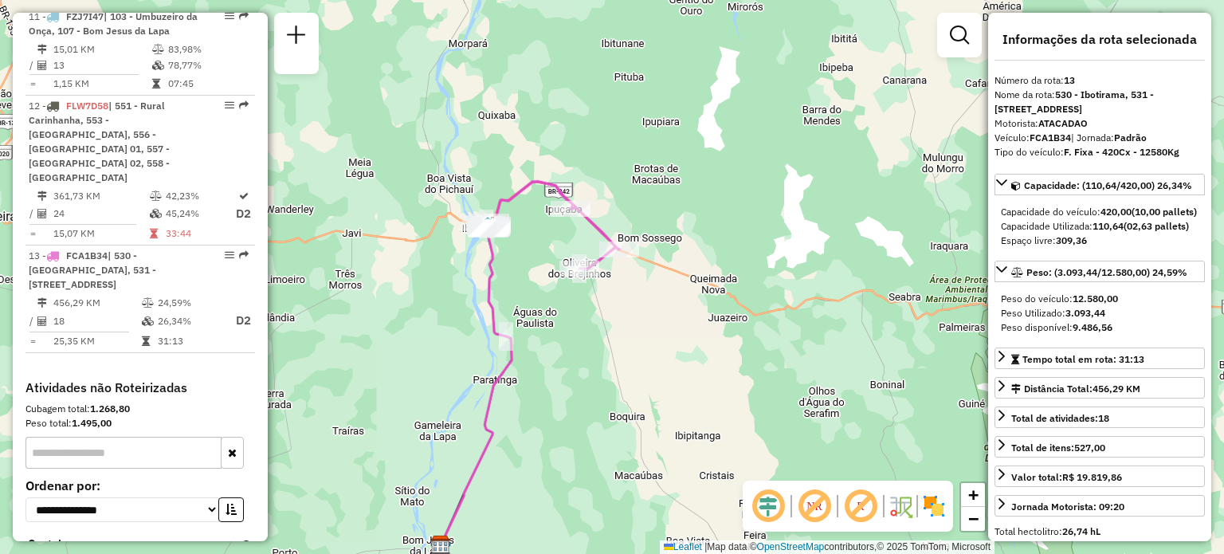
drag, startPoint x: 749, startPoint y: 96, endPoint x: 666, endPoint y: 186, distance: 122.9
click at [666, 186] on div "Janela de atendimento Grade de atendimento Capacidade Transportadoras Veículos …" at bounding box center [612, 277] width 1224 height 554
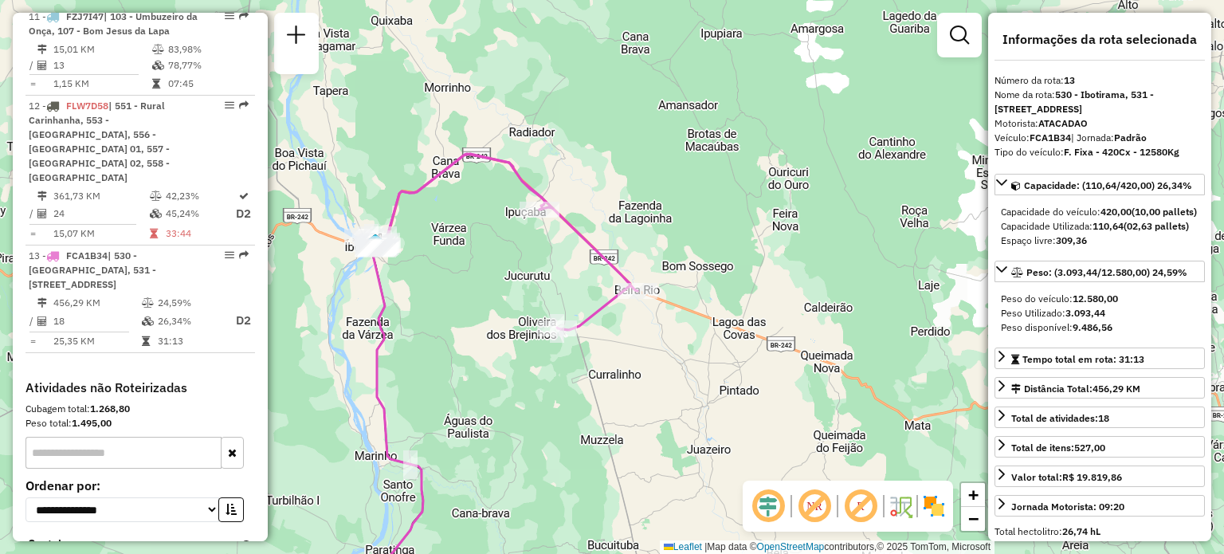
drag, startPoint x: 666, startPoint y: 186, endPoint x: 752, endPoint y: 140, distance: 97.7
click at [752, 140] on div "Janela de atendimento Grade de atendimento Capacidade Transportadoras Veículos …" at bounding box center [612, 277] width 1224 height 554
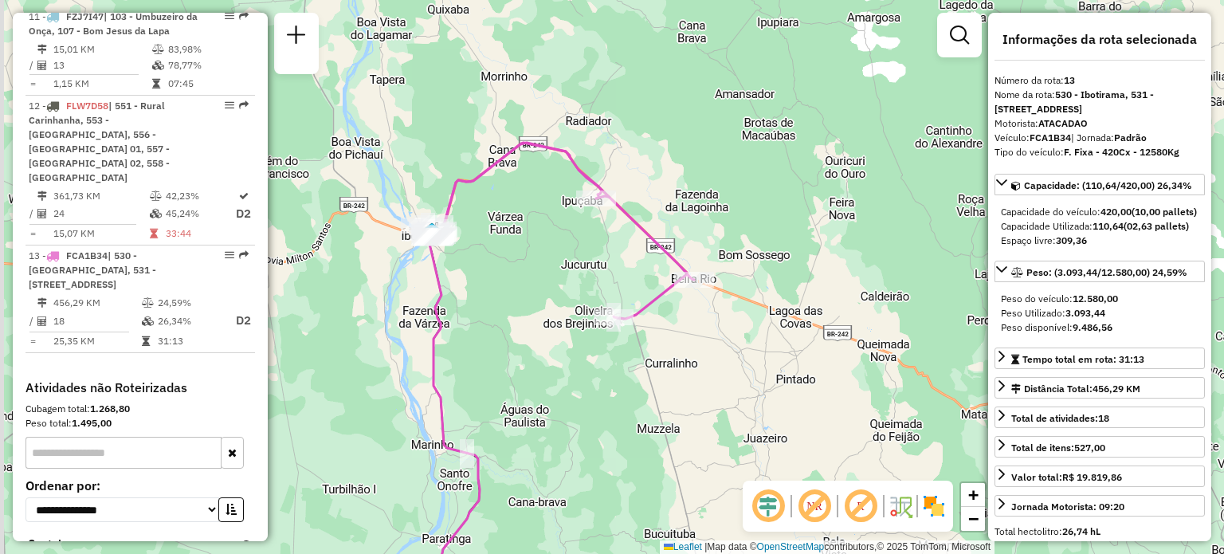
drag, startPoint x: 645, startPoint y: 152, endPoint x: 682, endPoint y: 155, distance: 37.6
click at [682, 155] on div "Janela de atendimento Grade de atendimento Capacidade Transportadoras Veículos …" at bounding box center [612, 277] width 1224 height 554
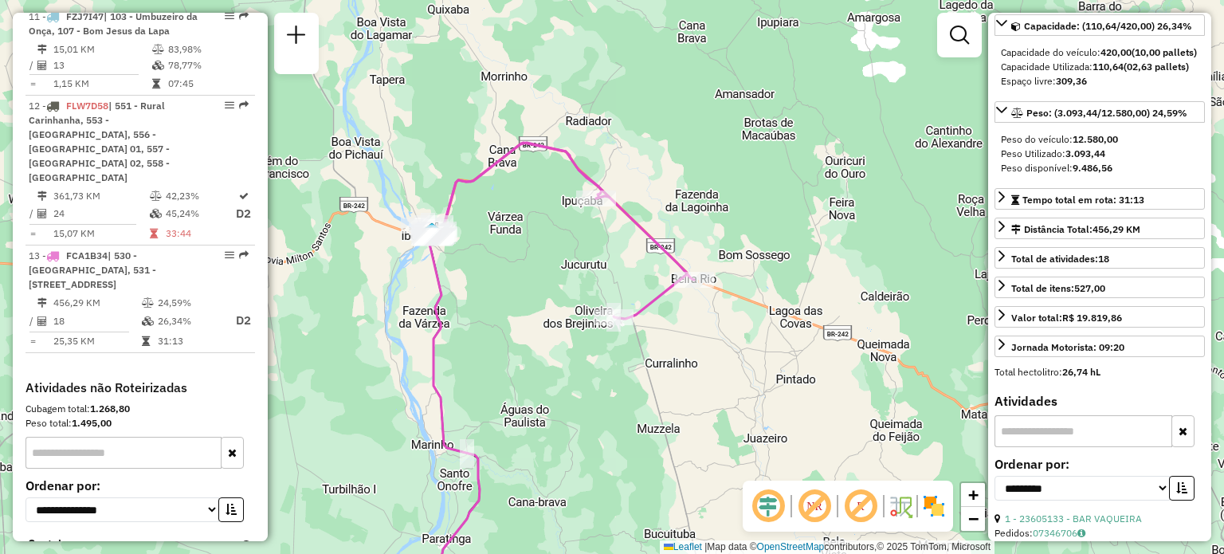
scroll to position [0, 0]
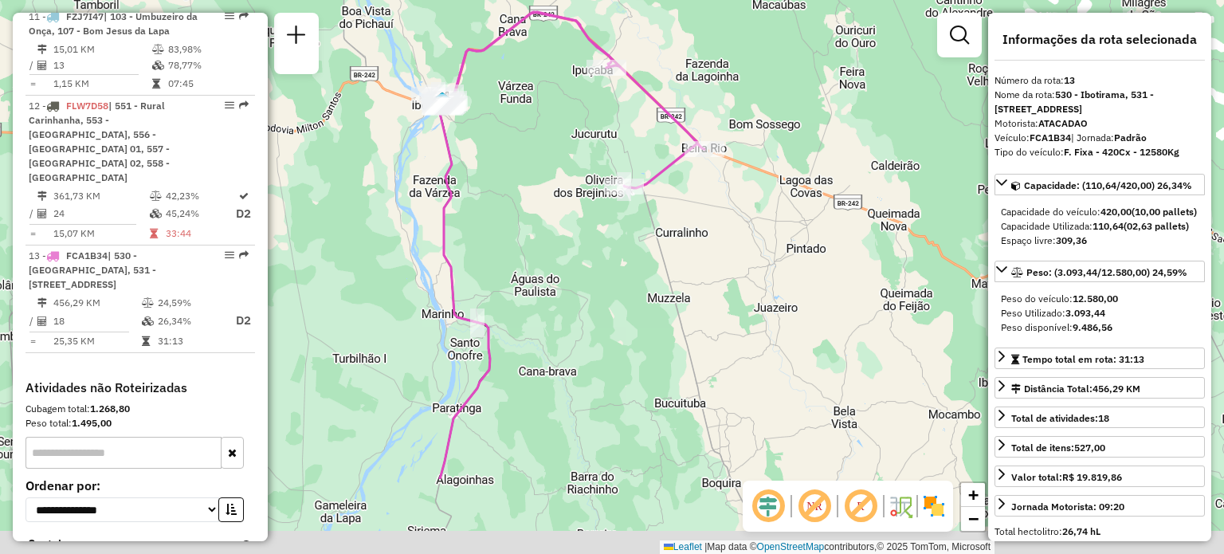
drag, startPoint x: 774, startPoint y: 381, endPoint x: 786, endPoint y: 238, distance: 143.2
click at [786, 238] on div "Janela de atendimento Grade de atendimento Capacidade Transportadoras Veículos …" at bounding box center [612, 277] width 1224 height 554
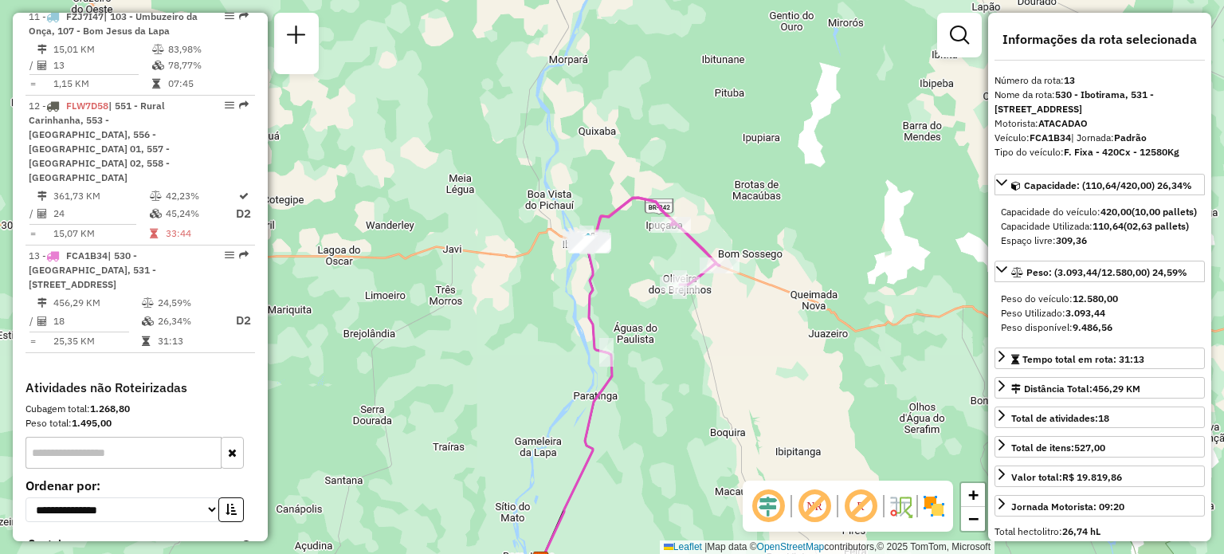
drag, startPoint x: 648, startPoint y: 203, endPoint x: 641, endPoint y: 261, distance: 57.8
click at [641, 261] on div "Janela de atendimento Grade de atendimento Capacidade Transportadoras Veículos …" at bounding box center [612, 277] width 1224 height 554
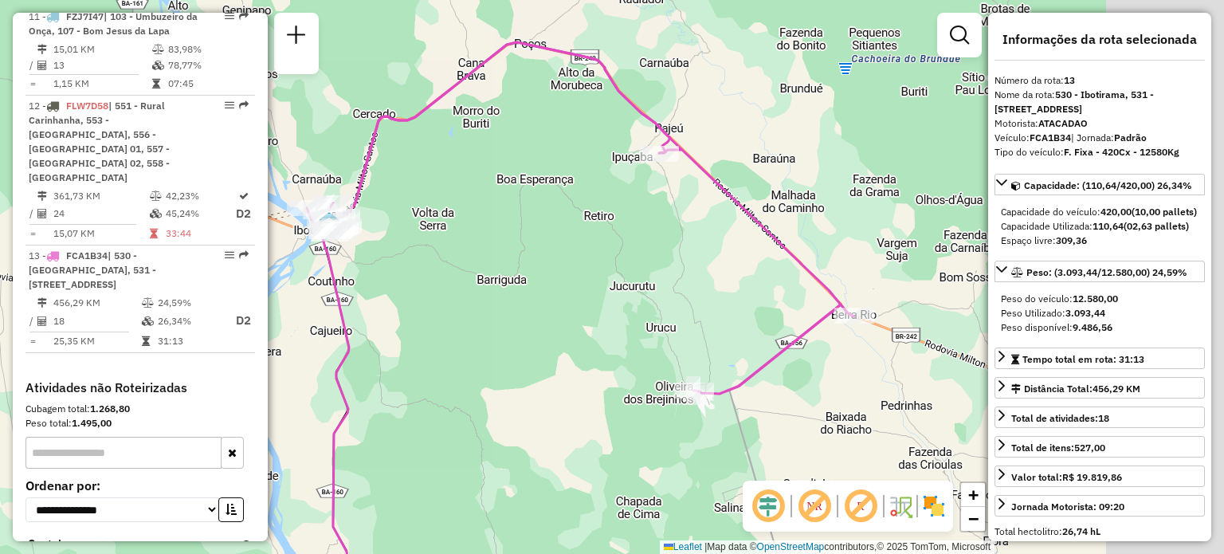
drag, startPoint x: 801, startPoint y: 207, endPoint x: 666, endPoint y: 252, distance: 141.9
click at [666, 252] on div "Janela de atendimento Grade de atendimento Capacidade Transportadoras Veículos …" at bounding box center [612, 277] width 1224 height 554
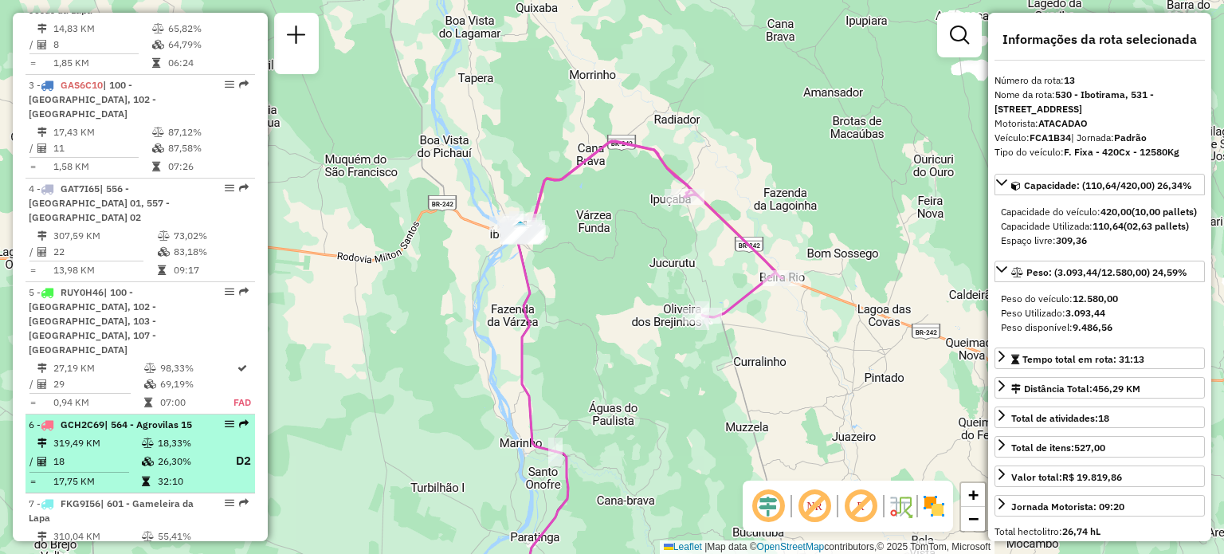
scroll to position [739, 0]
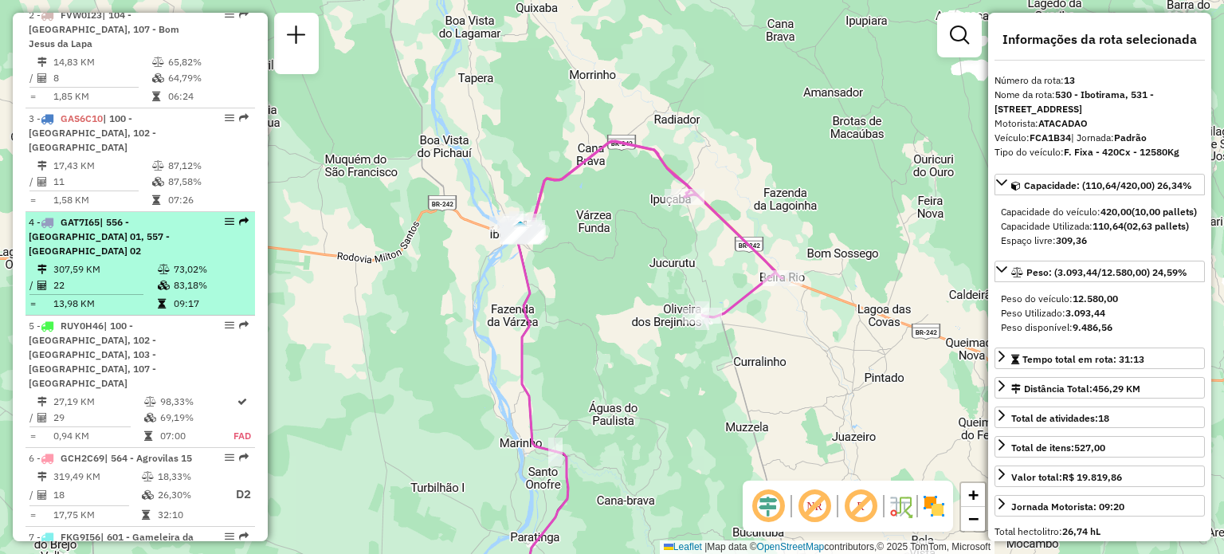
click at [132, 261] on td "307,59 KM" at bounding box center [105, 269] width 104 height 16
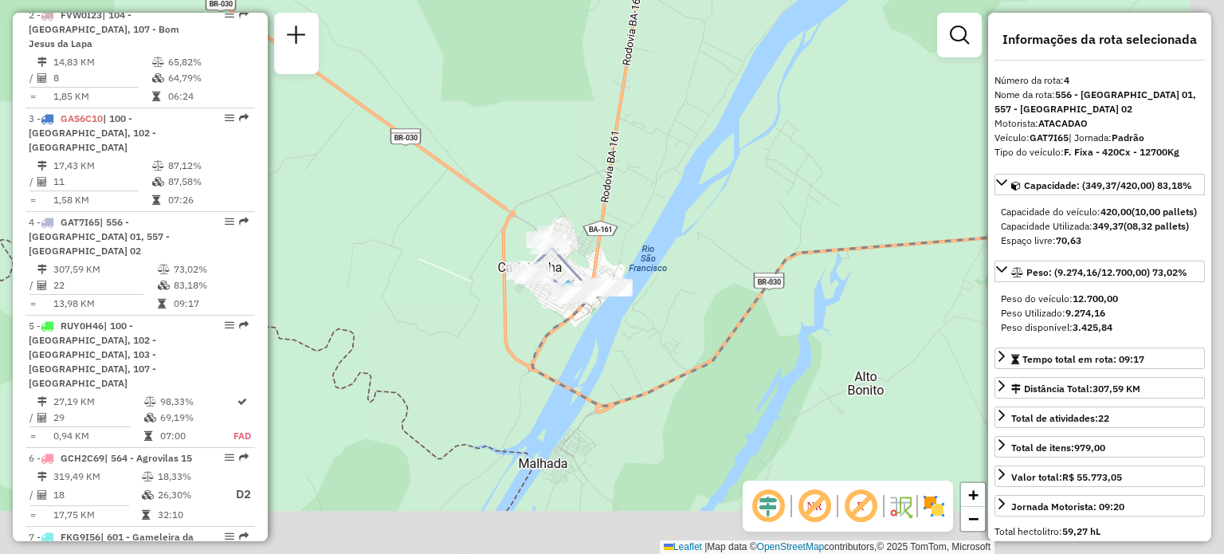
drag, startPoint x: 672, startPoint y: 425, endPoint x: 769, endPoint y: 15, distance: 420.7
click at [508, 322] on div "Janela de atendimento Grade de atendimento Capacidade Transportadoras Veículos …" at bounding box center [612, 277] width 1224 height 554
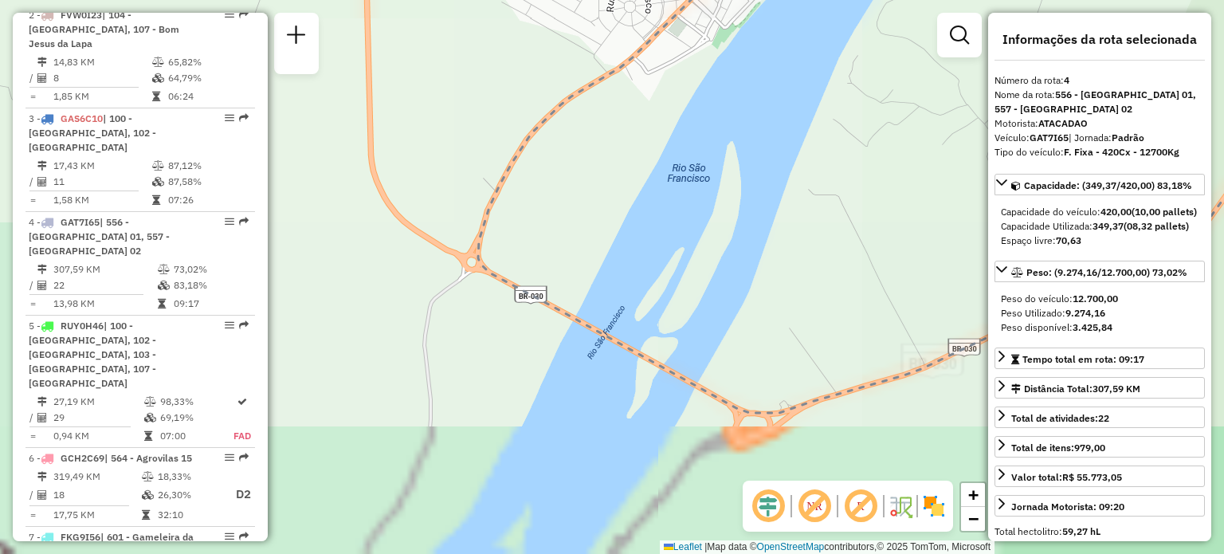
drag, startPoint x: 723, startPoint y: 289, endPoint x: 739, endPoint y: 331, distance: 44.7
click at [738, 420] on div "Janela de atendimento Grade de atendimento Capacidade Transportadoras Veículos …" at bounding box center [612, 277] width 1224 height 554
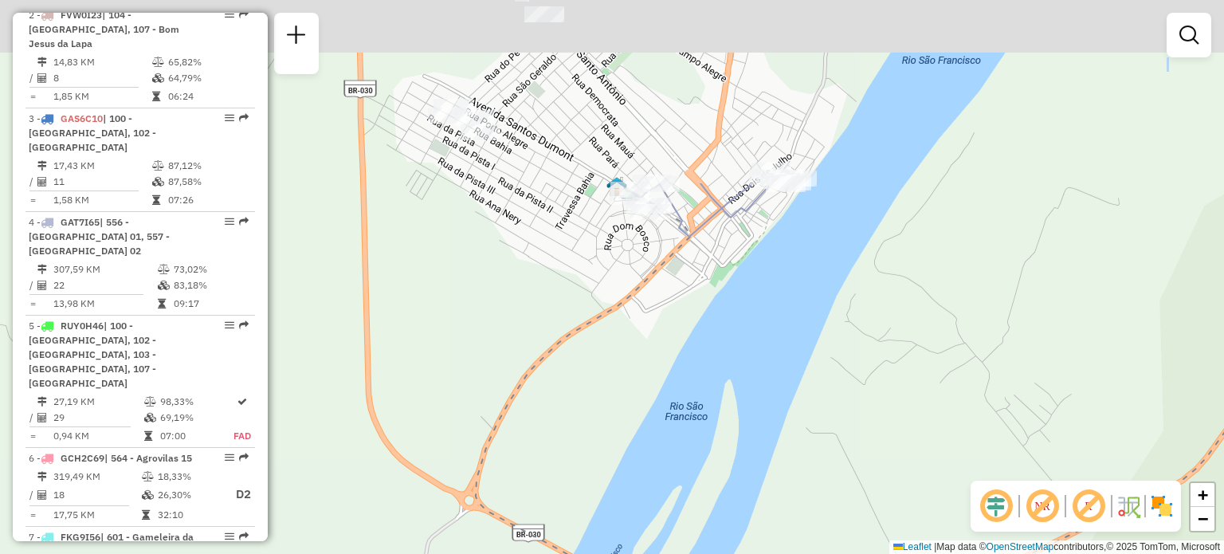
drag, startPoint x: 713, startPoint y: 165, endPoint x: 709, endPoint y: 462, distance: 297.2
click at [709, 462] on div "Janela de atendimento Grade de atendimento Capacidade Transportadoras Veículos …" at bounding box center [612, 277] width 1224 height 554
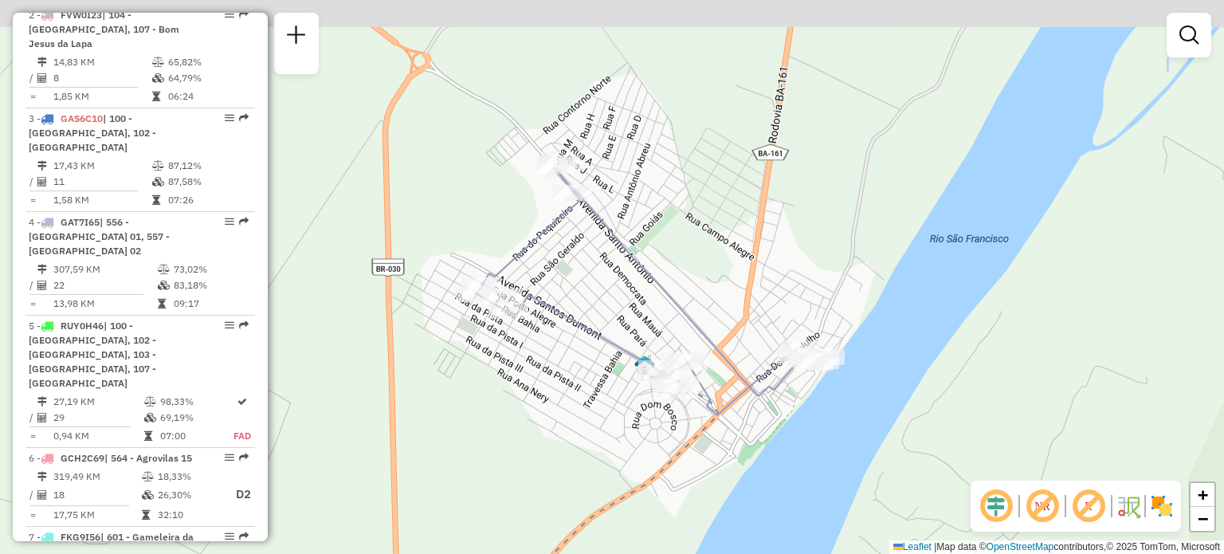
drag, startPoint x: 713, startPoint y: 314, endPoint x: 743, endPoint y: 436, distance: 125.6
click at [743, 436] on div "Janela de atendimento Grade de atendimento Capacidade Transportadoras Veículos …" at bounding box center [612, 277] width 1224 height 554
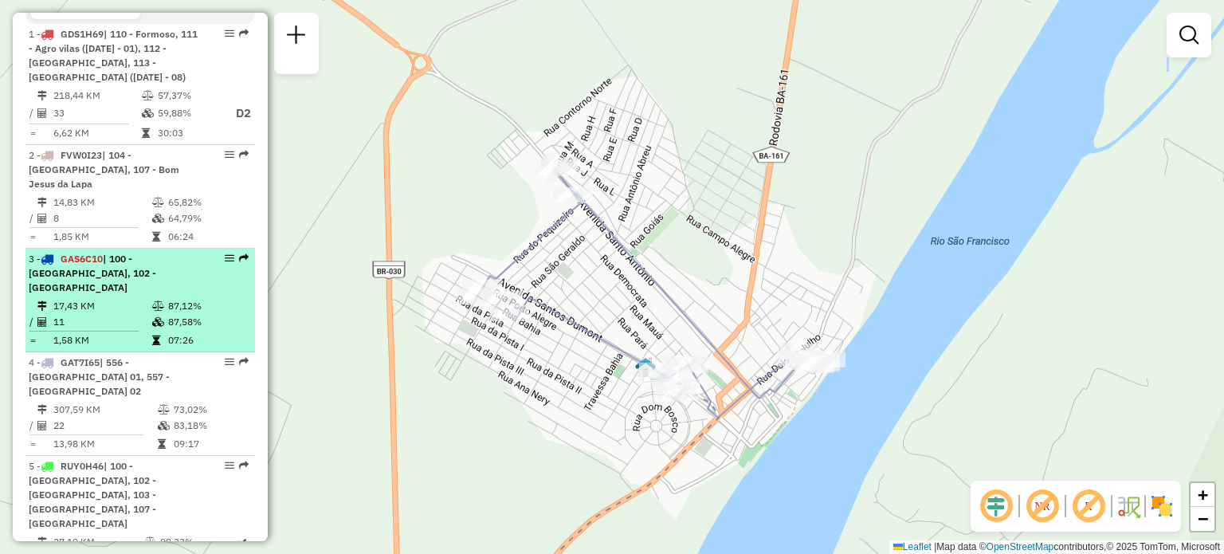
scroll to position [660, 0]
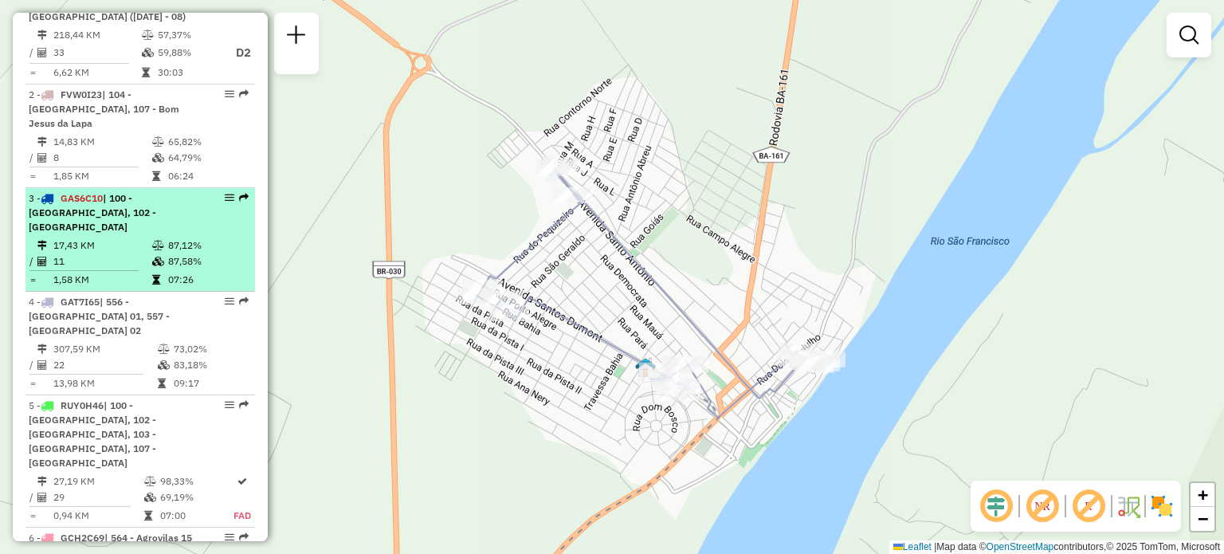
drag, startPoint x: 171, startPoint y: 225, endPoint x: 212, endPoint y: 208, distance: 44.3
click at [171, 237] on td "87,12%" at bounding box center [207, 245] width 80 height 16
select select "**********"
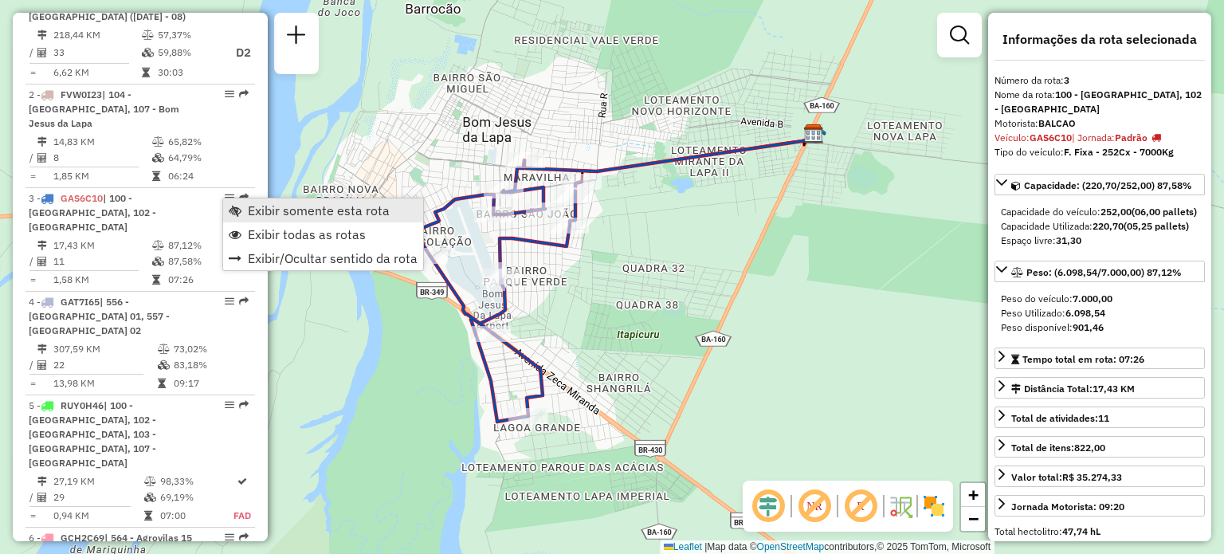
click at [246, 204] on link "Exibir somente esta rota" at bounding box center [323, 210] width 200 height 24
